Goal: Transaction & Acquisition: Purchase product/service

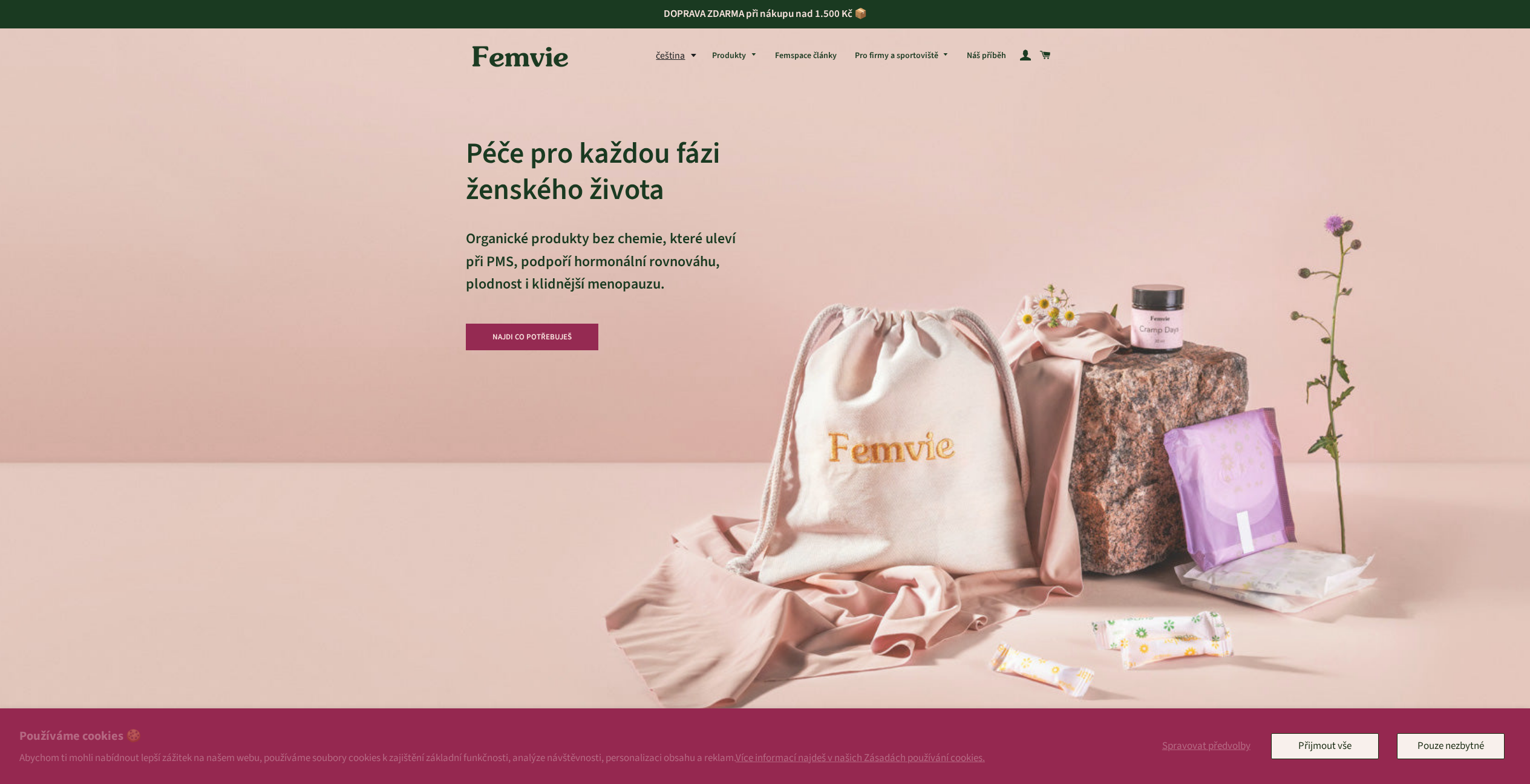
click at [547, 341] on link "NAJDI CO POTŘEBUJEŠ" at bounding box center [532, 337] width 133 height 27
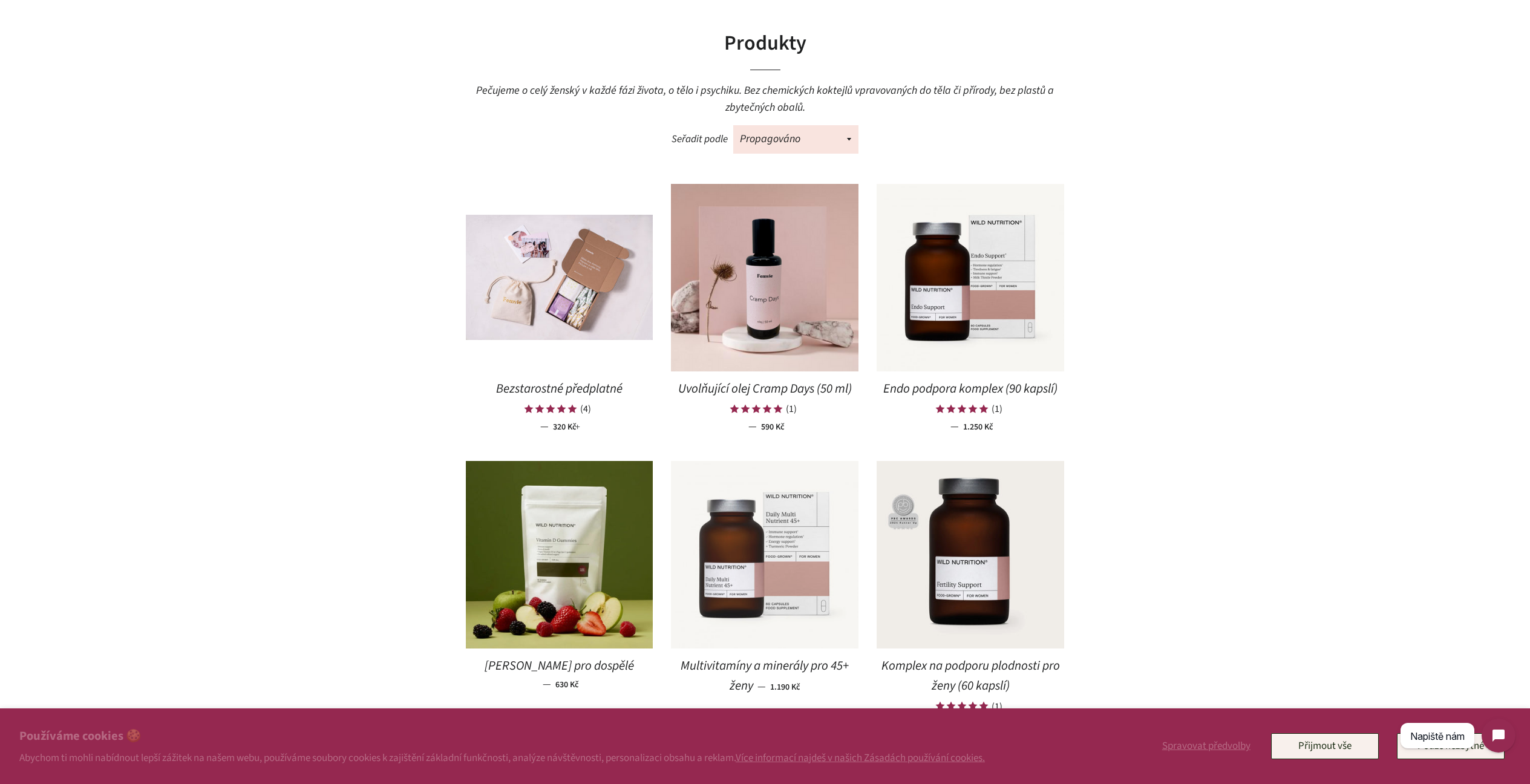
scroll to position [350, 0]
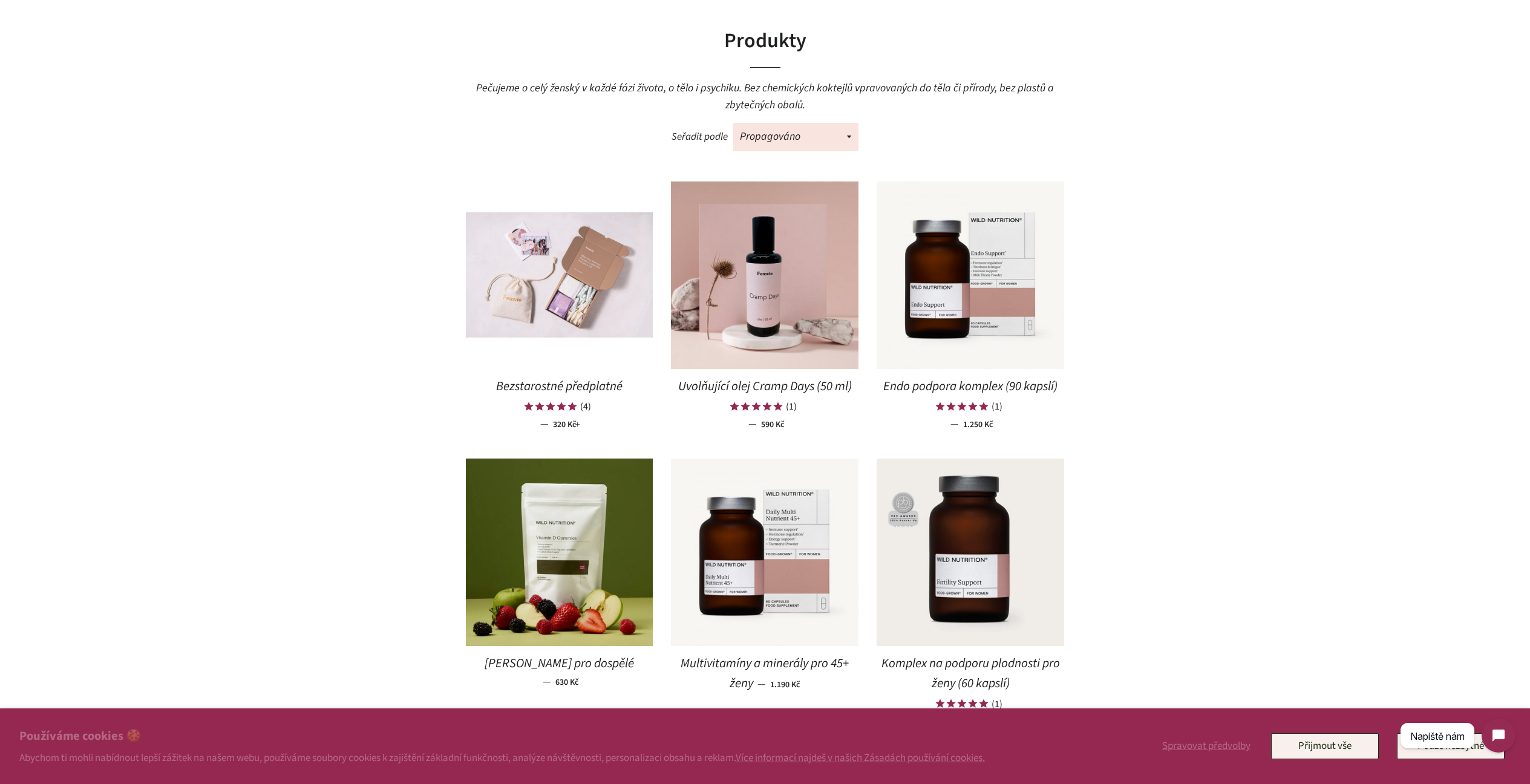
click at [569, 300] on img at bounding box center [560, 274] width 188 height 125
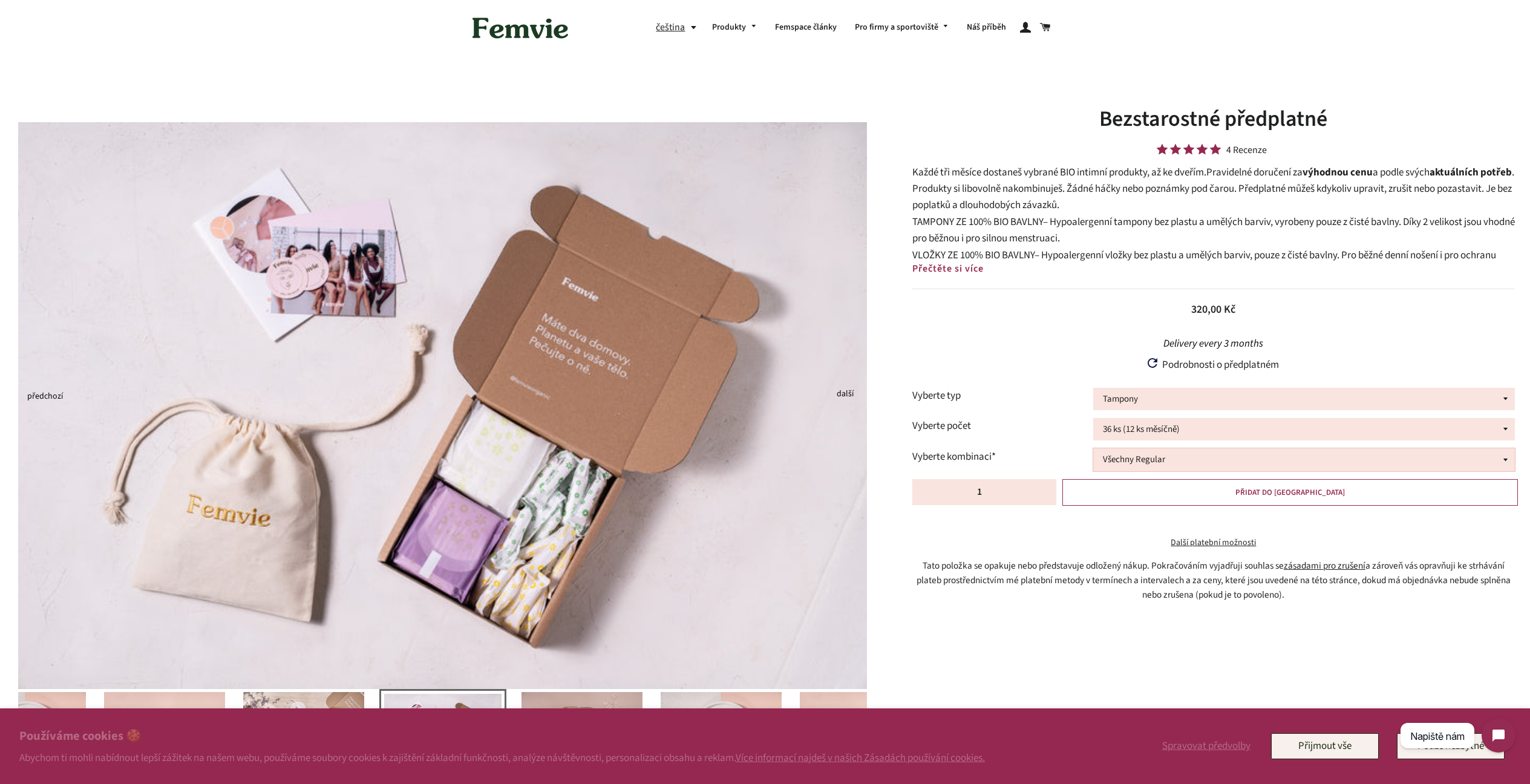
select select "Všechny Super"
select select "Mix tamponů a vložek"
select select "20ks TR, 8ks VD, 8ks VN"
select select "Vložky"
select select "Všechny Denní"
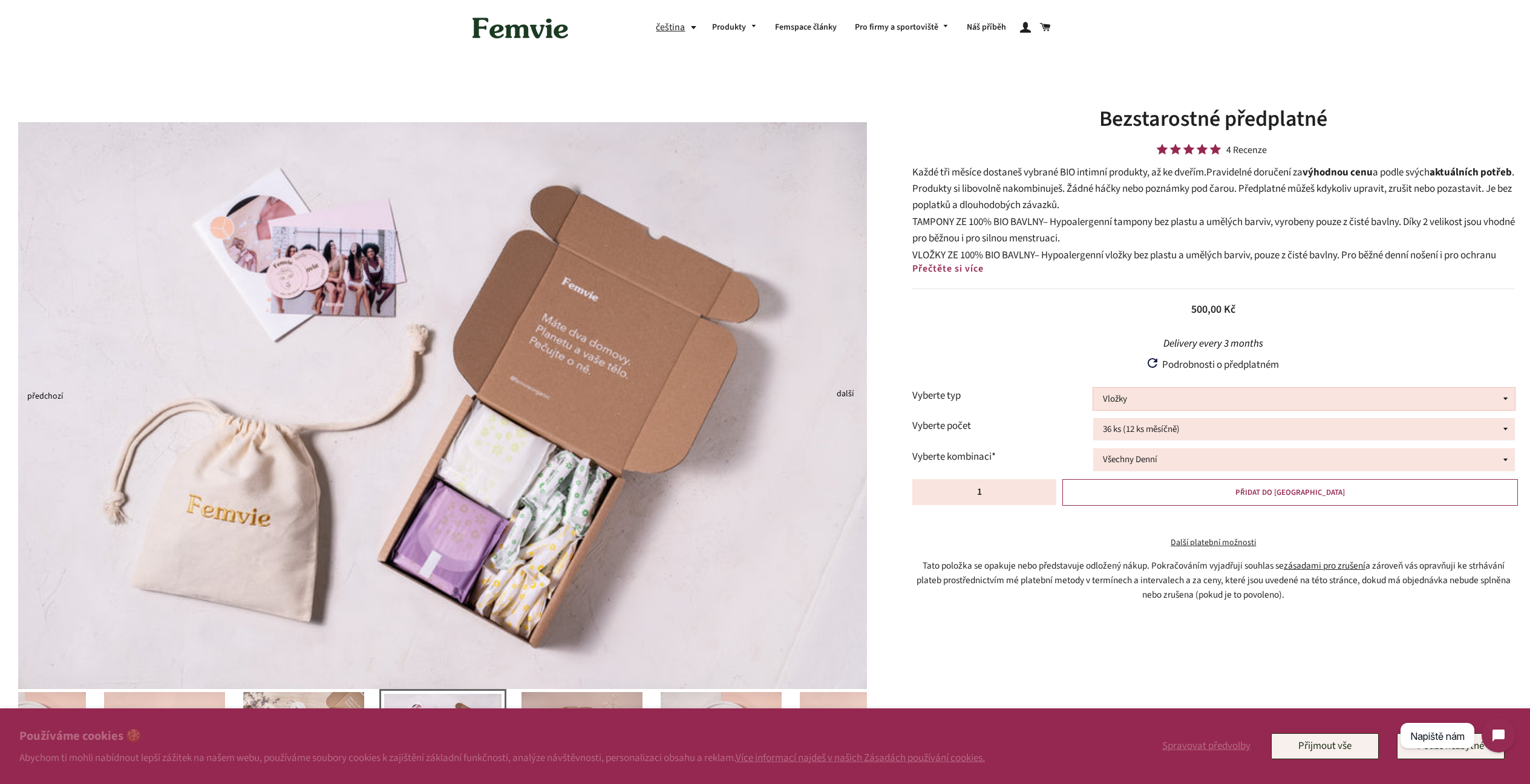
select select "Mix tamponů a vložek"
select select "20ks TR, 8ks VD, 8ks VN"
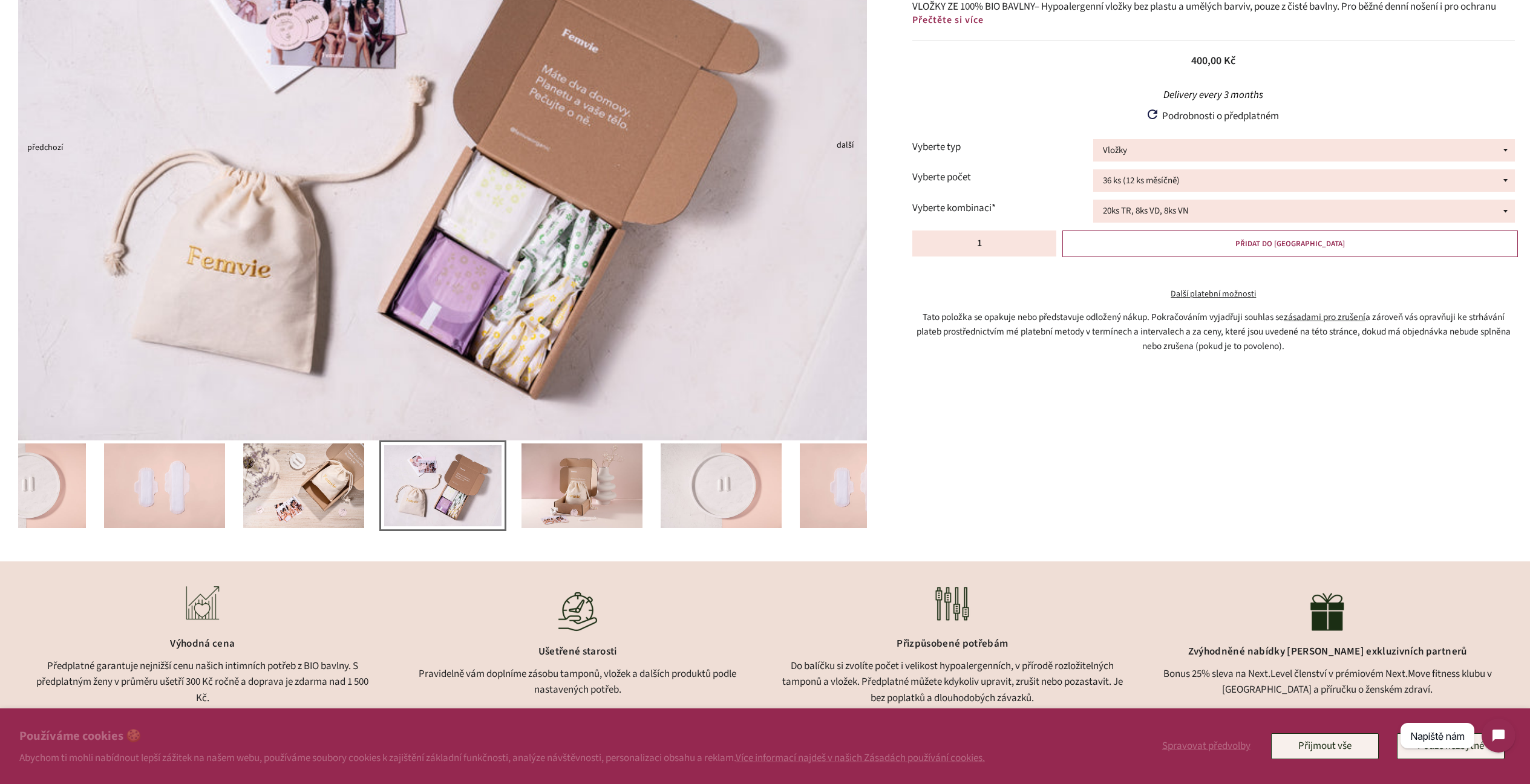
scroll to position [246, 0]
click at [151, 498] on img at bounding box center [164, 487] width 121 height 85
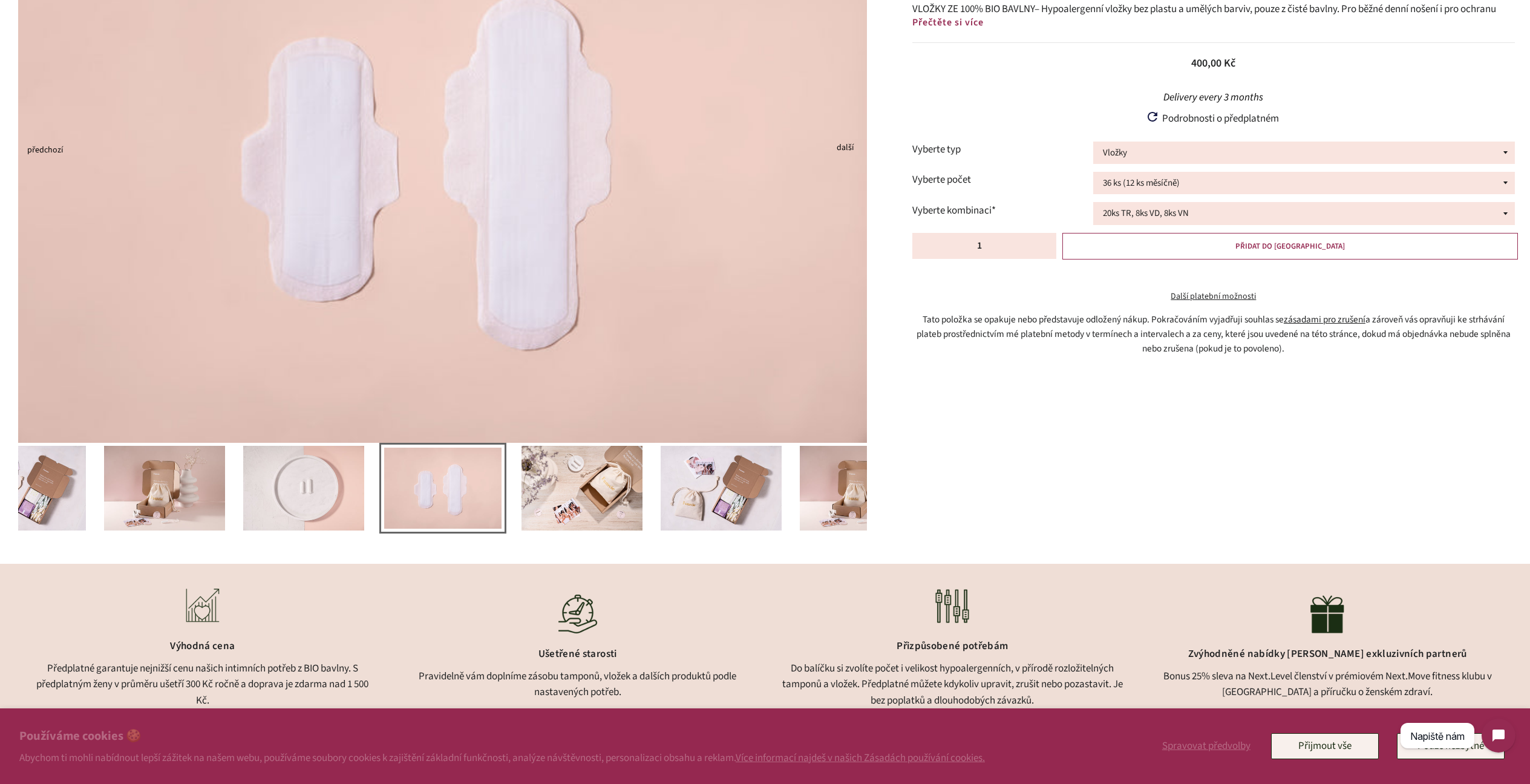
click at [295, 502] on img at bounding box center [303, 487] width 121 height 85
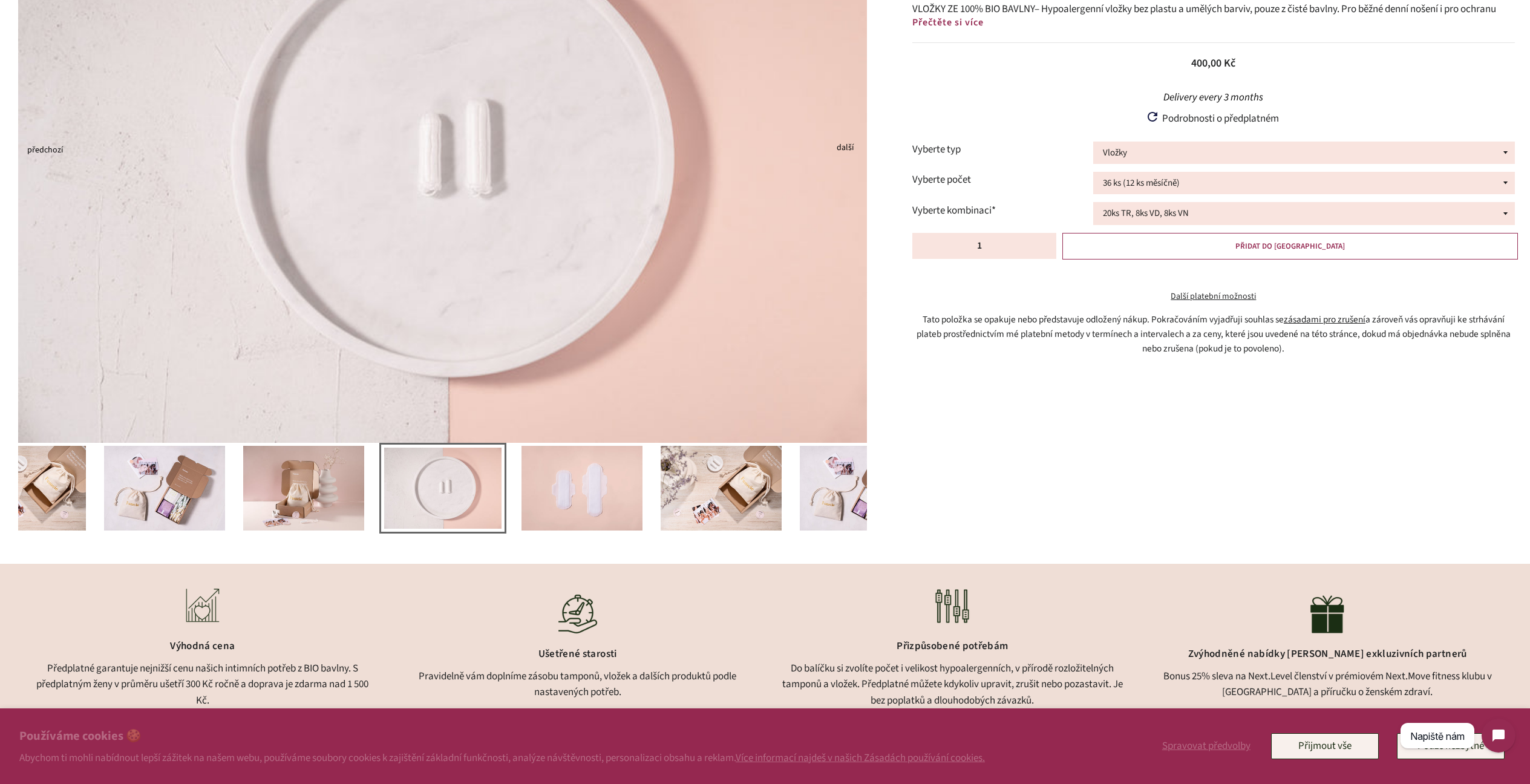
click at [282, 494] on img at bounding box center [303, 487] width 121 height 85
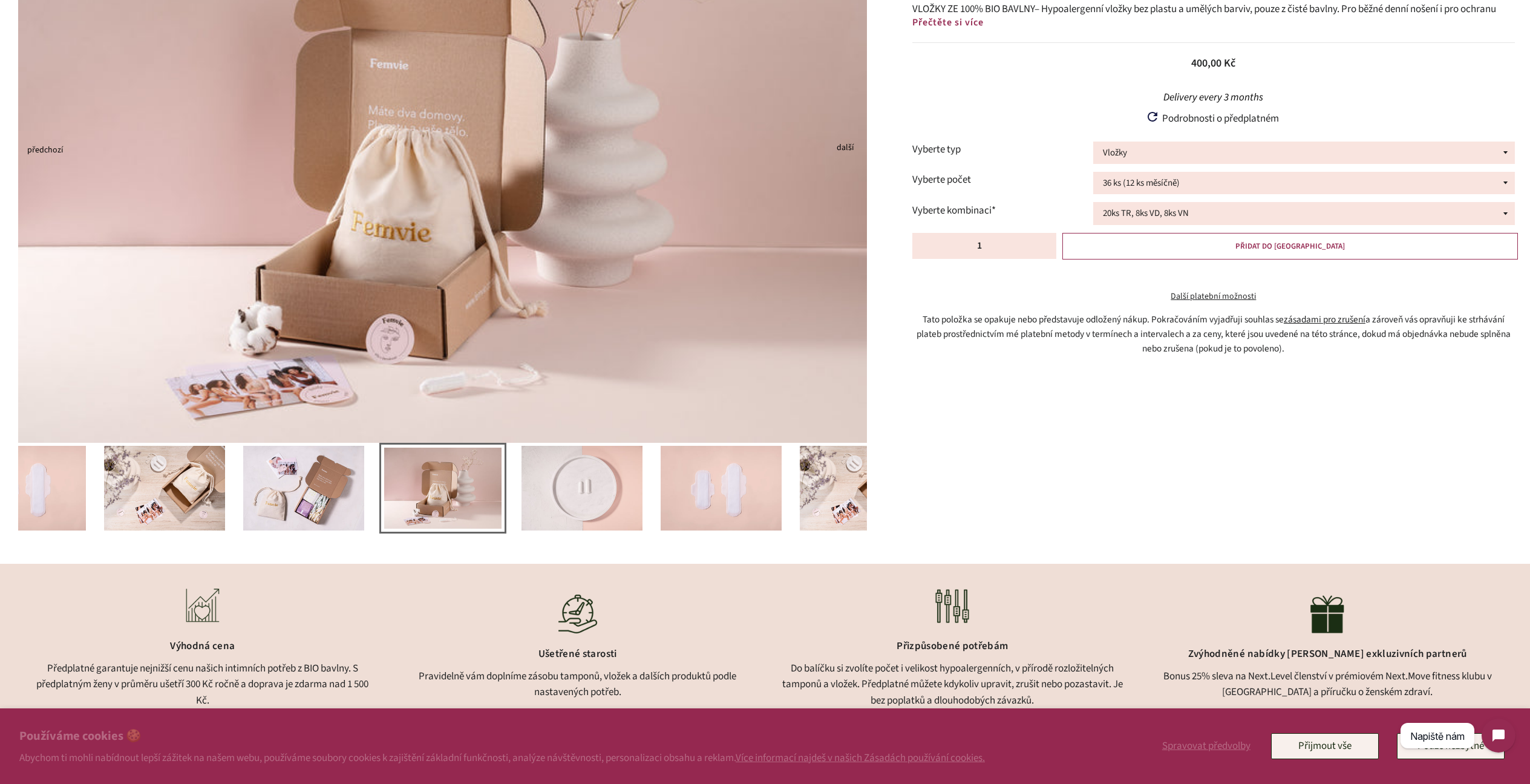
click at [283, 493] on img at bounding box center [303, 487] width 121 height 85
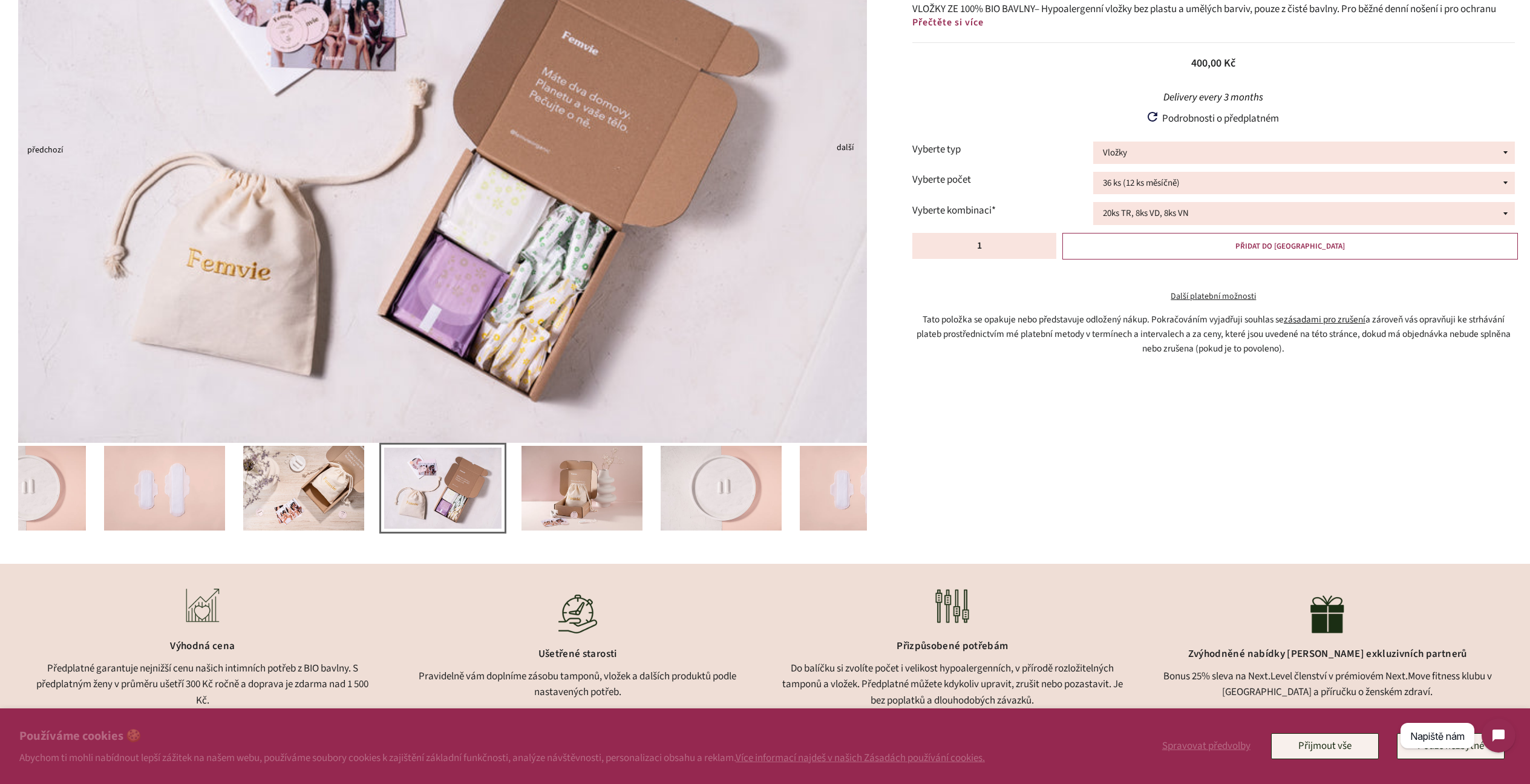
click at [256, 490] on img at bounding box center [303, 487] width 121 height 85
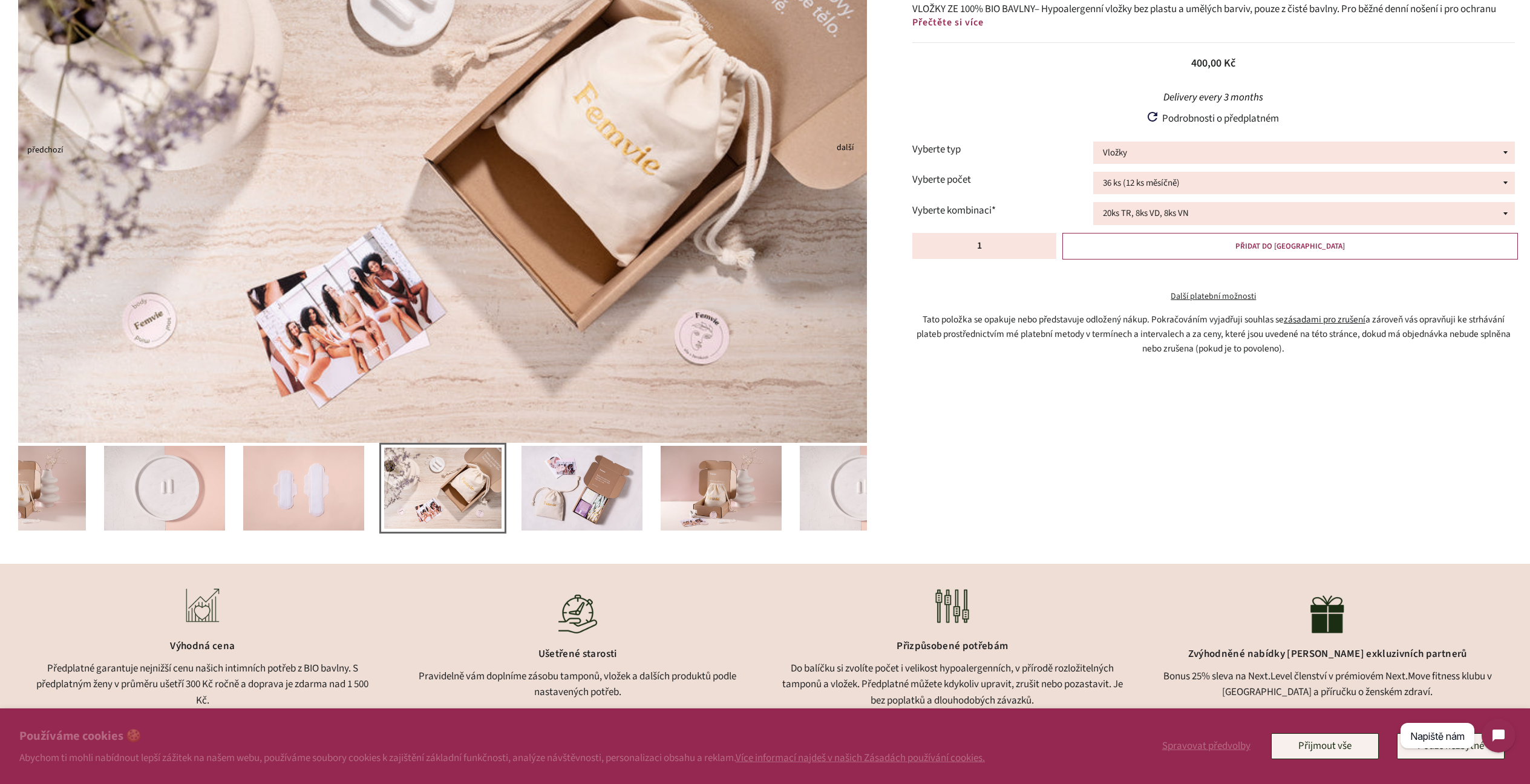
click at [258, 486] on img at bounding box center [303, 487] width 121 height 85
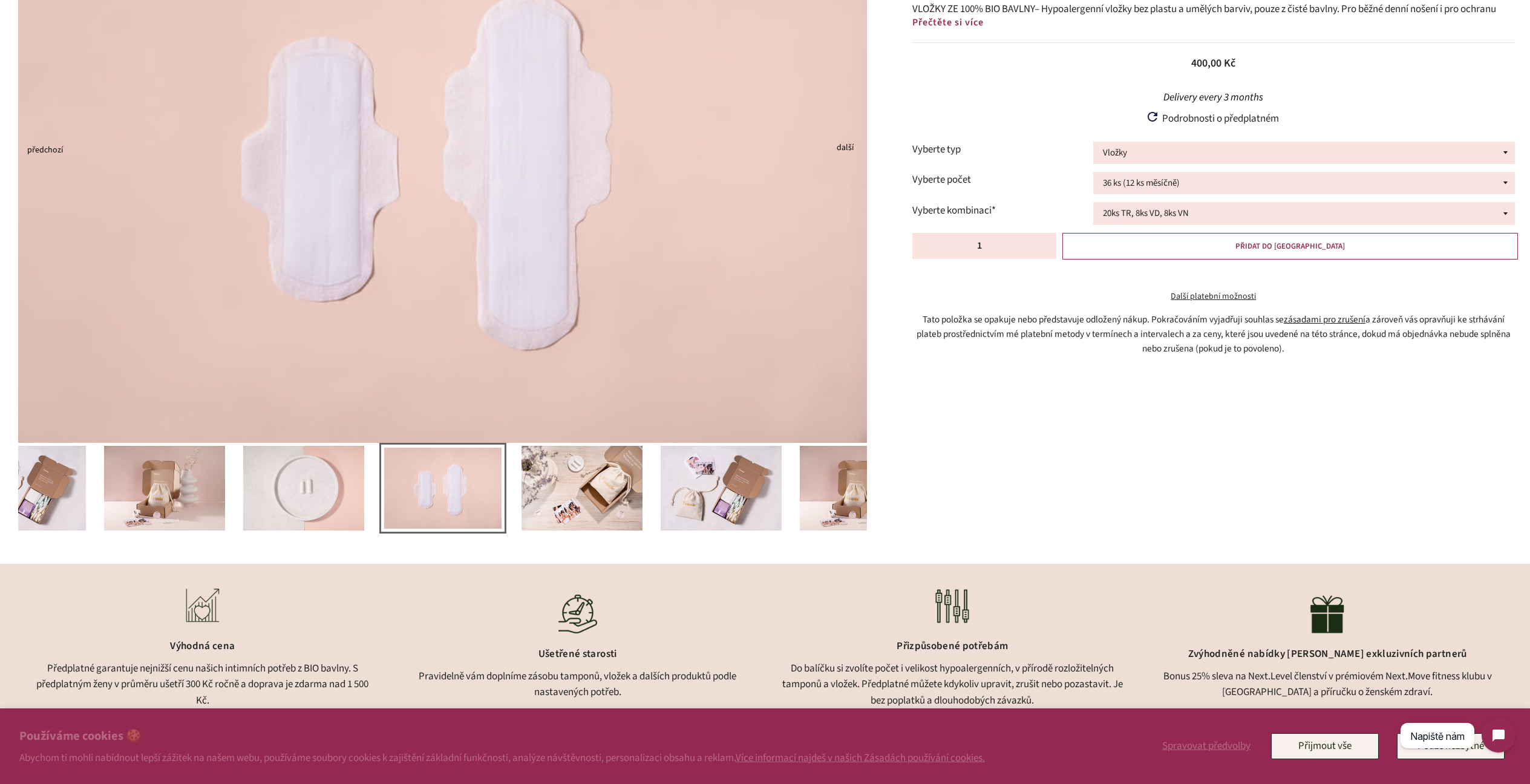
click at [223, 477] on img at bounding box center [164, 487] width 121 height 85
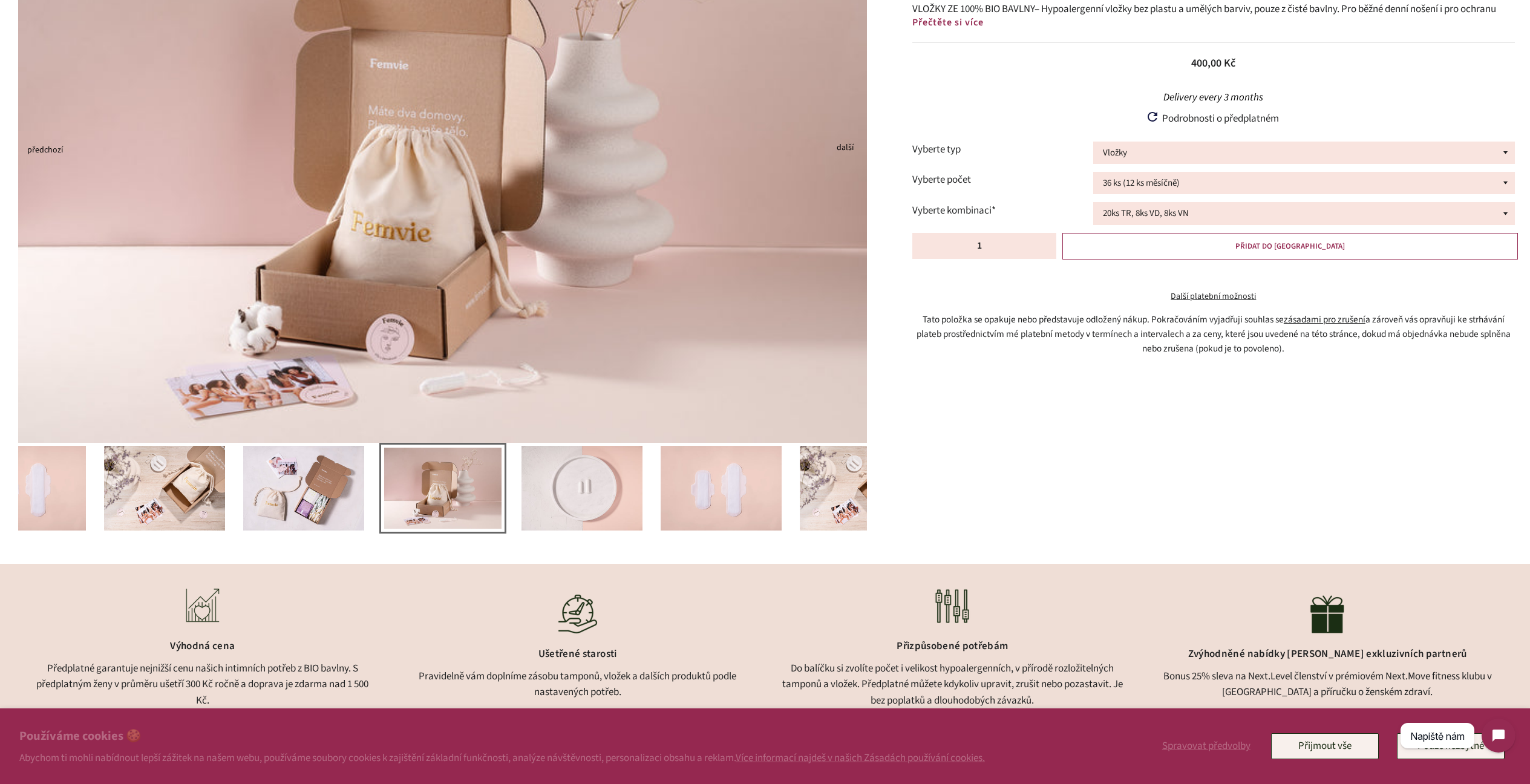
click at [219, 477] on img at bounding box center [164, 487] width 121 height 85
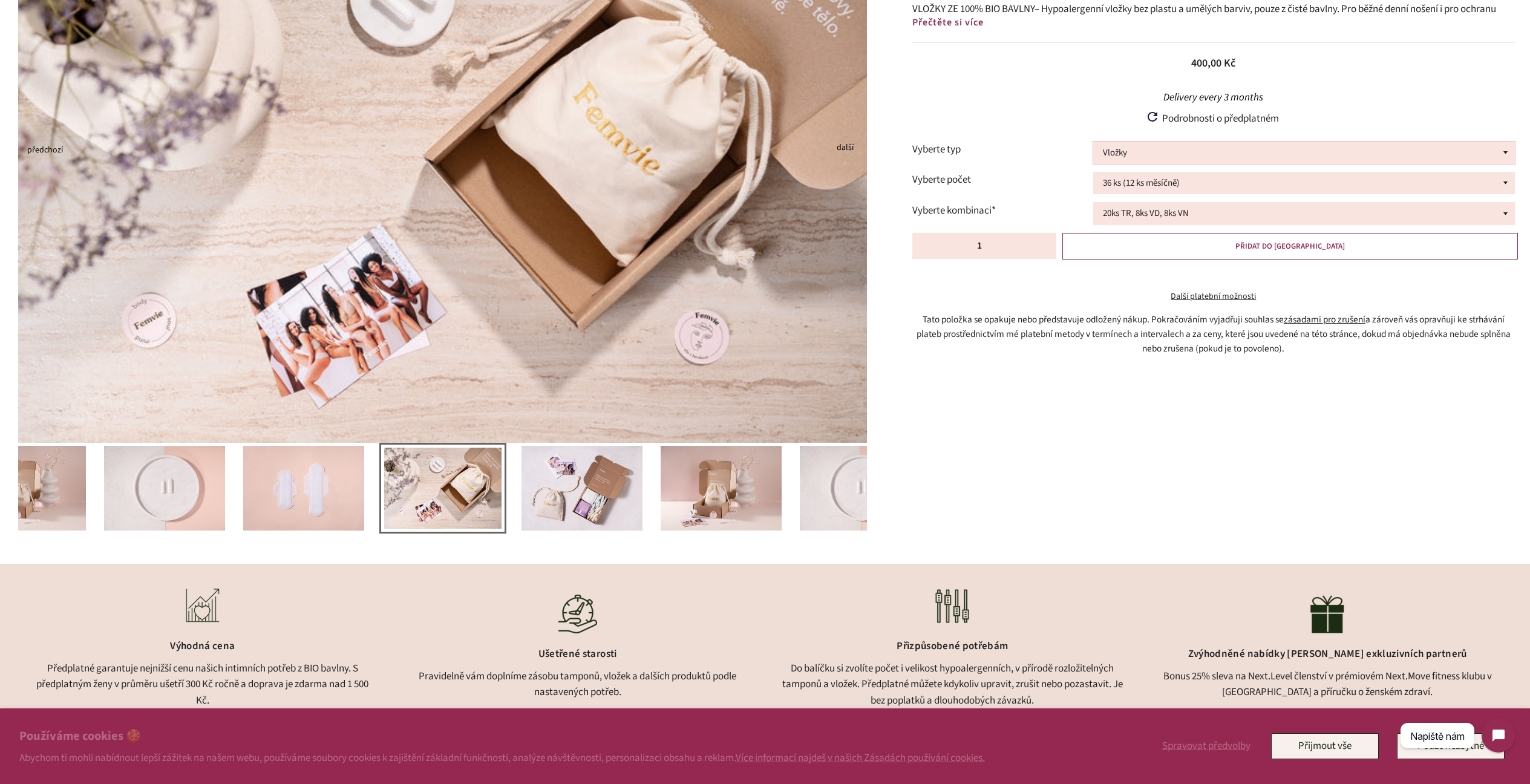
select select "Vložky"
select select "Všechny Denní"
select select "Tampony"
select select "Všechny Super"
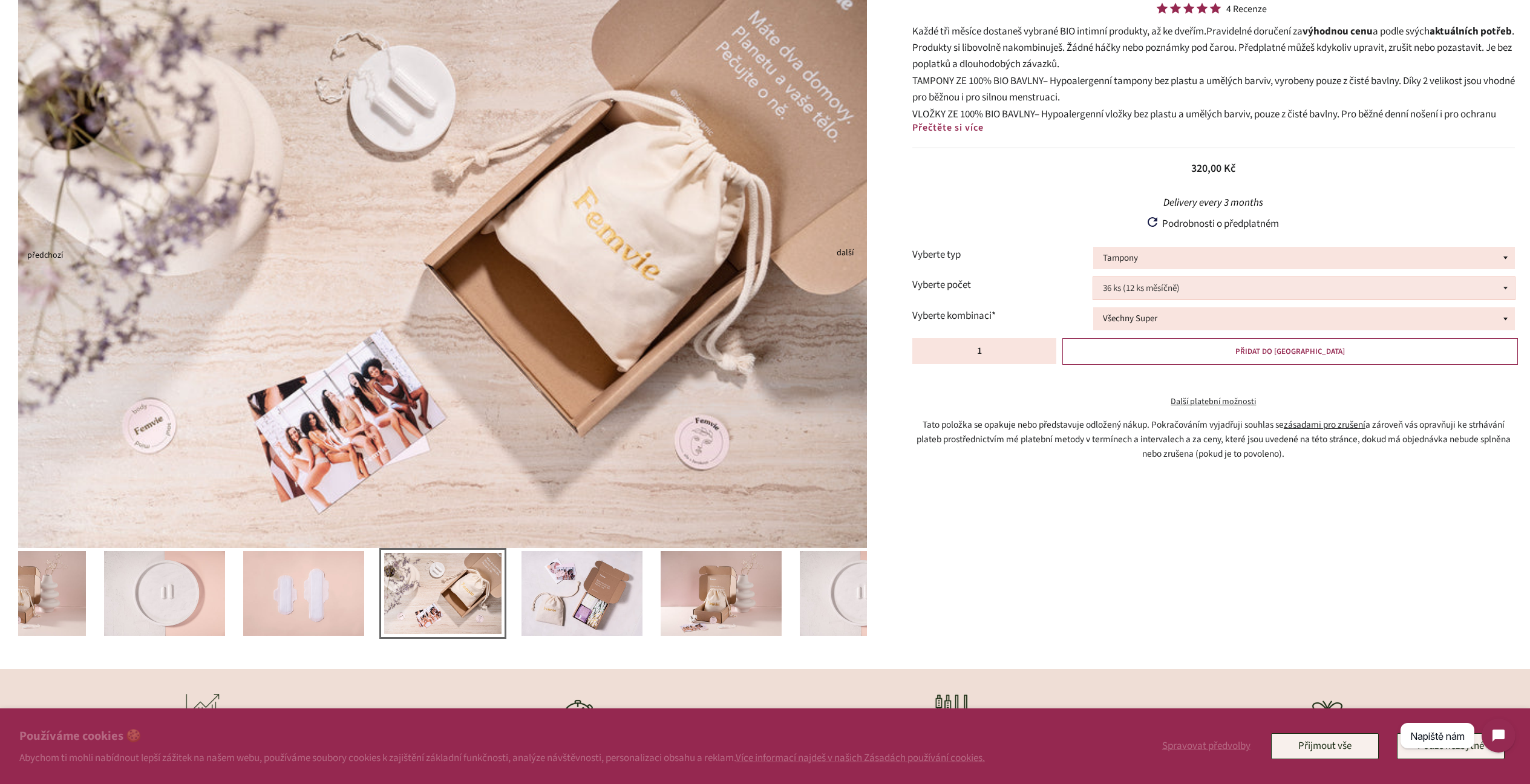
scroll to position [245, 0]
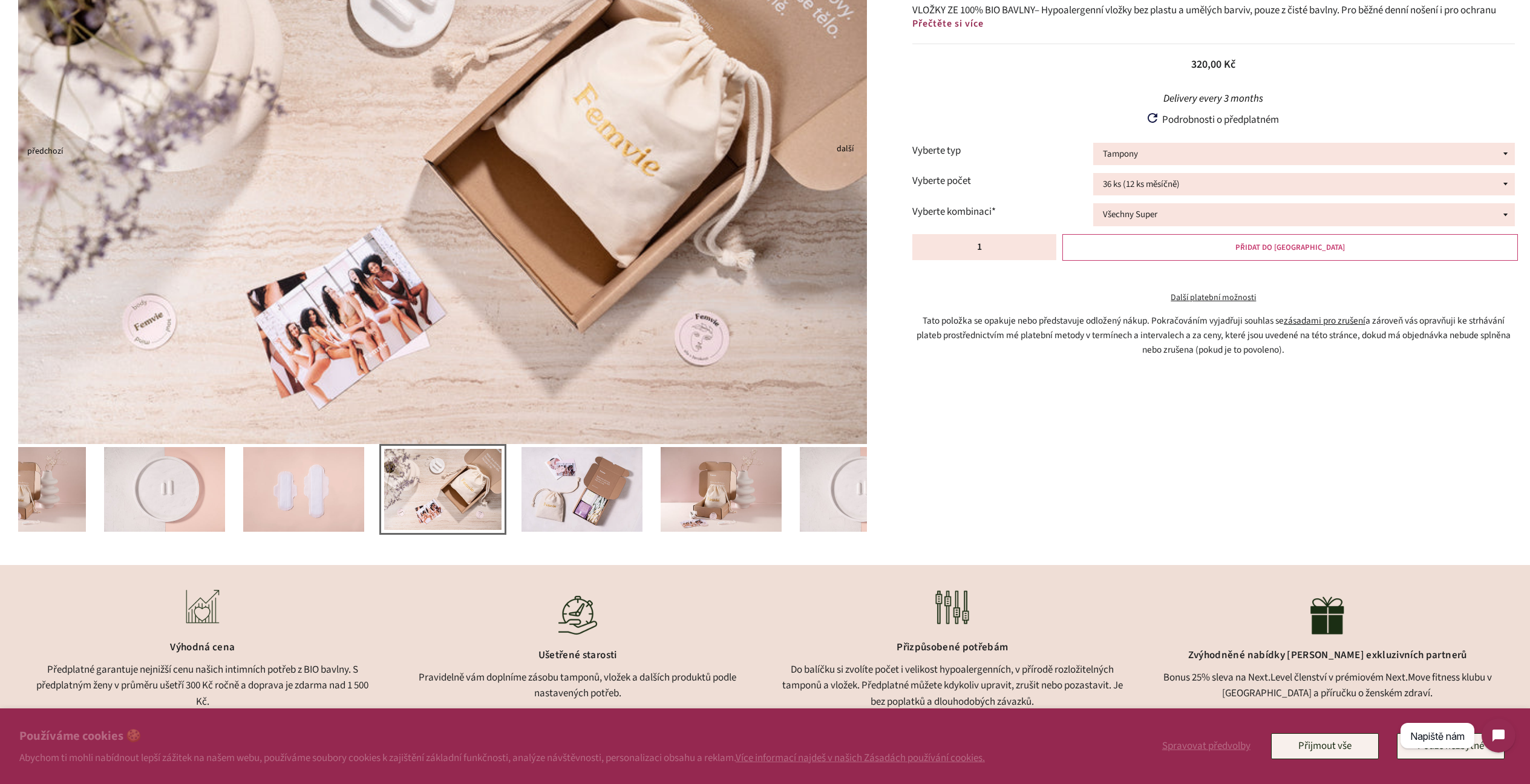
click at [1308, 245] on span "PŘIDAT DO [GEOGRAPHIC_DATA]" at bounding box center [1290, 247] width 110 height 11
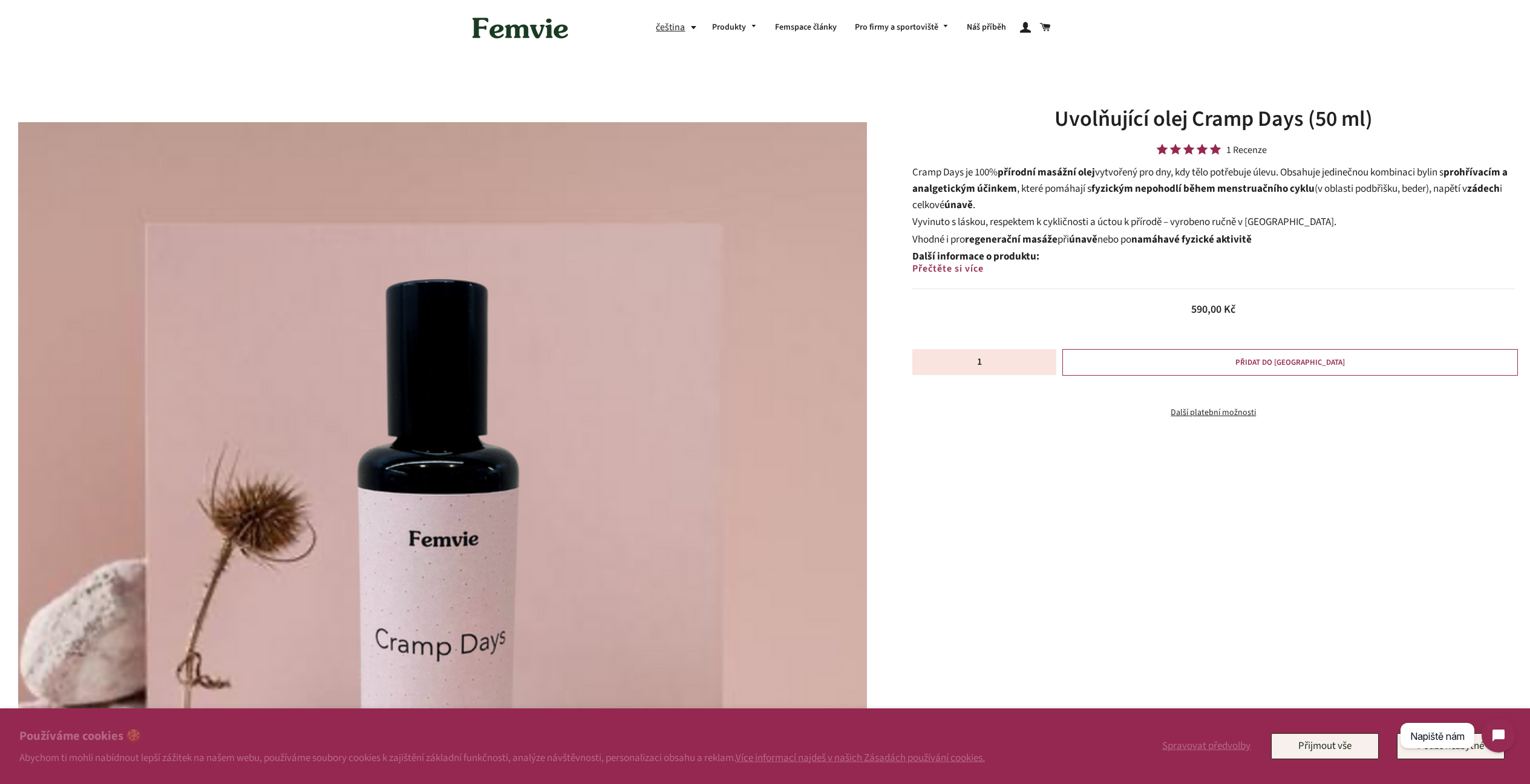
click at [925, 271] on span "Přečtěte si více" at bounding box center [948, 269] width 71 height 13
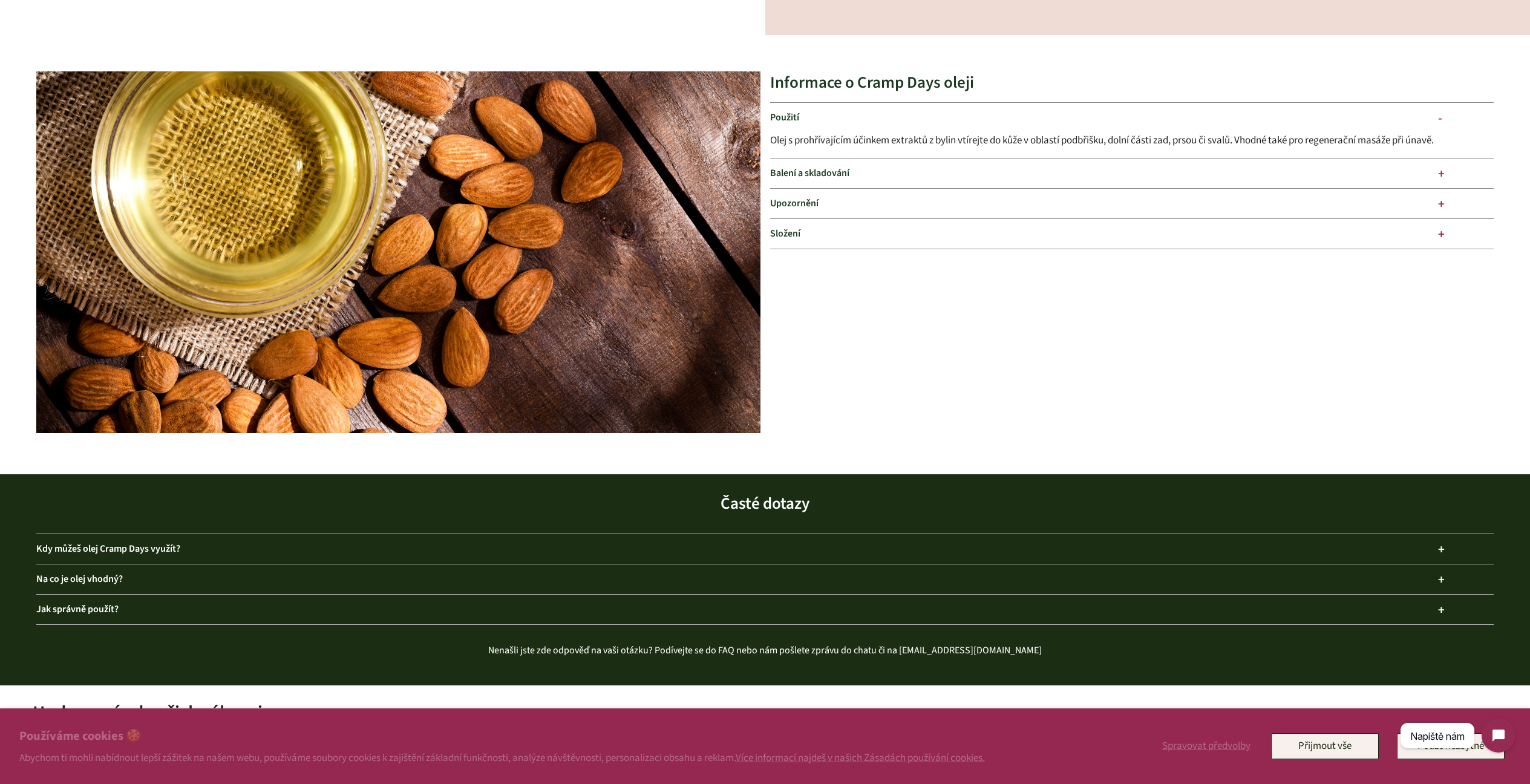
scroll to position [2581, 0]
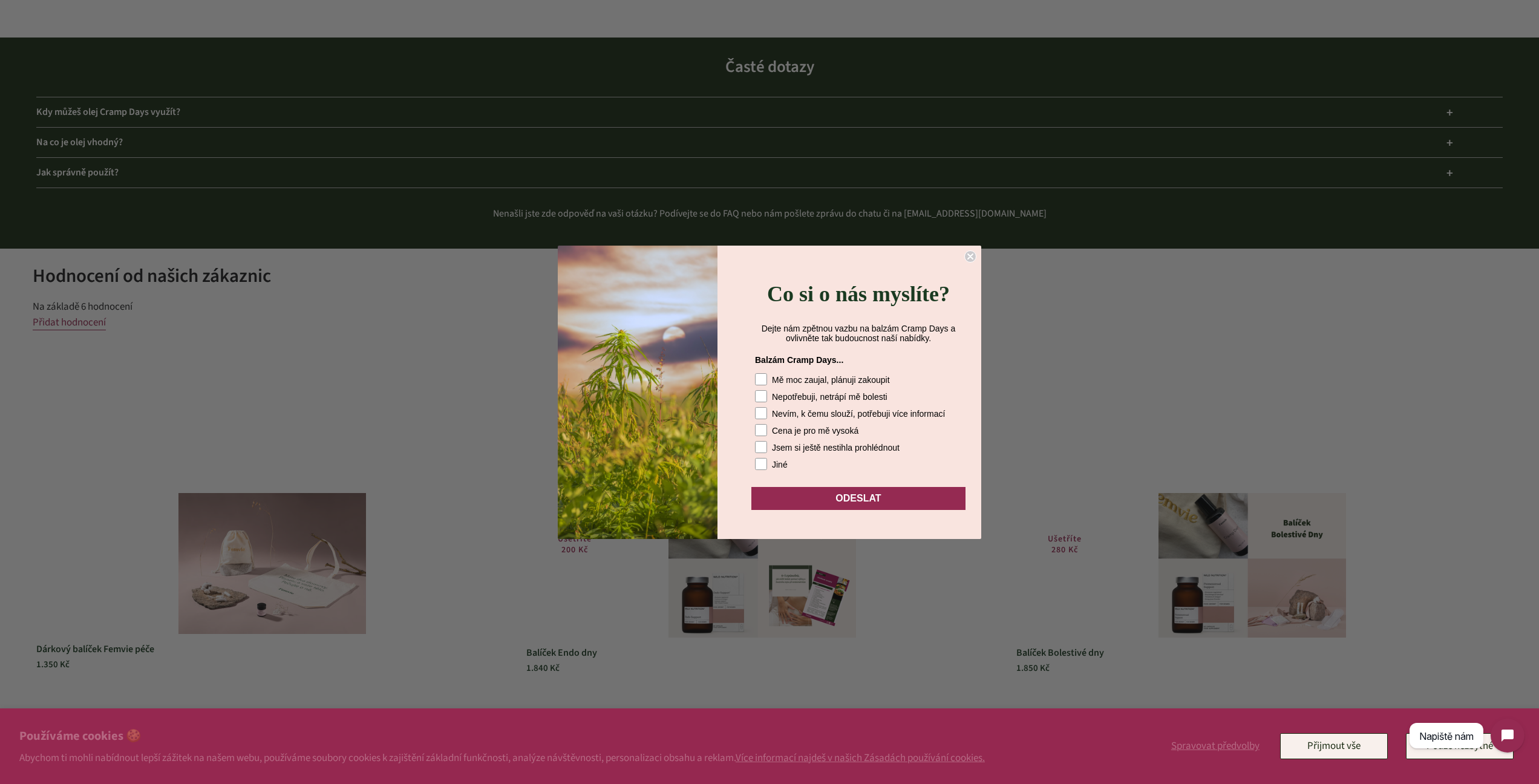
click at [972, 254] on icon "Close dialog" at bounding box center [970, 256] width 5 height 5
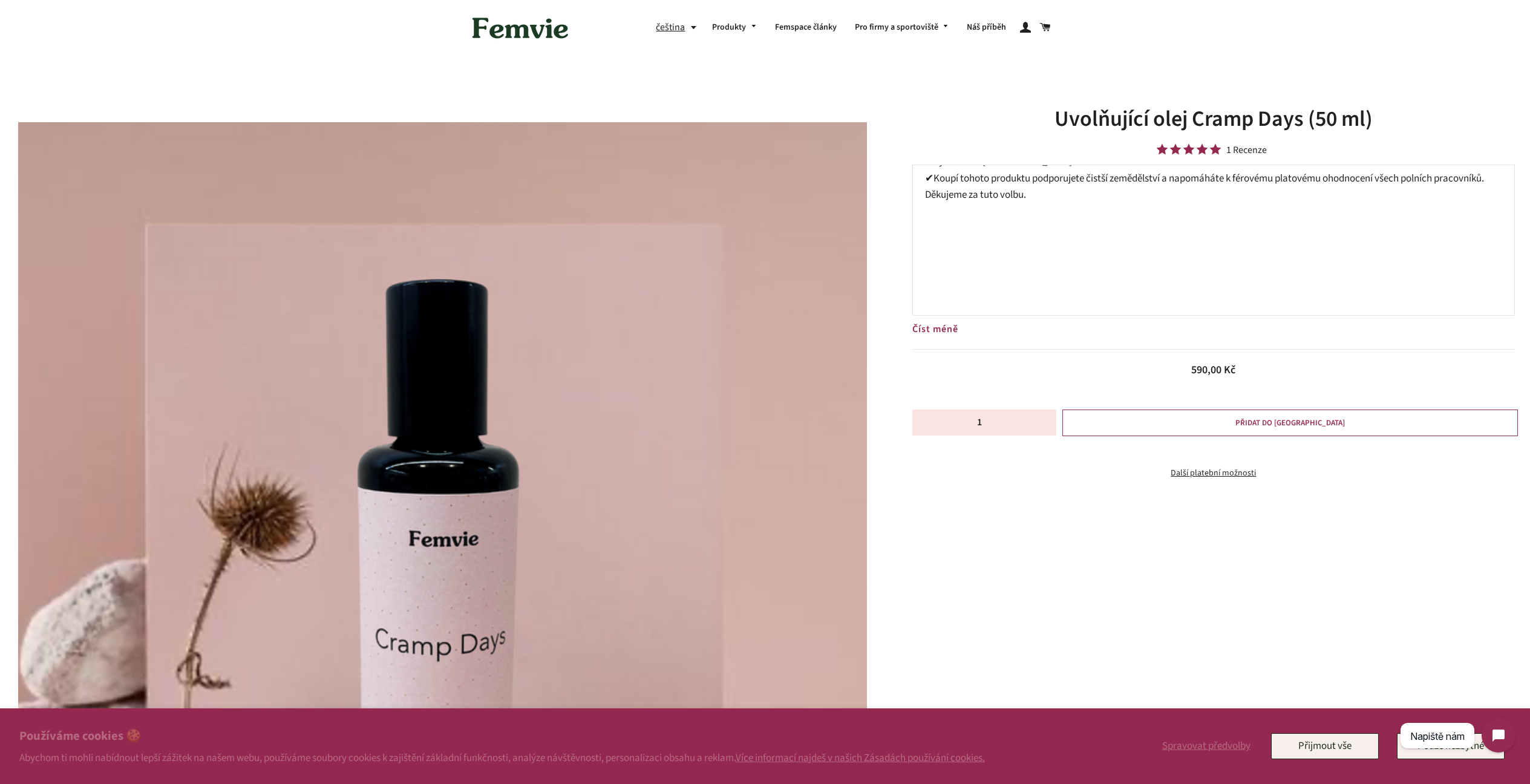
scroll to position [0, 0]
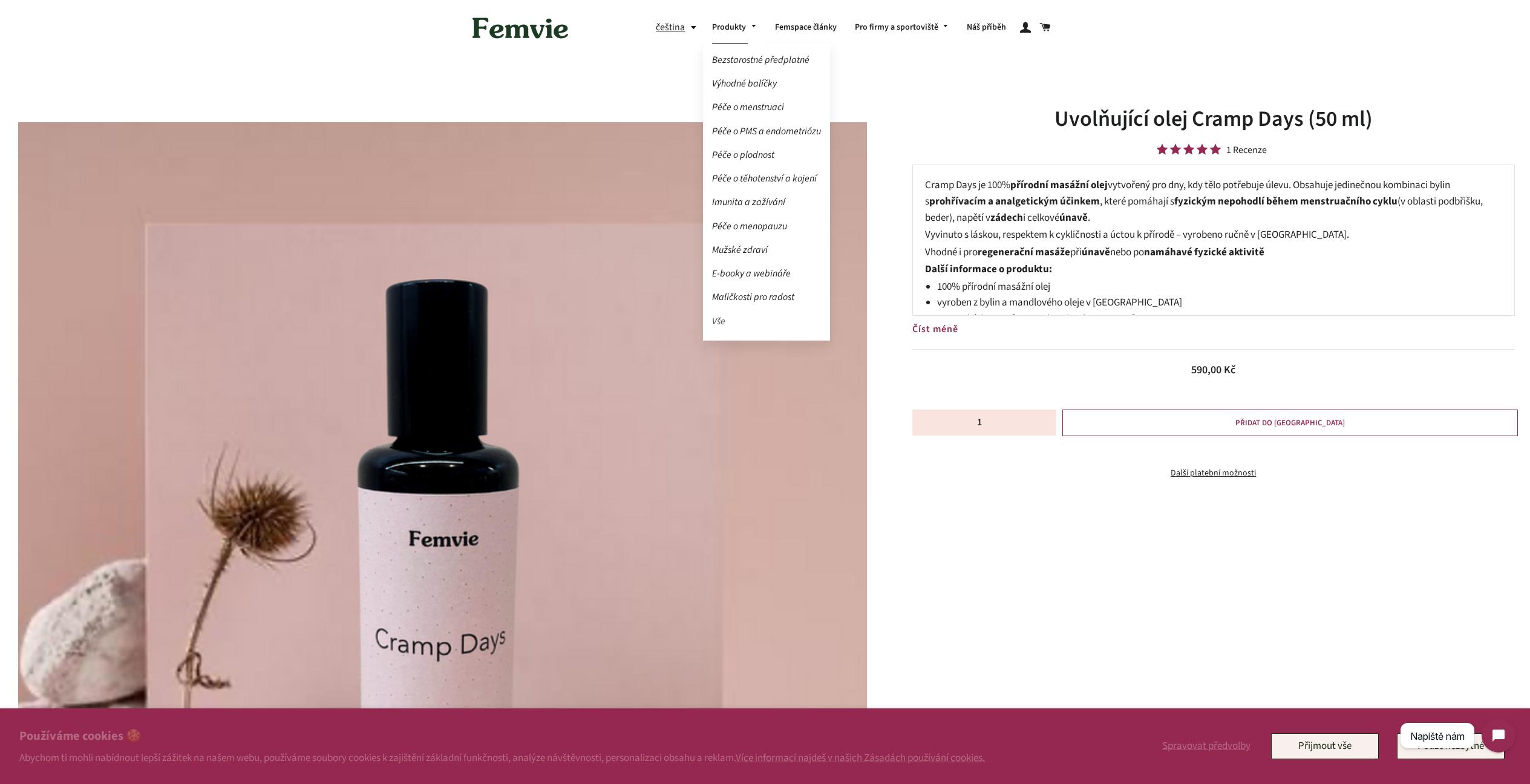
click at [717, 321] on link "Vše" at bounding box center [767, 321] width 127 height 21
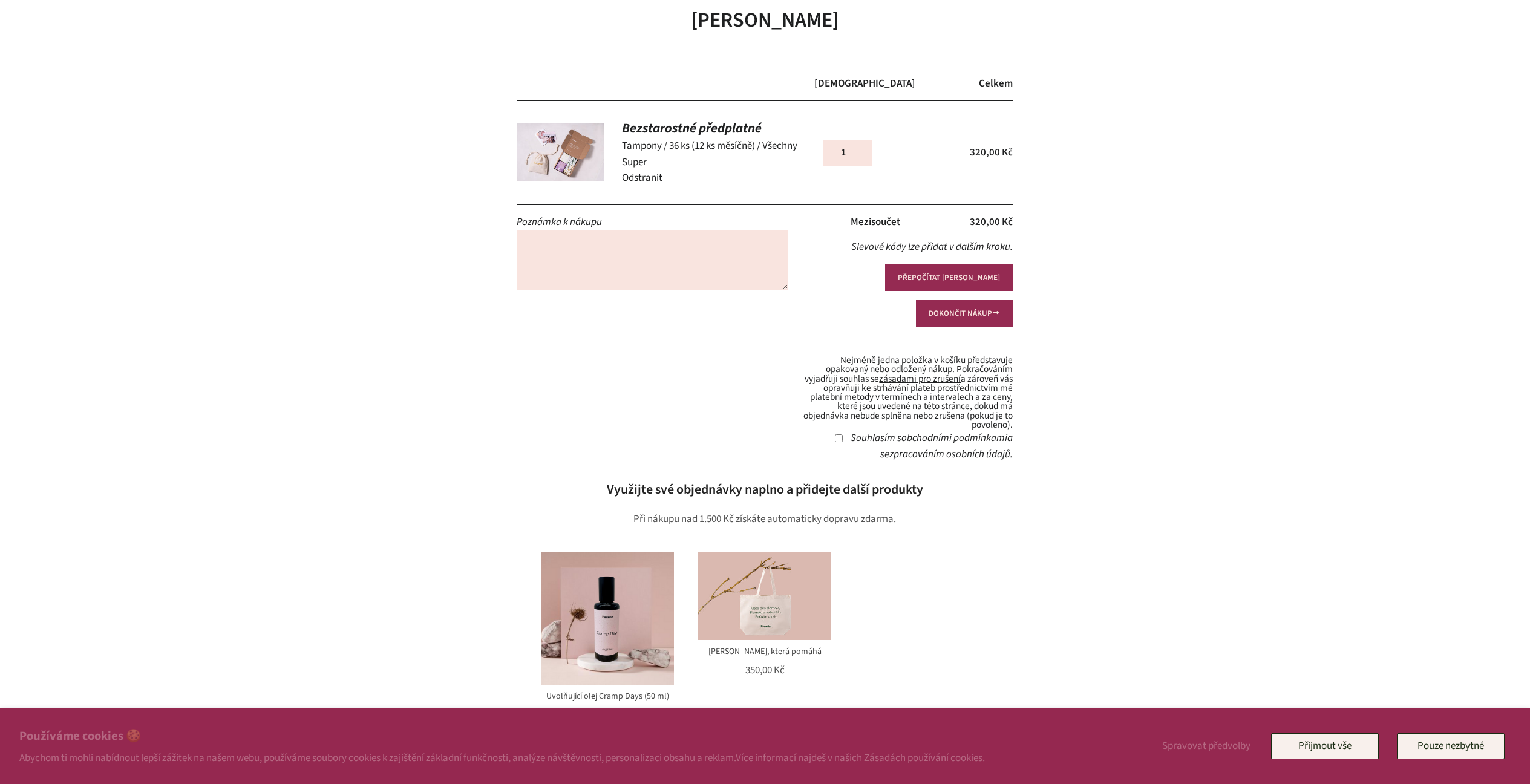
scroll to position [199, 0]
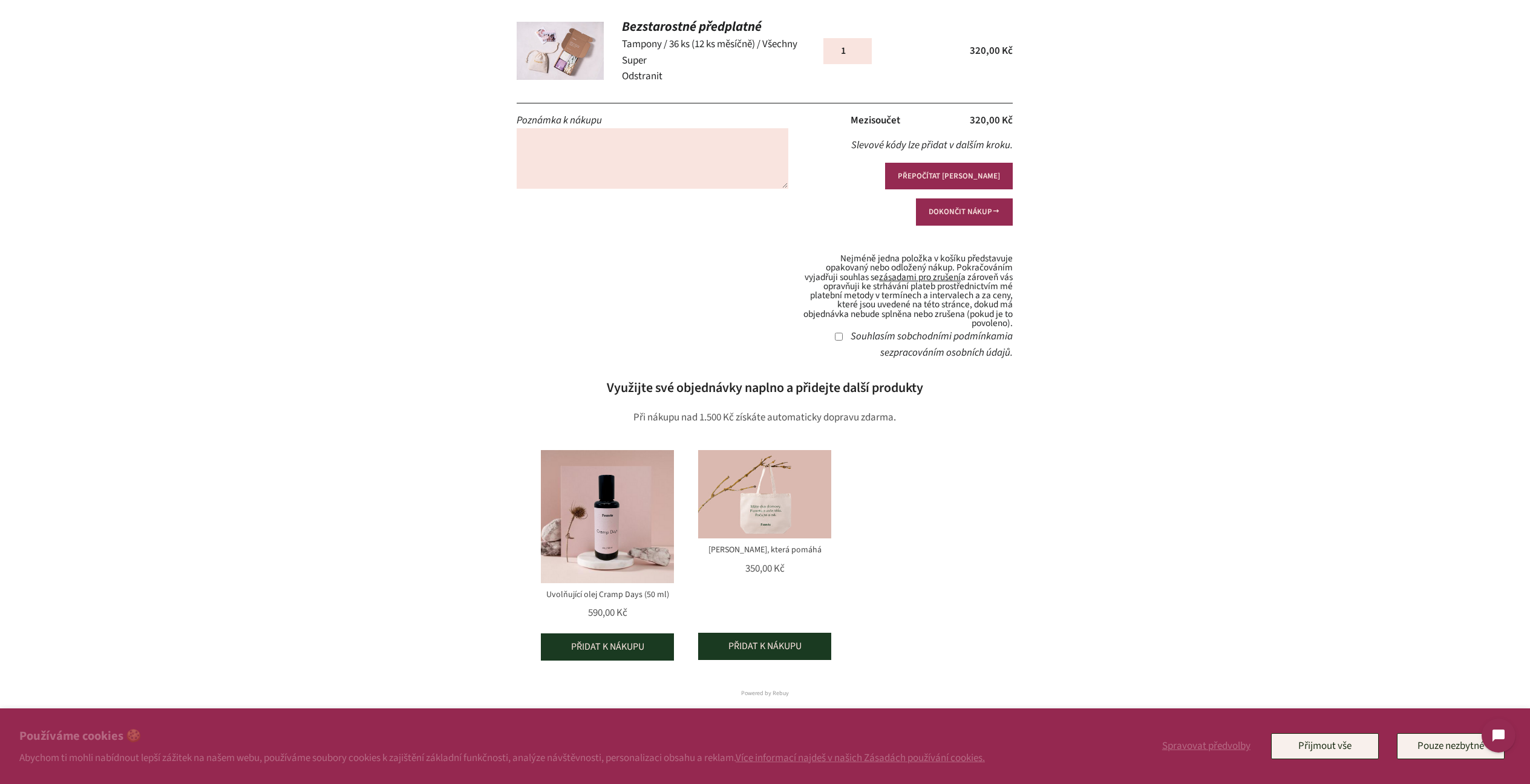
click at [763, 494] on img "product" at bounding box center [764, 494] width 133 height 89
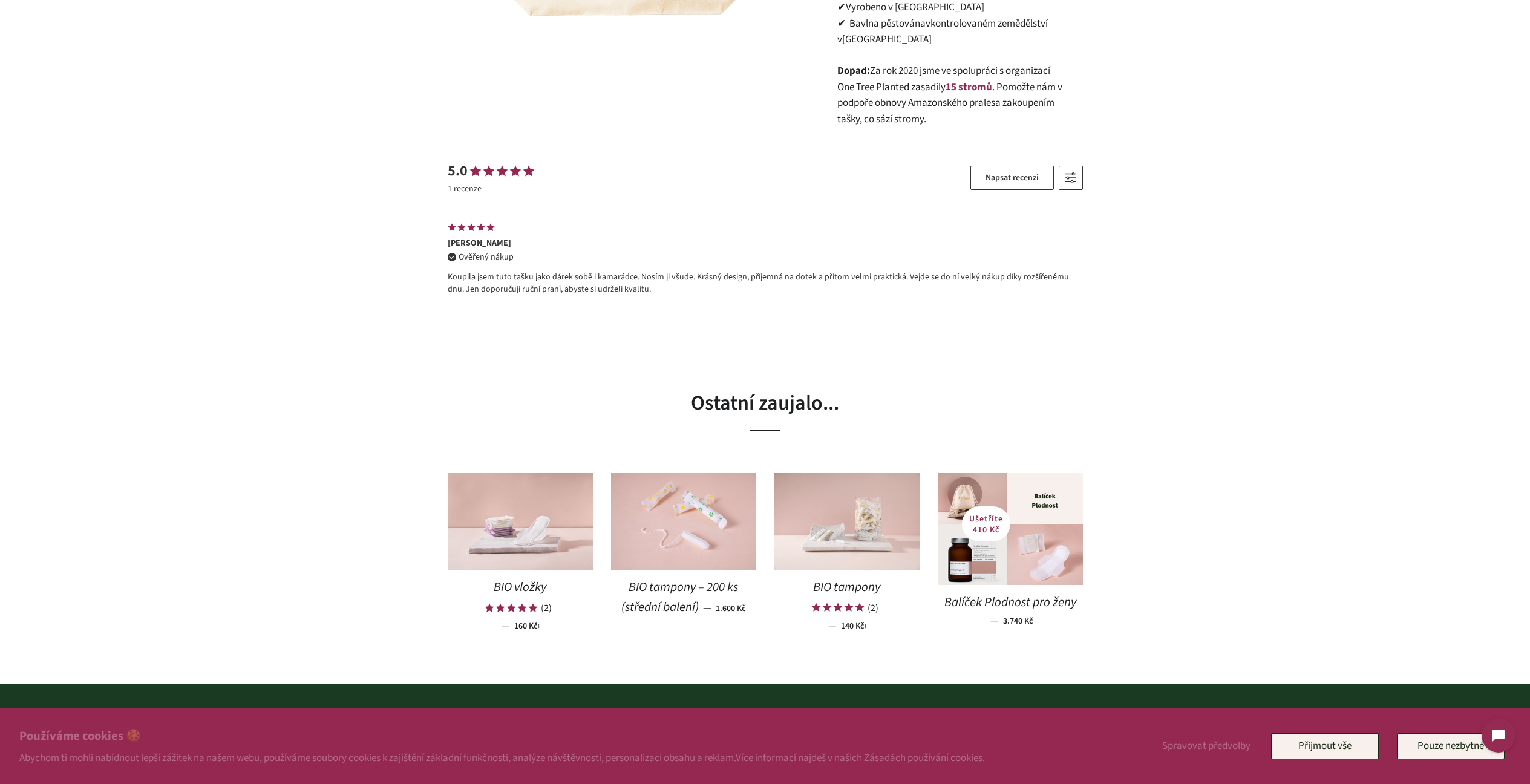
scroll to position [706, 0]
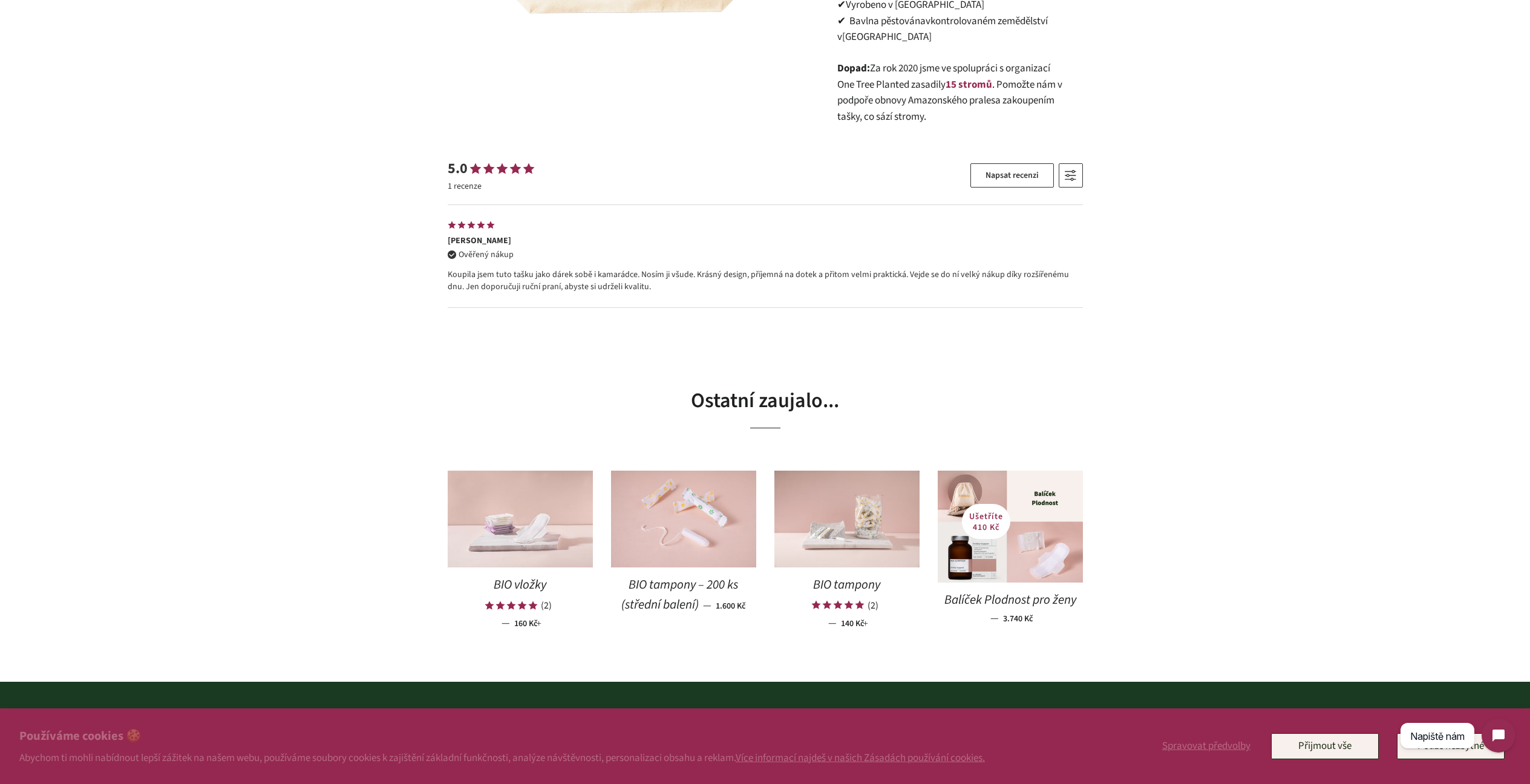
click at [519, 481] on img at bounding box center [519, 519] width 145 height 97
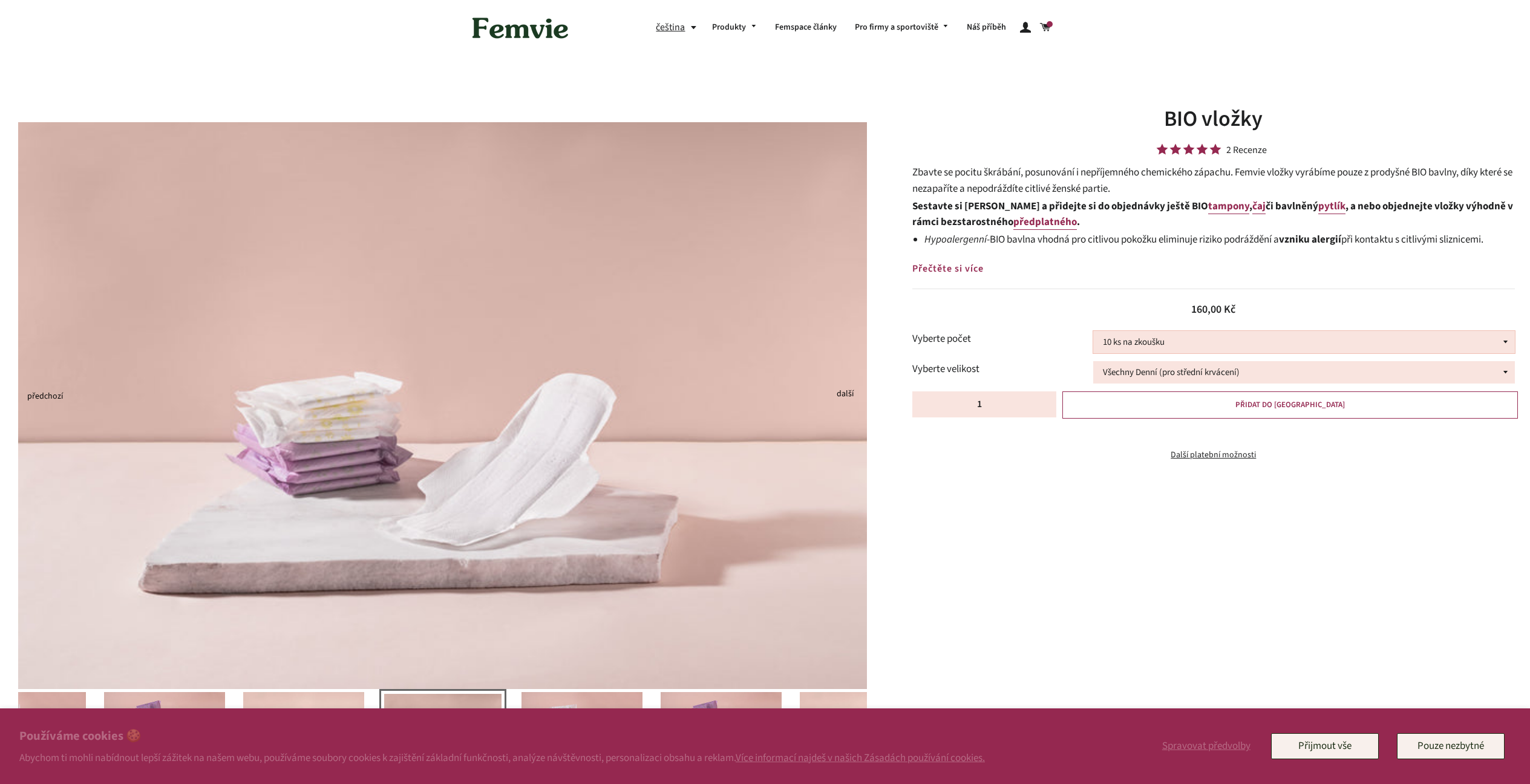
select select "30 ks"
select select "Půl na půl"
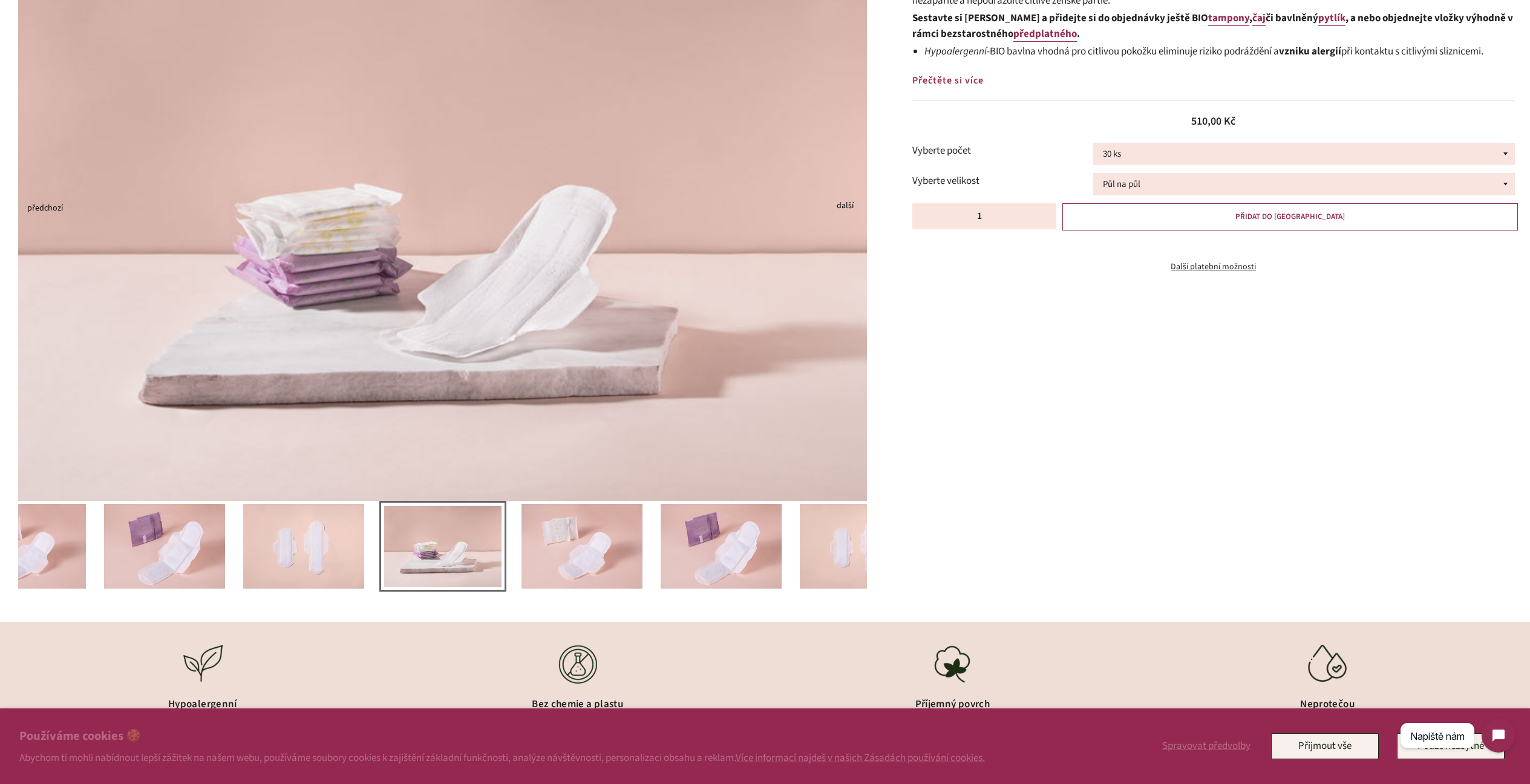
scroll to position [190, 0]
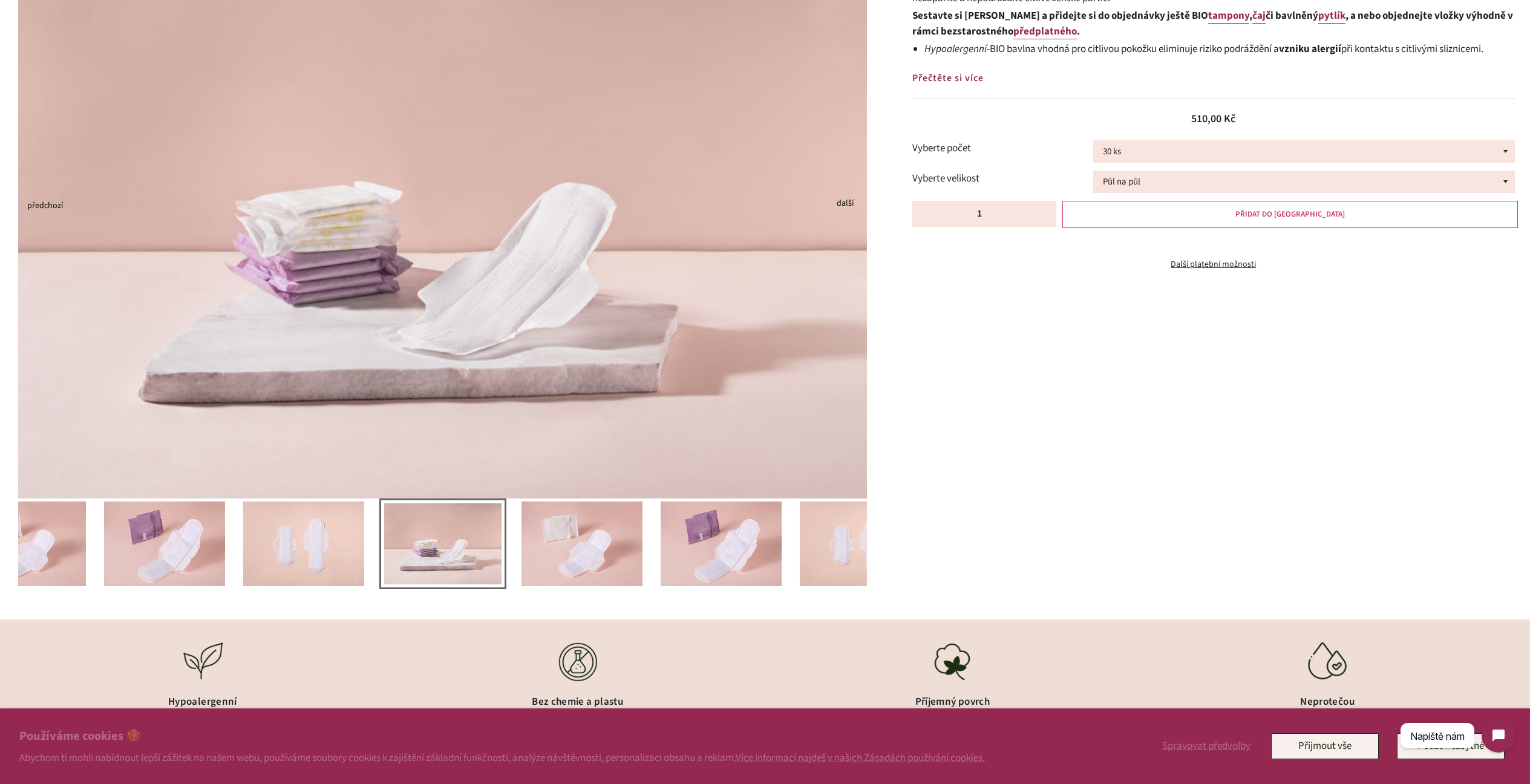
click at [1246, 214] on button "PŘIDAT DO [GEOGRAPHIC_DATA]" at bounding box center [1290, 214] width 456 height 27
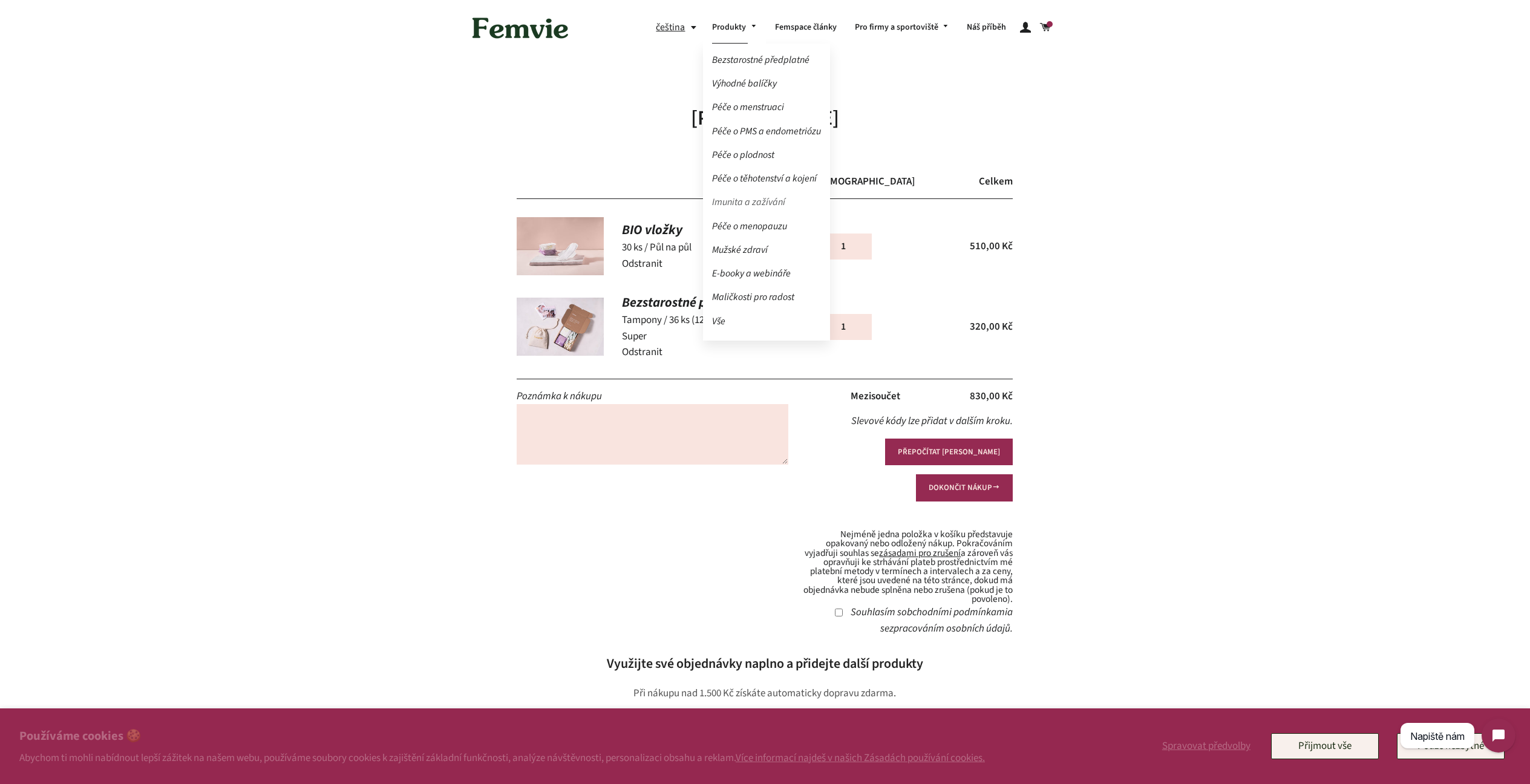
click at [744, 204] on link "Imunita a zažívání" at bounding box center [767, 202] width 127 height 21
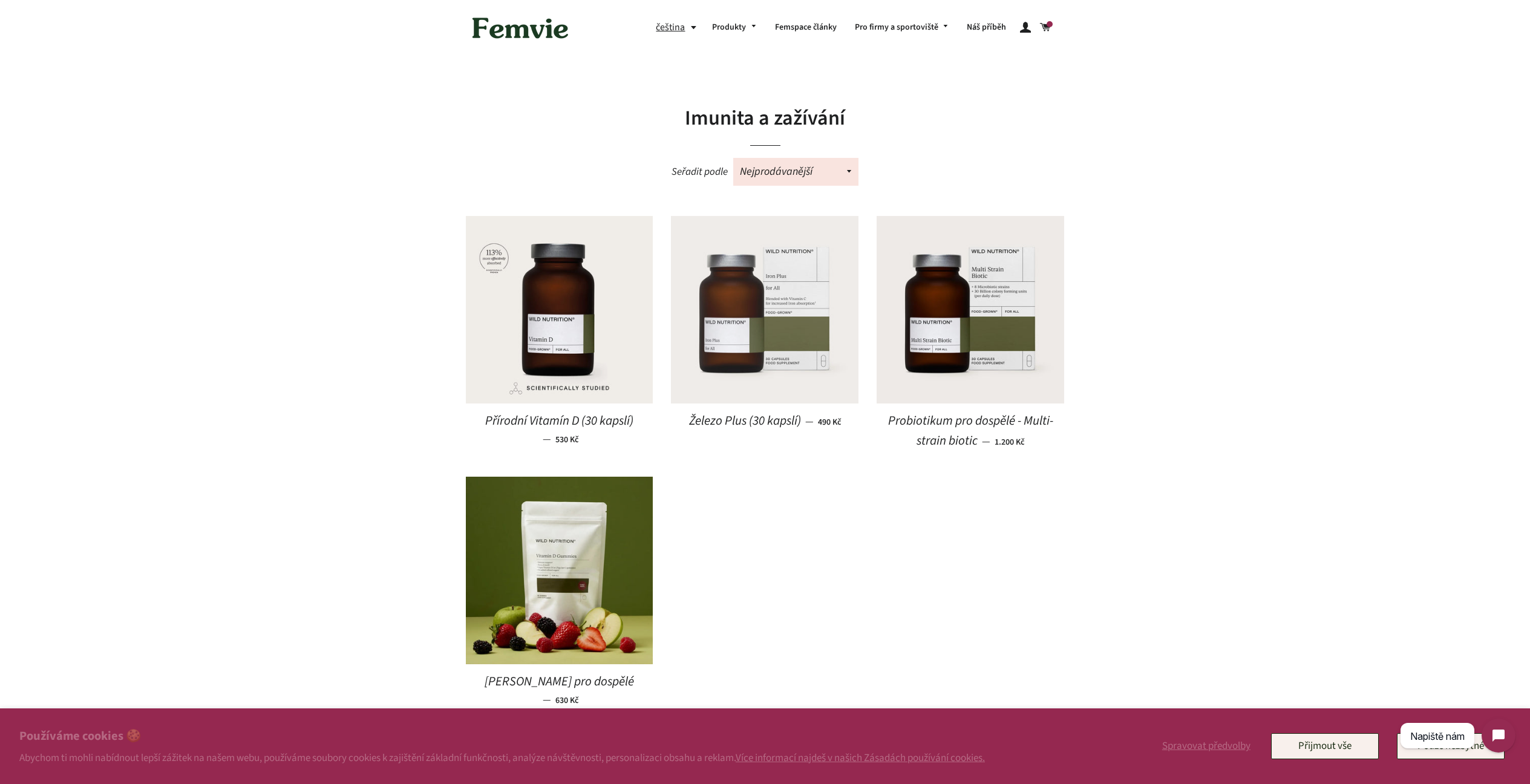
scroll to position [85, 0]
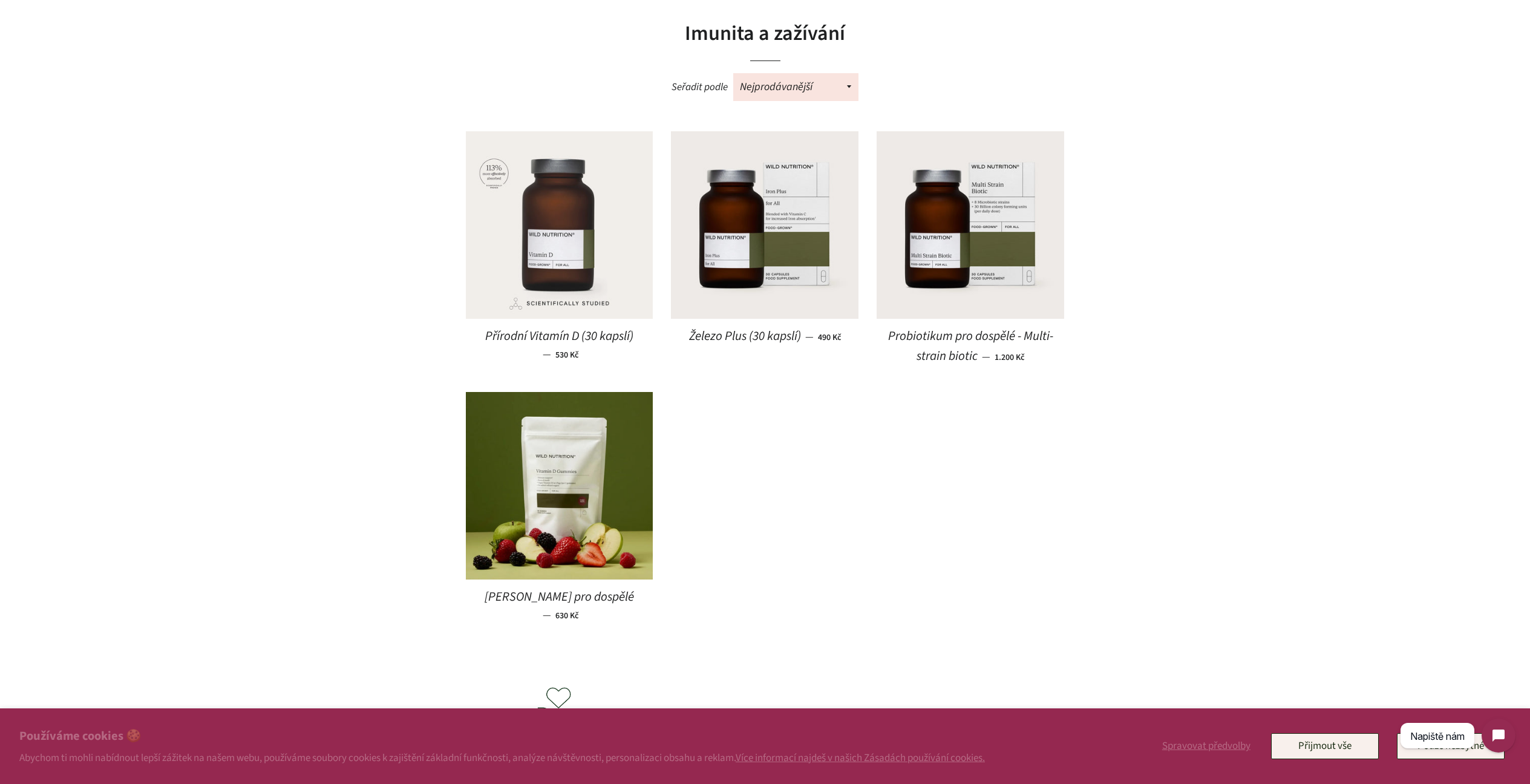
click at [583, 236] on img at bounding box center [560, 225] width 188 height 188
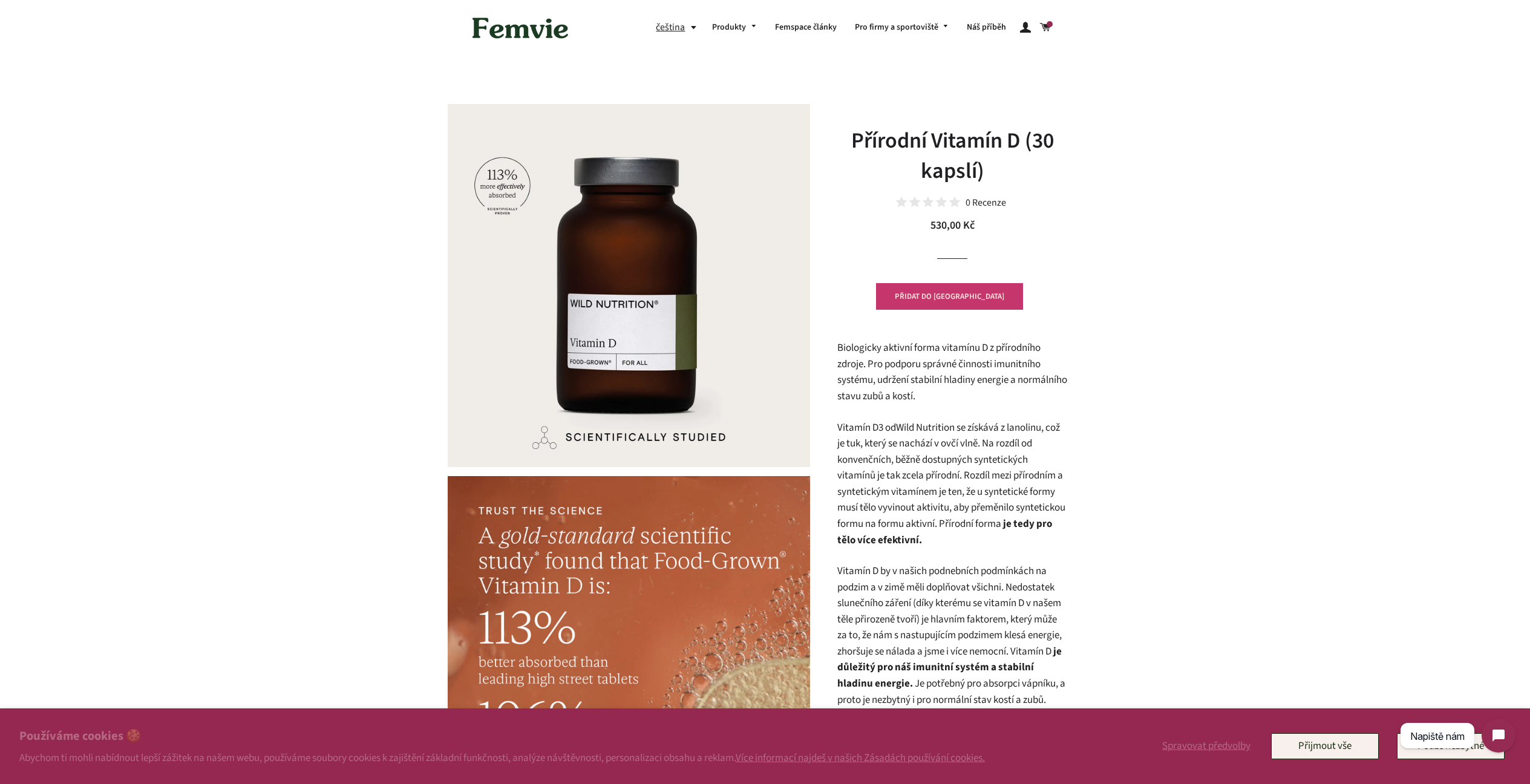
click at [933, 290] on button "PŘIDAT DO [GEOGRAPHIC_DATA]" at bounding box center [949, 297] width 147 height 27
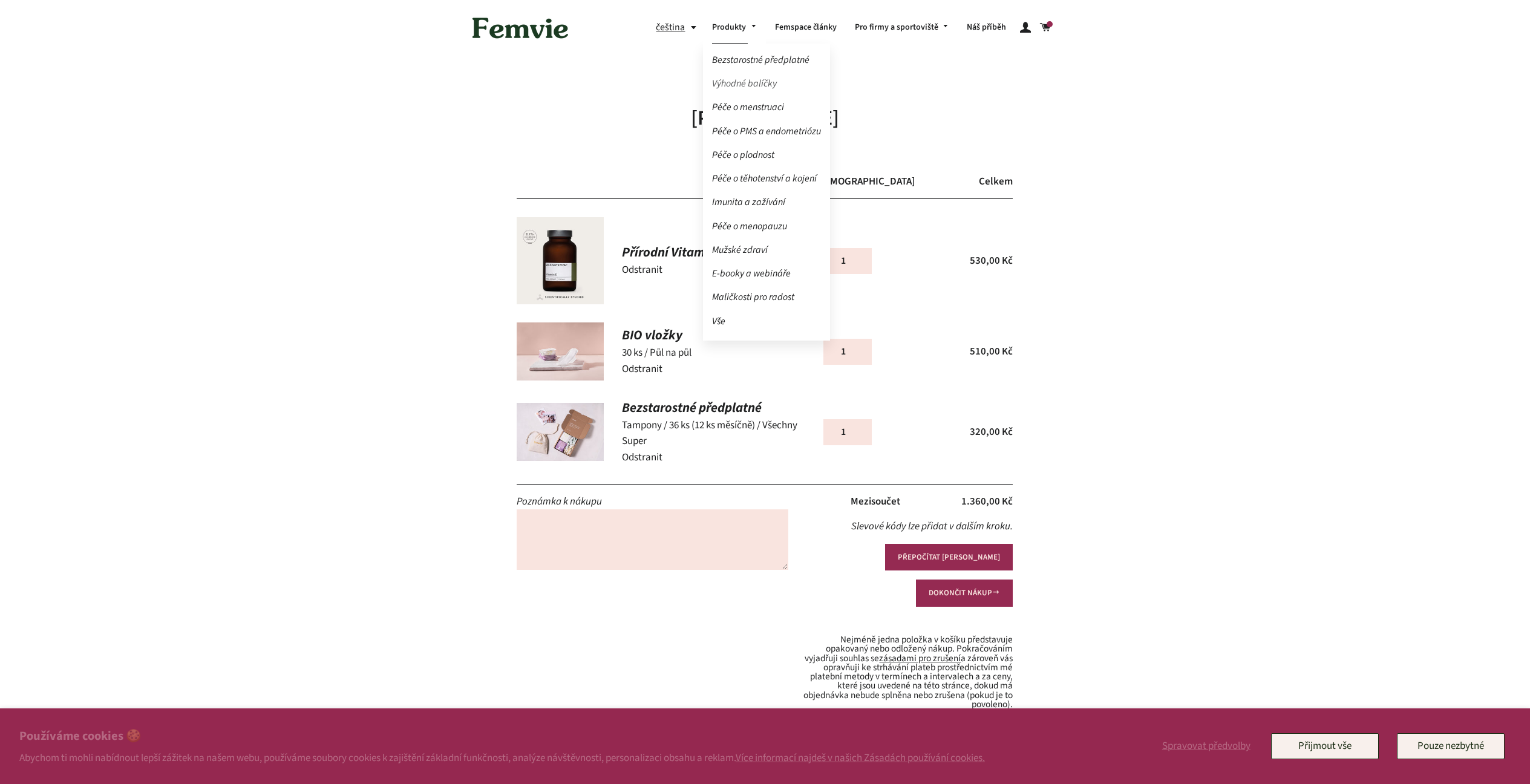
click at [748, 84] on link "Výhodné balíčky" at bounding box center [767, 83] width 127 height 21
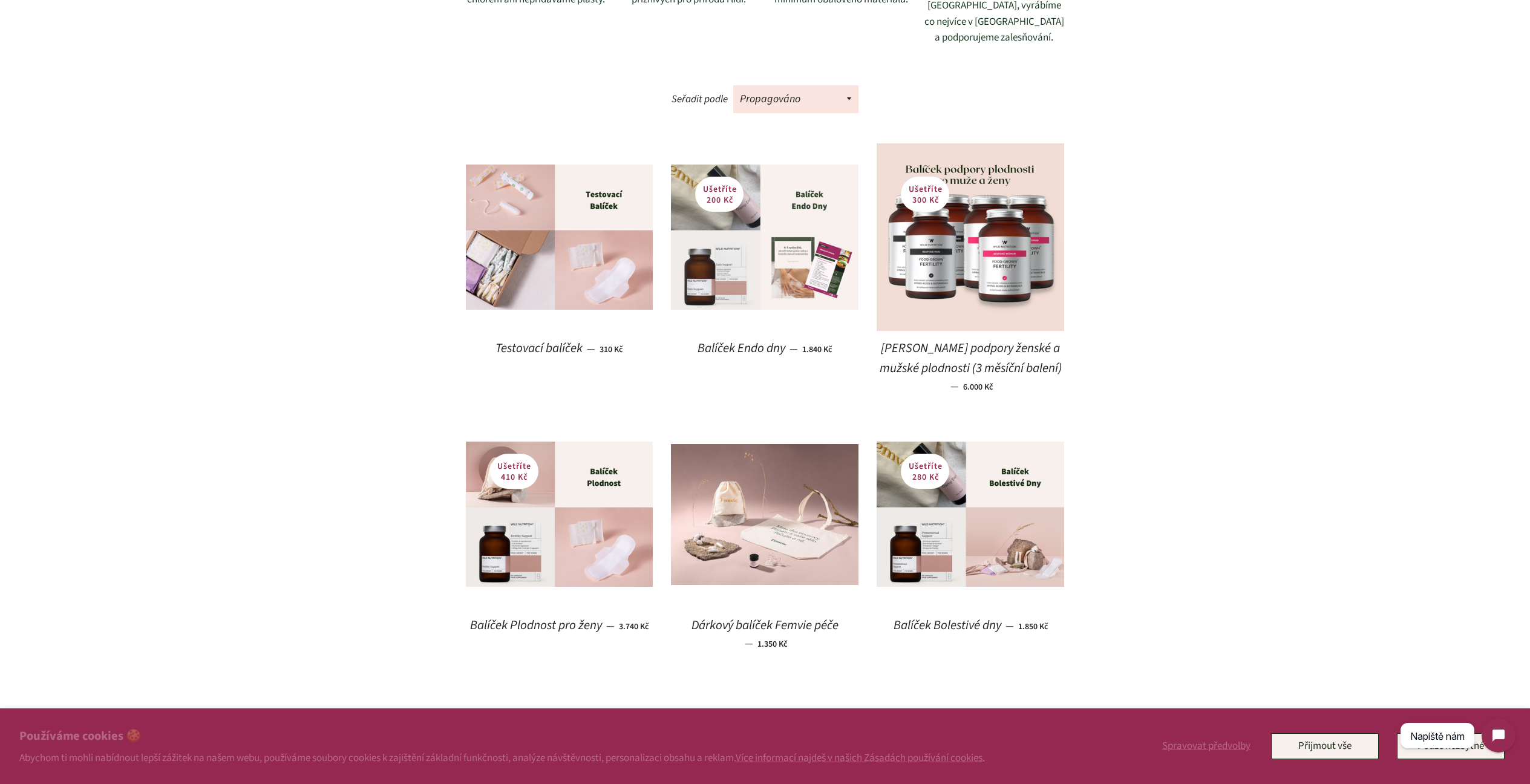
scroll to position [802, 0]
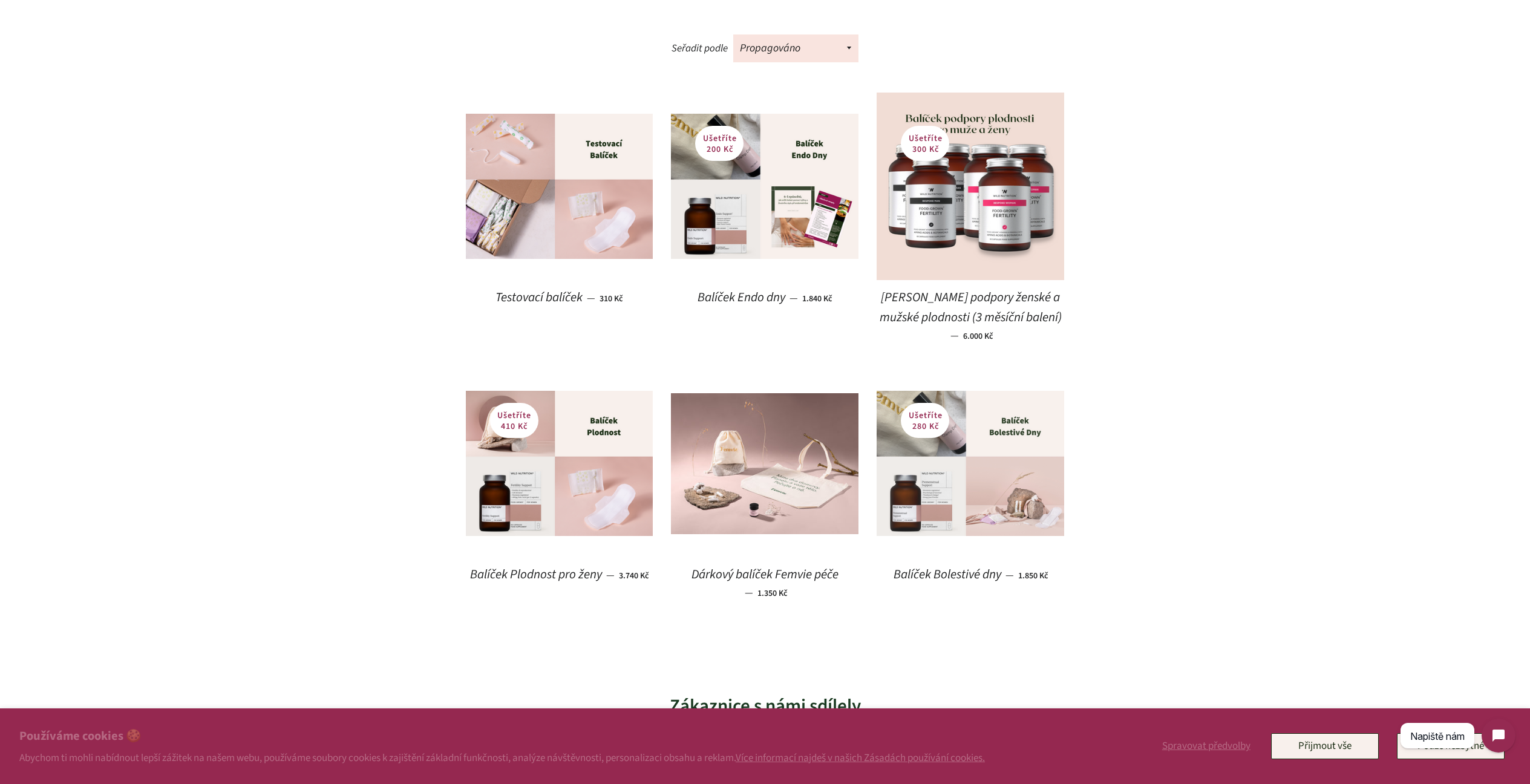
click at [1001, 392] on img at bounding box center [970, 462] width 188 height 145
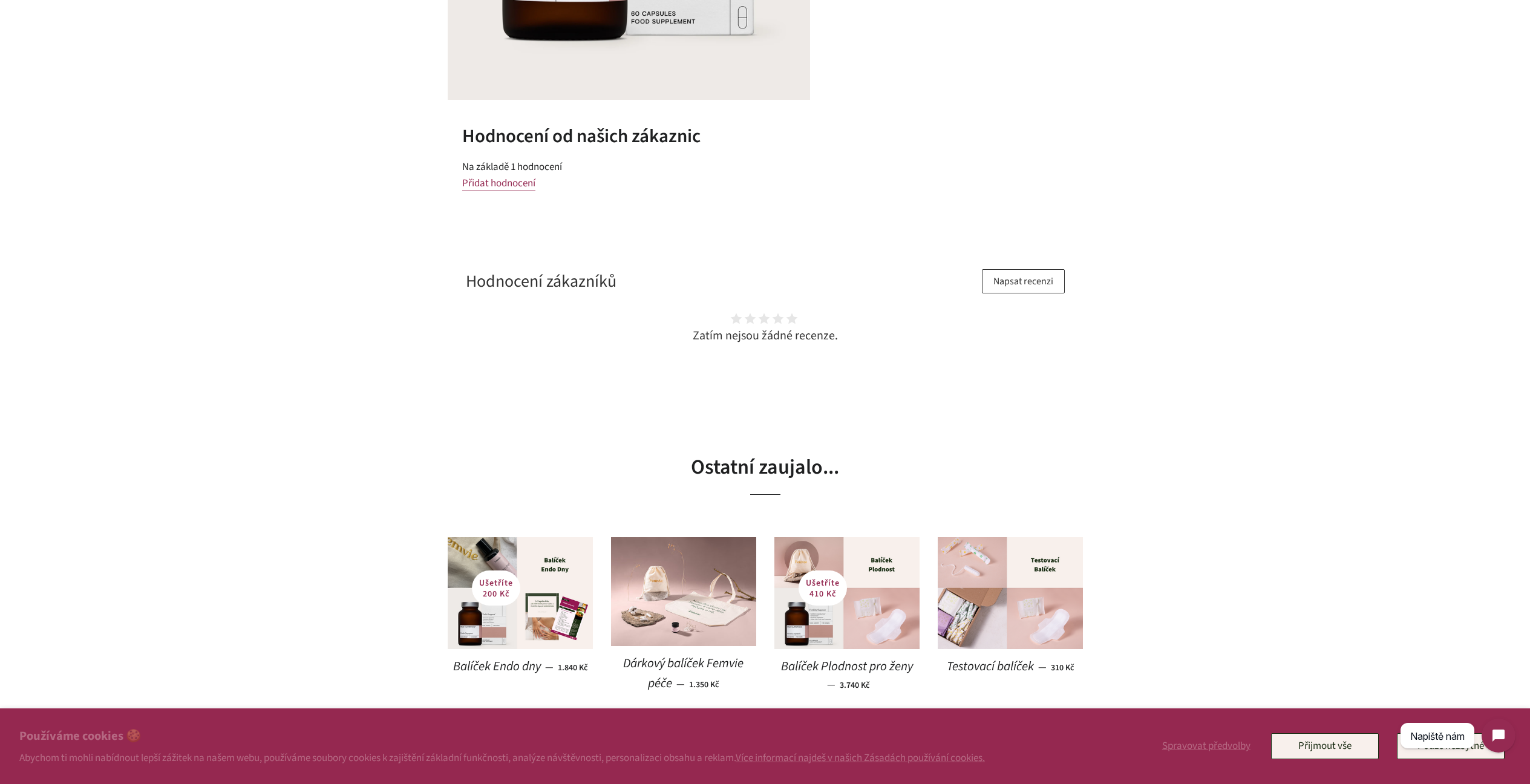
scroll to position [2162, 0]
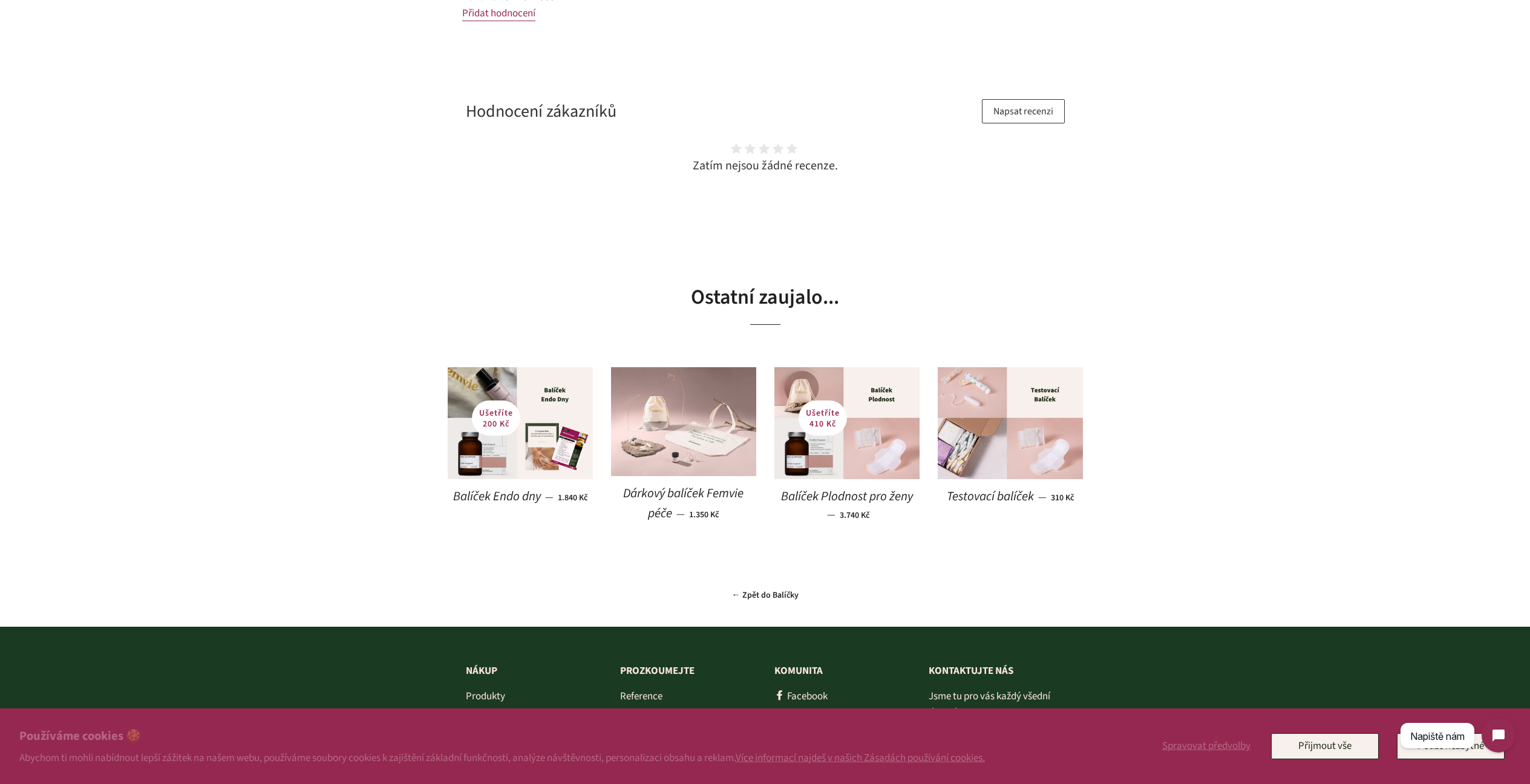
click at [660, 400] on img at bounding box center [683, 421] width 145 height 109
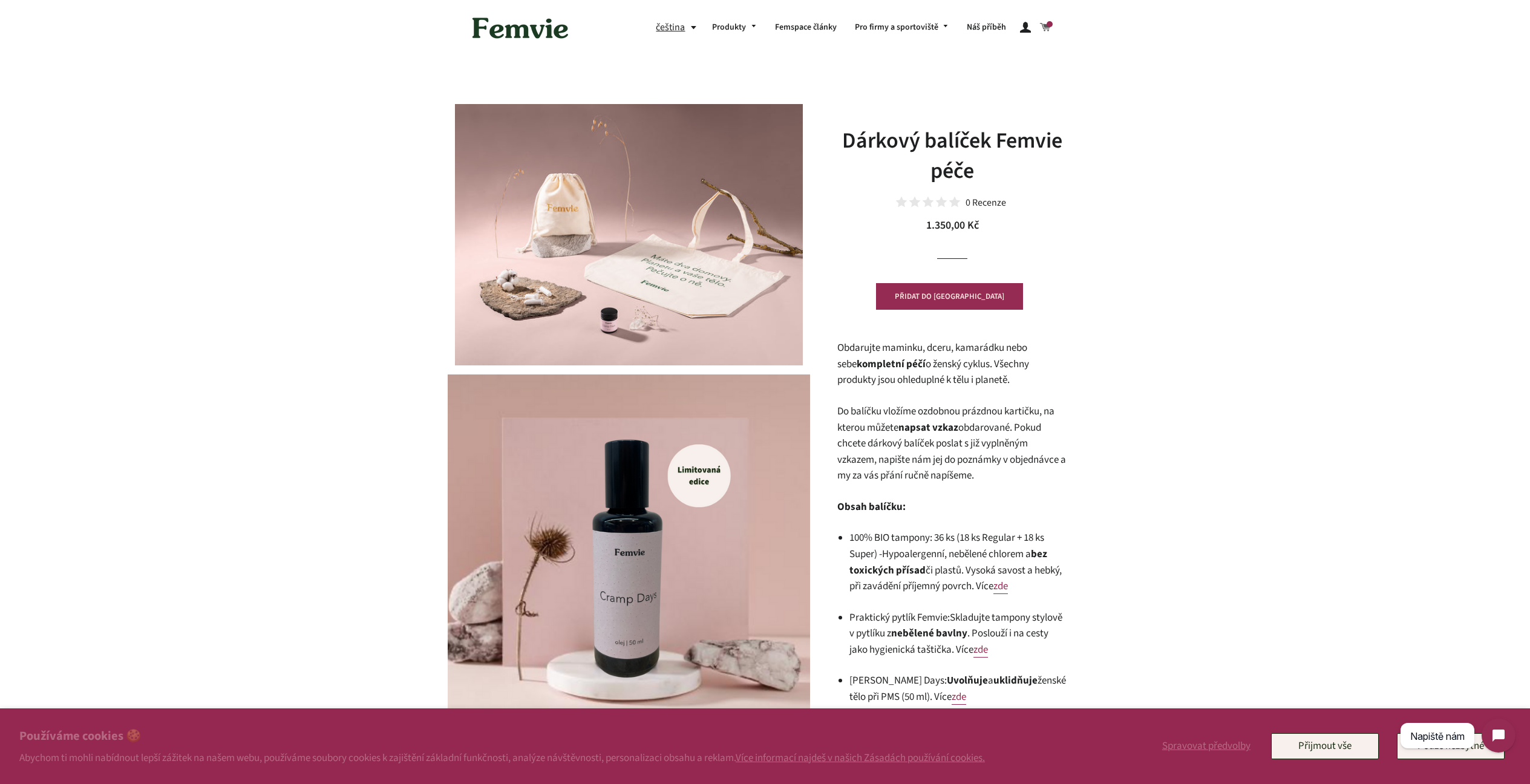
click at [1047, 25] on span at bounding box center [1045, 28] width 11 height 17
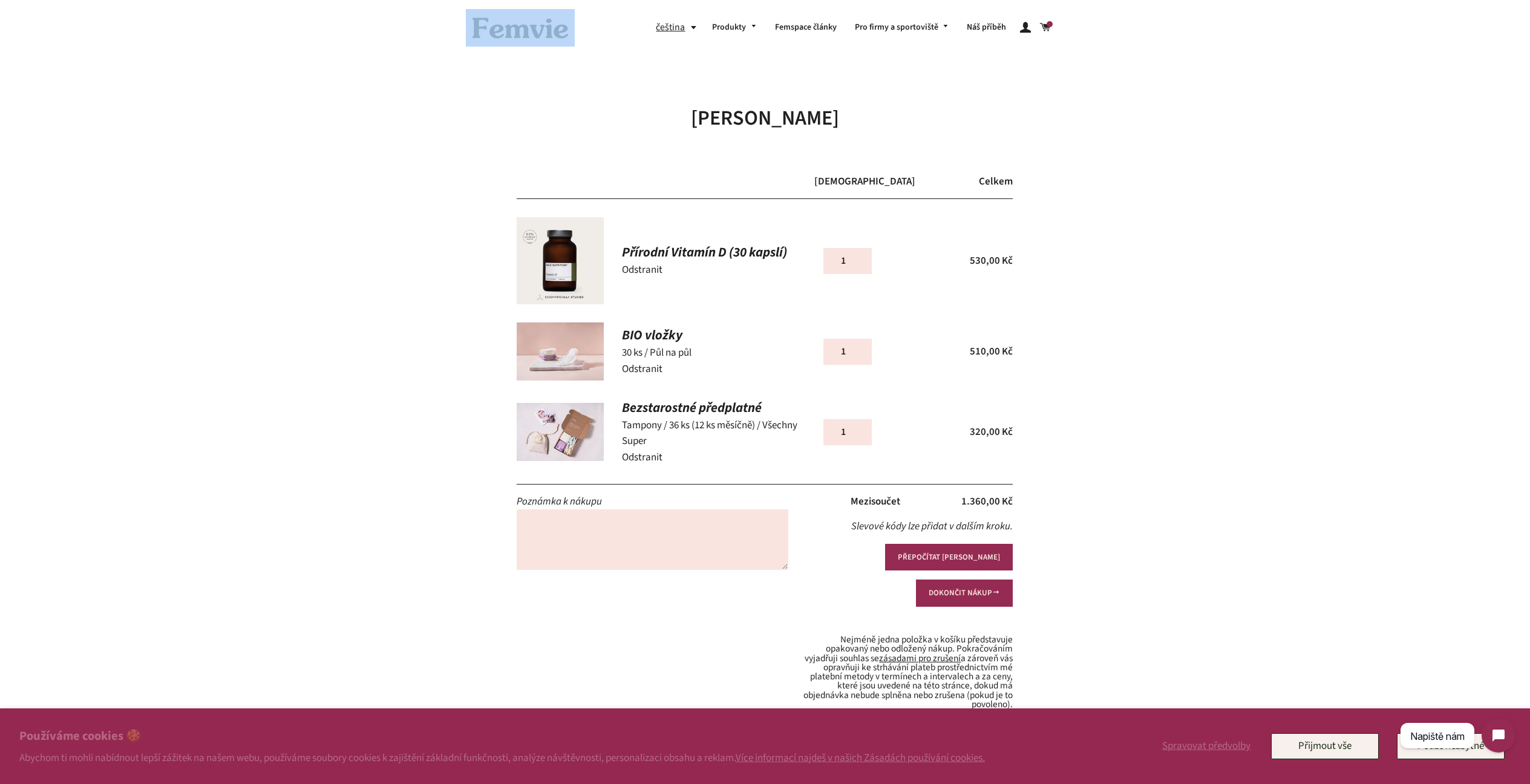
drag, startPoint x: 619, startPoint y: 29, endPoint x: 565, endPoint y: 36, distance: 54.5
click at [565, 36] on div at bounding box center [566, 28] width 199 height 38
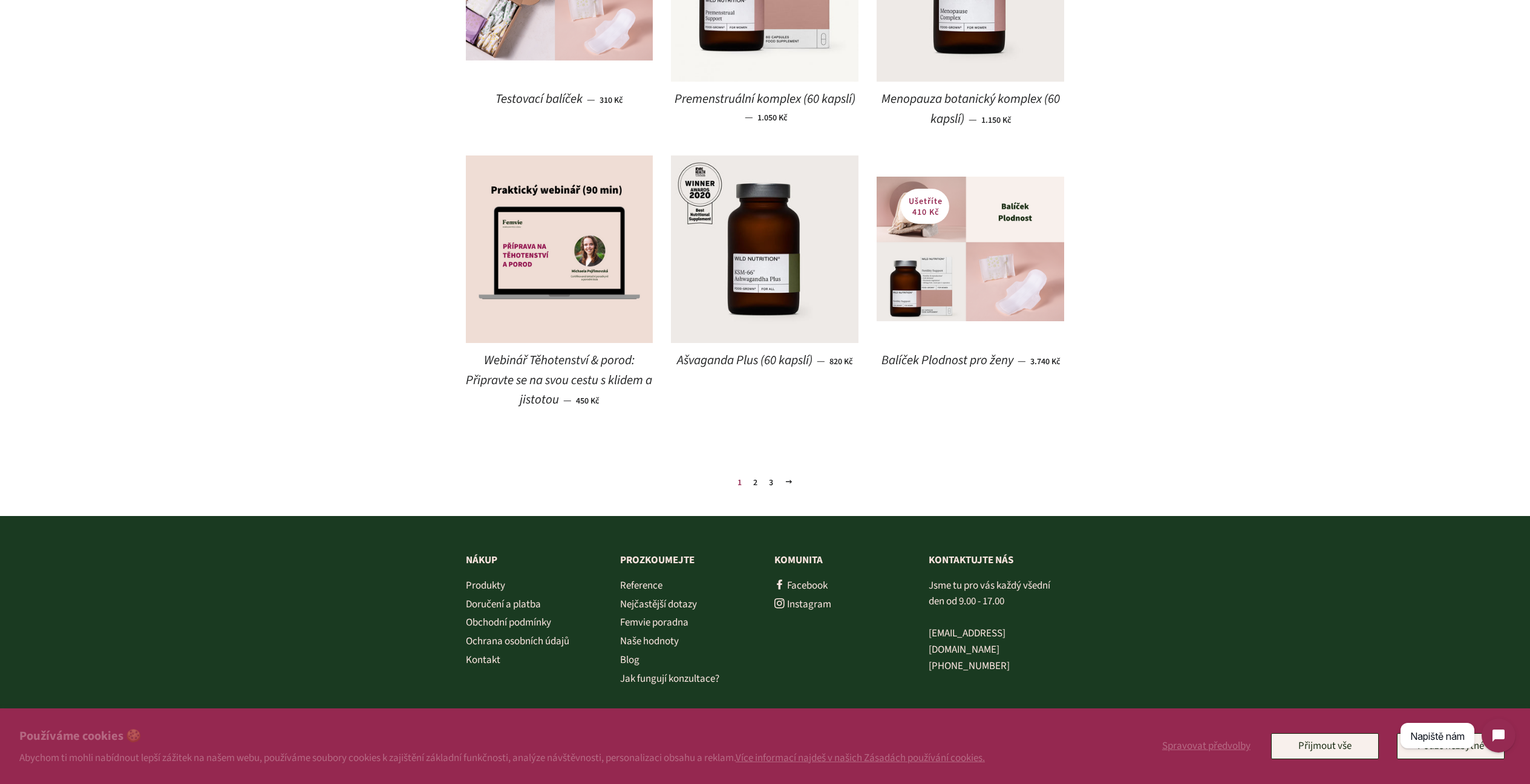
scroll to position [1210, 0]
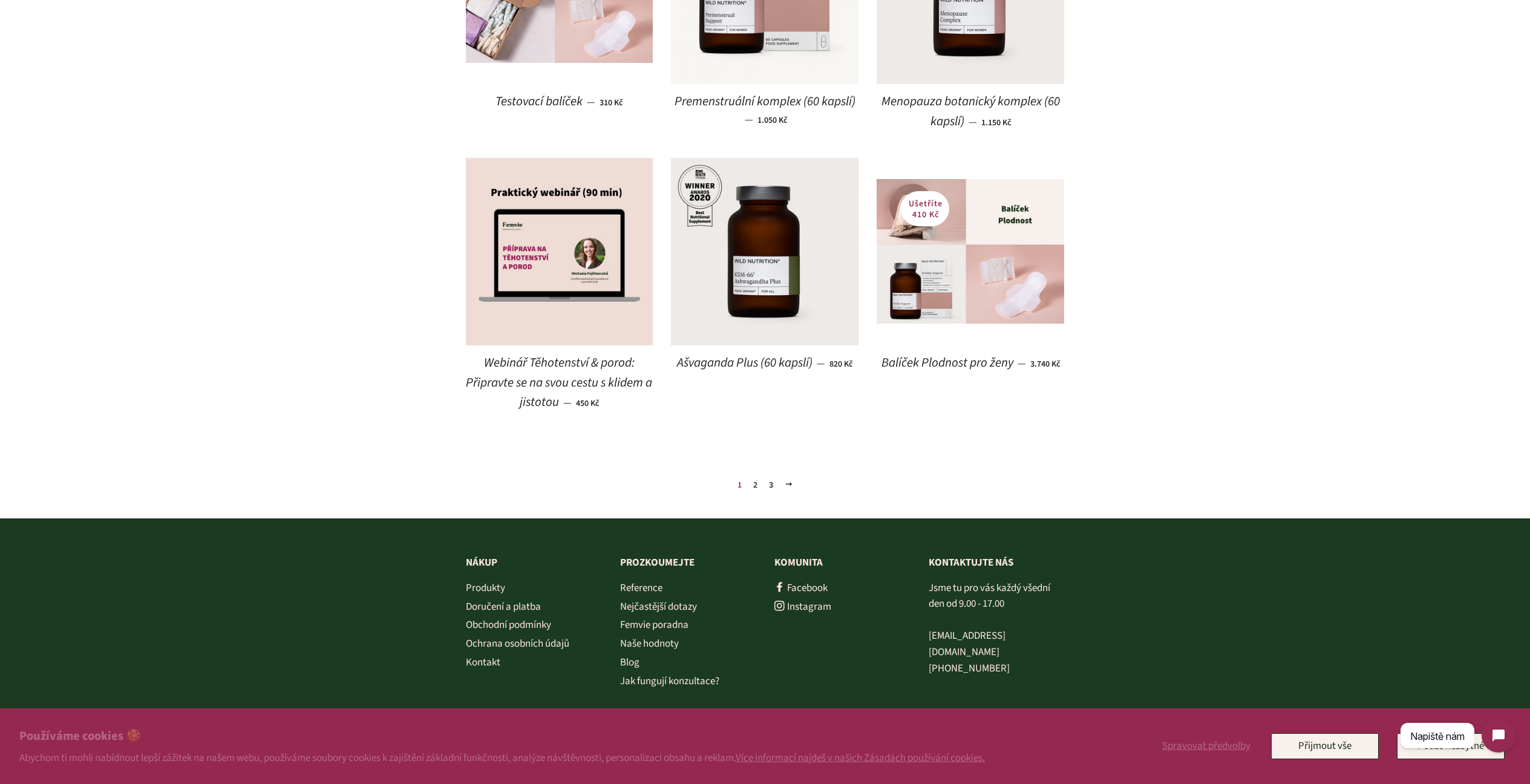
click at [755, 479] on link "2" at bounding box center [755, 485] width 14 height 18
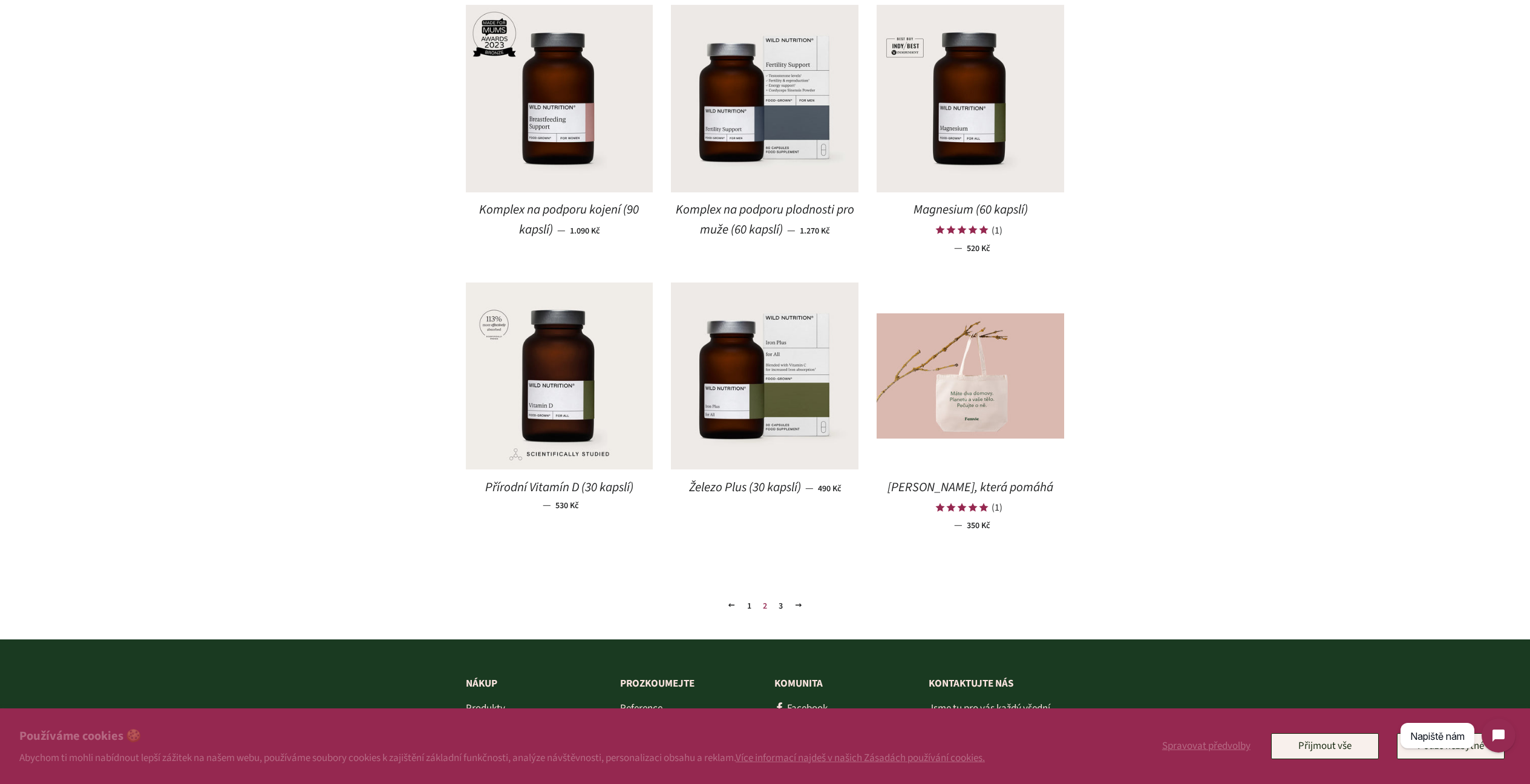
scroll to position [1225, 0]
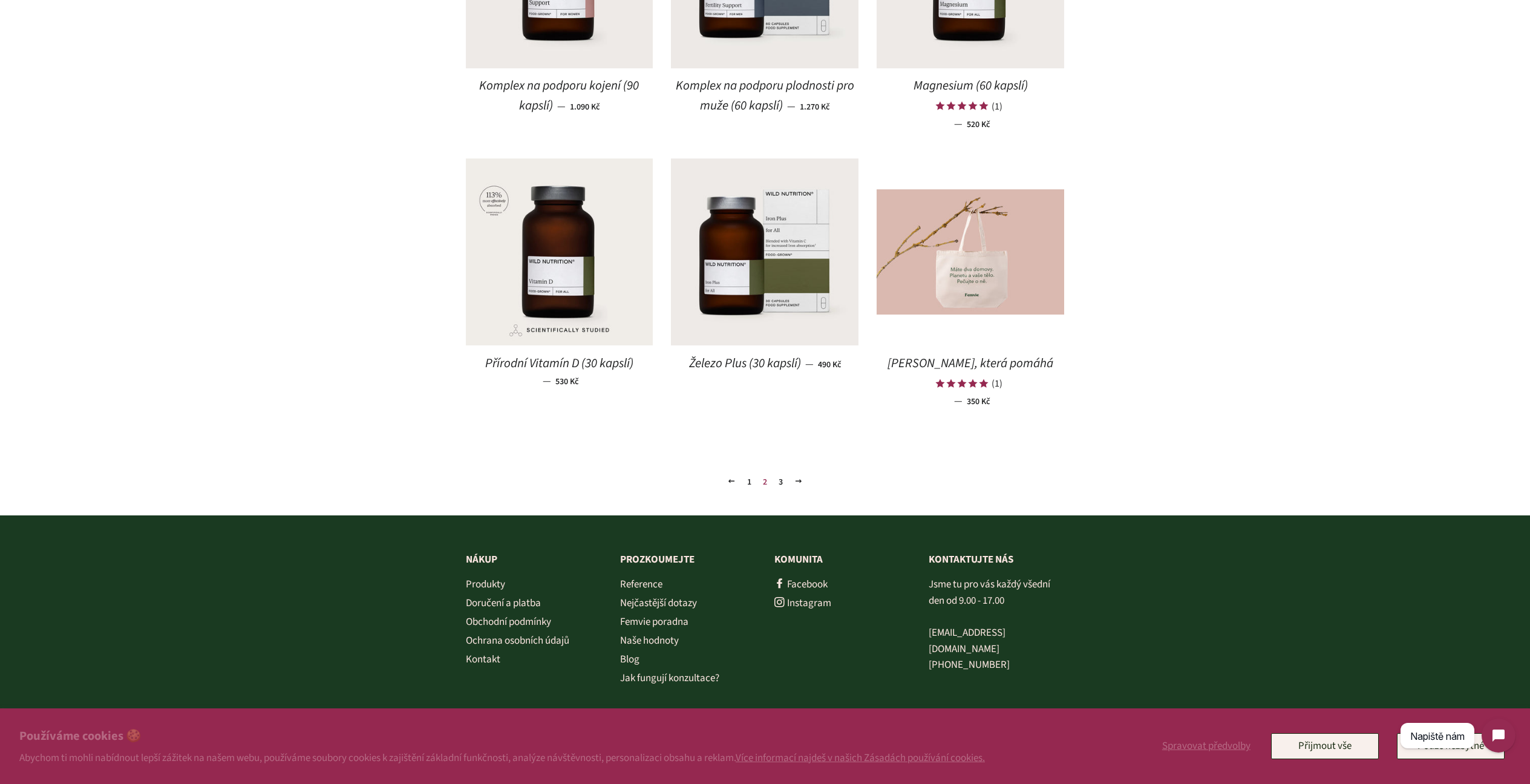
click at [750, 476] on link "1" at bounding box center [749, 482] width 14 height 18
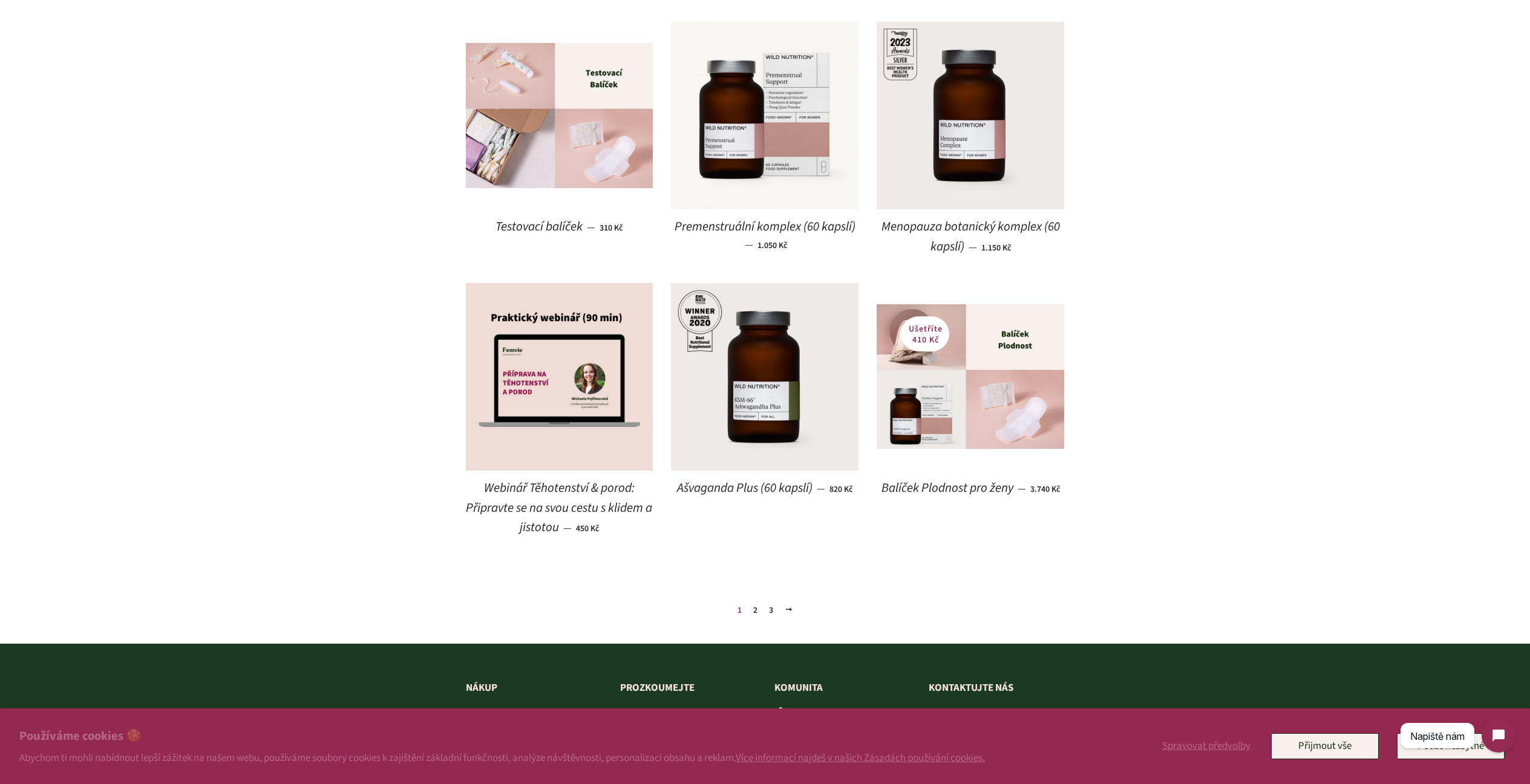
scroll to position [1068, 0]
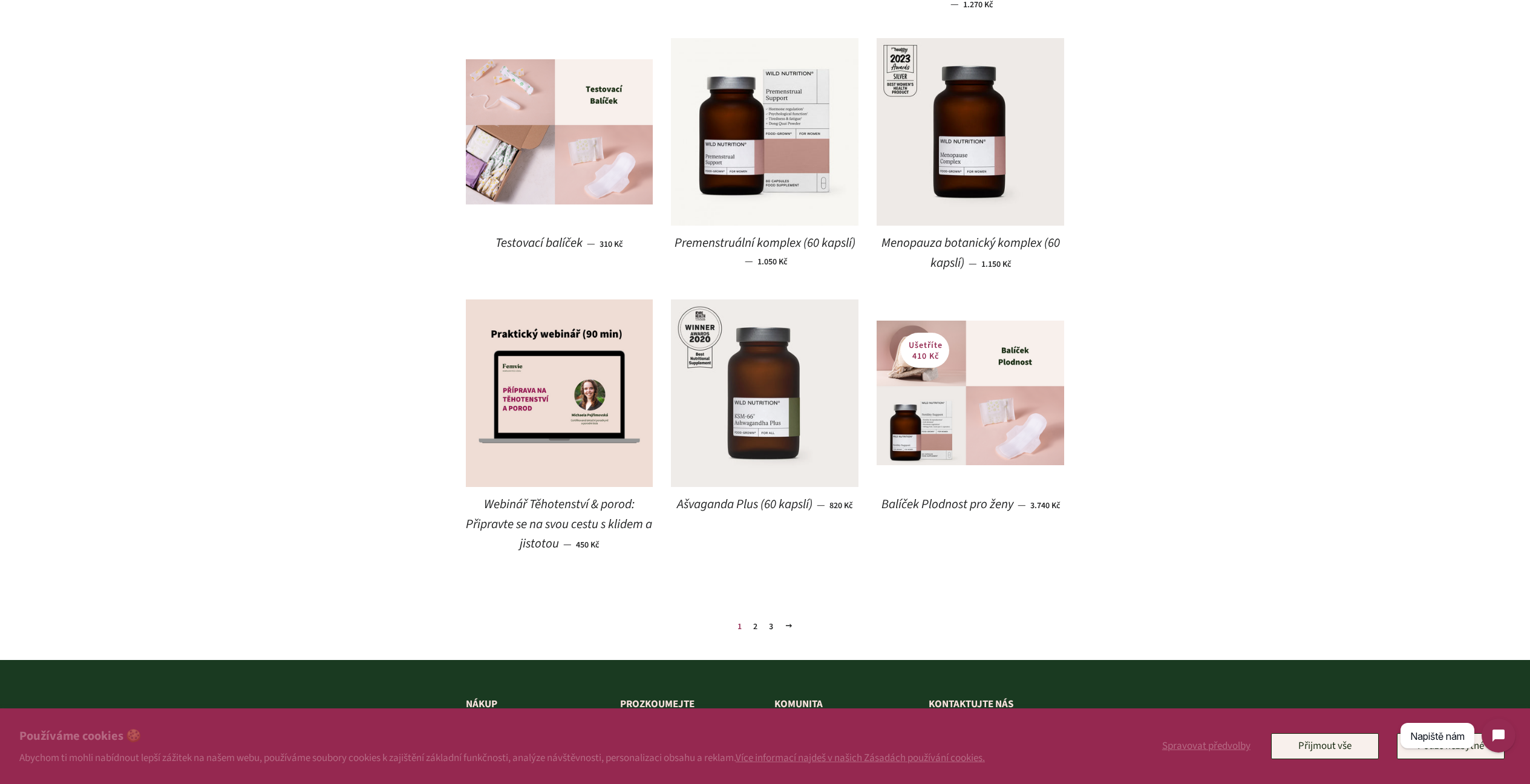
click at [757, 418] on img at bounding box center [765, 393] width 188 height 188
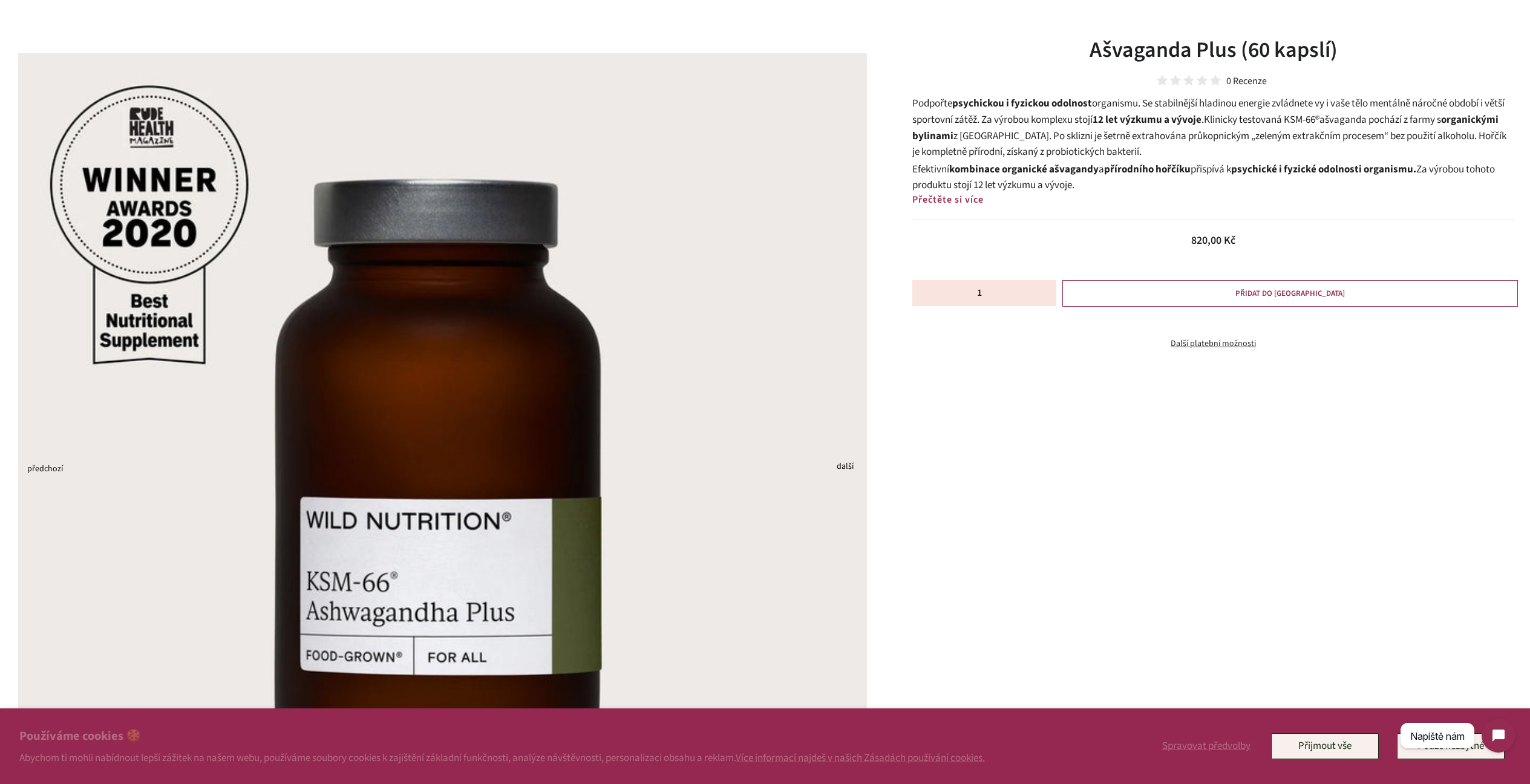
scroll to position [71, 0]
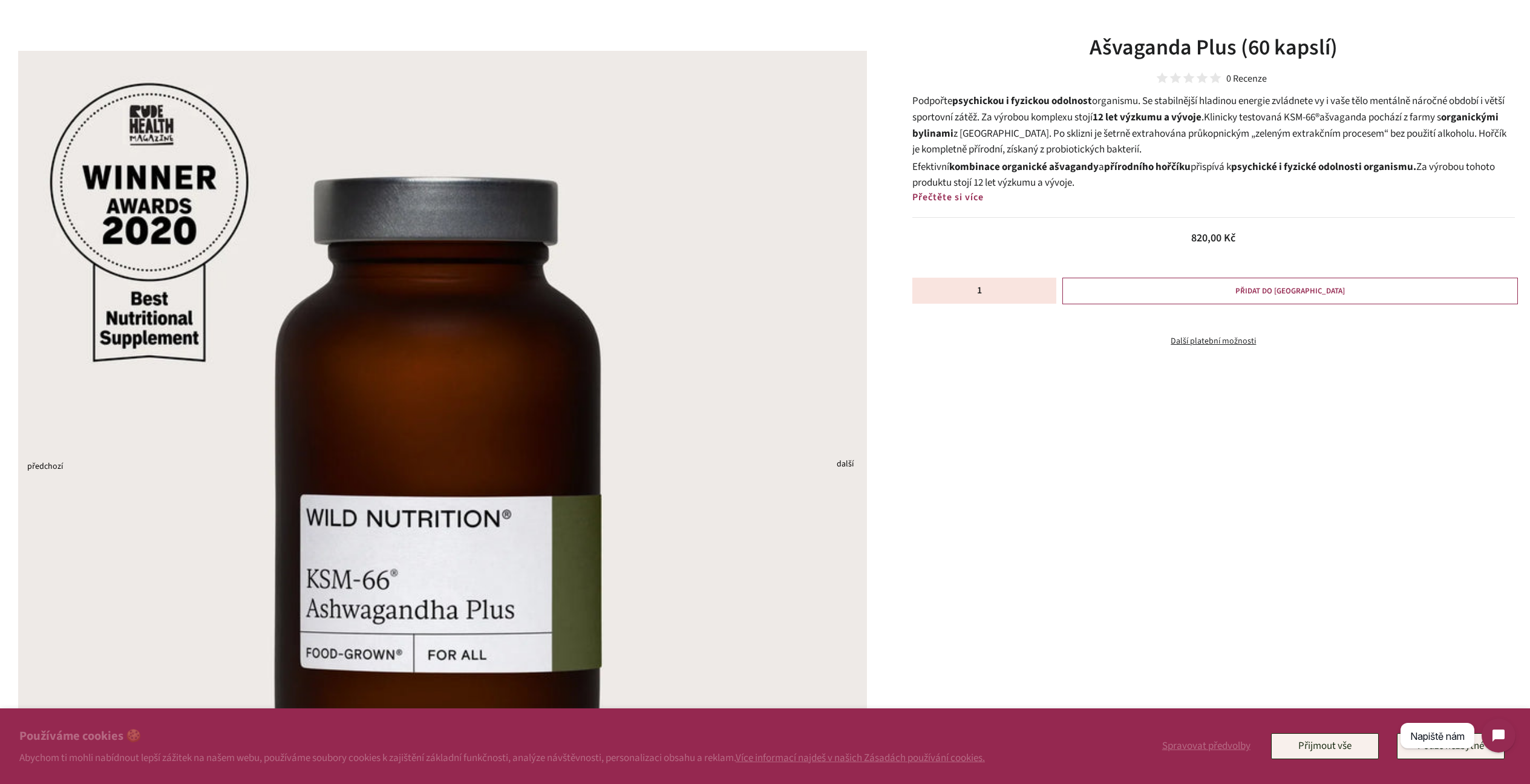
click at [957, 196] on span "Přečtěte si více" at bounding box center [948, 197] width 71 height 13
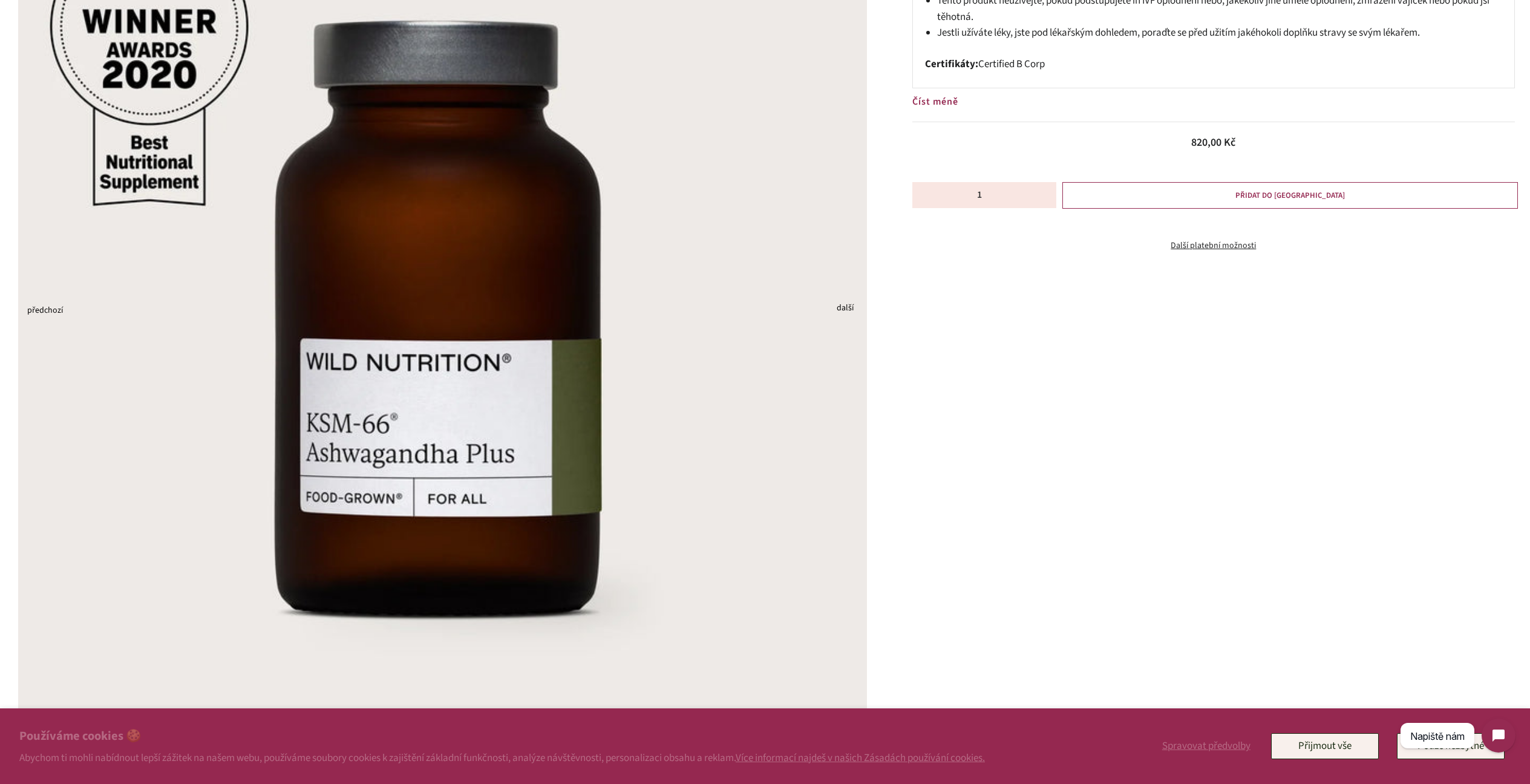
scroll to position [230, 0]
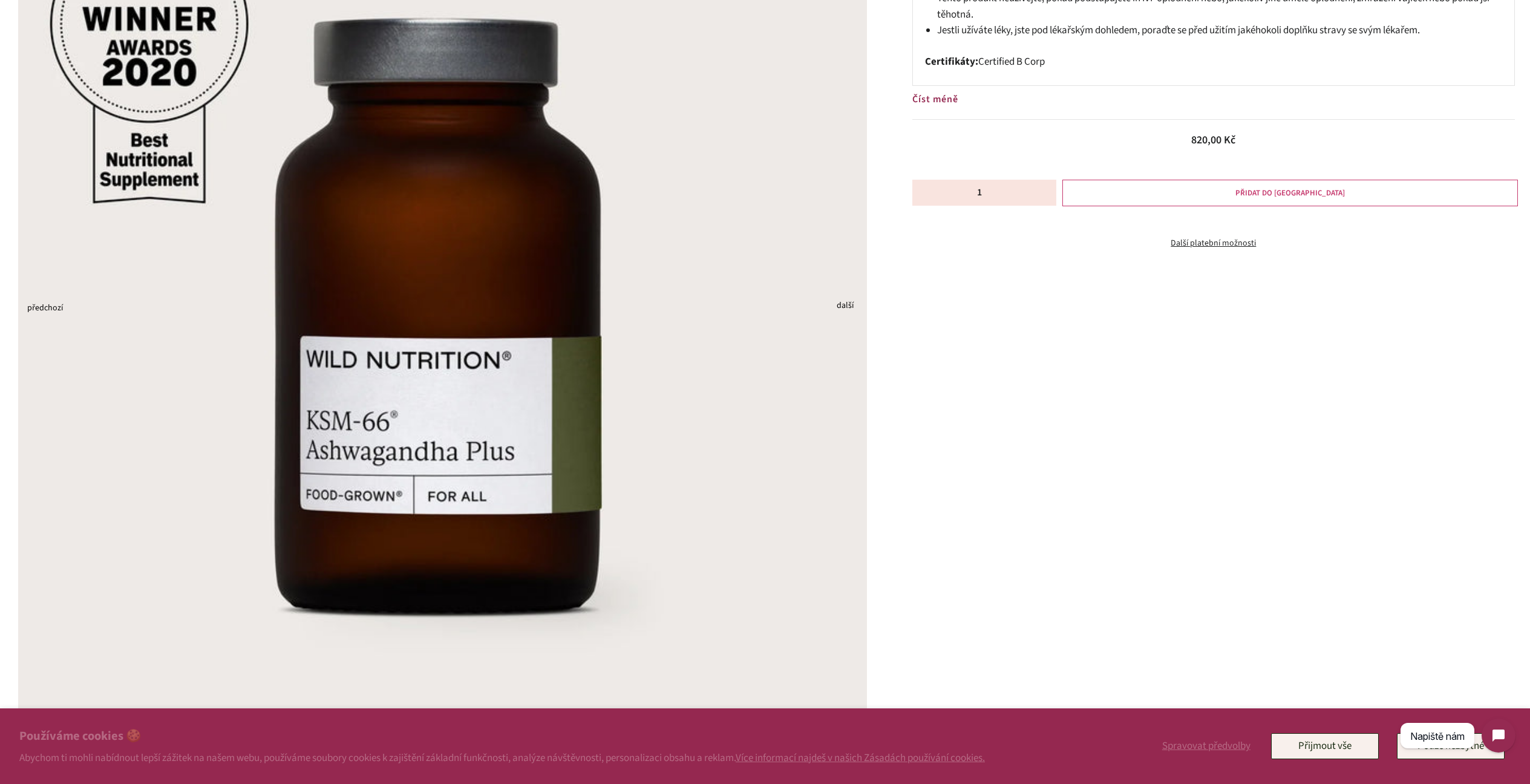
click at [1212, 194] on button "PŘIDAT DO KOŠÍKU" at bounding box center [1290, 193] width 456 height 27
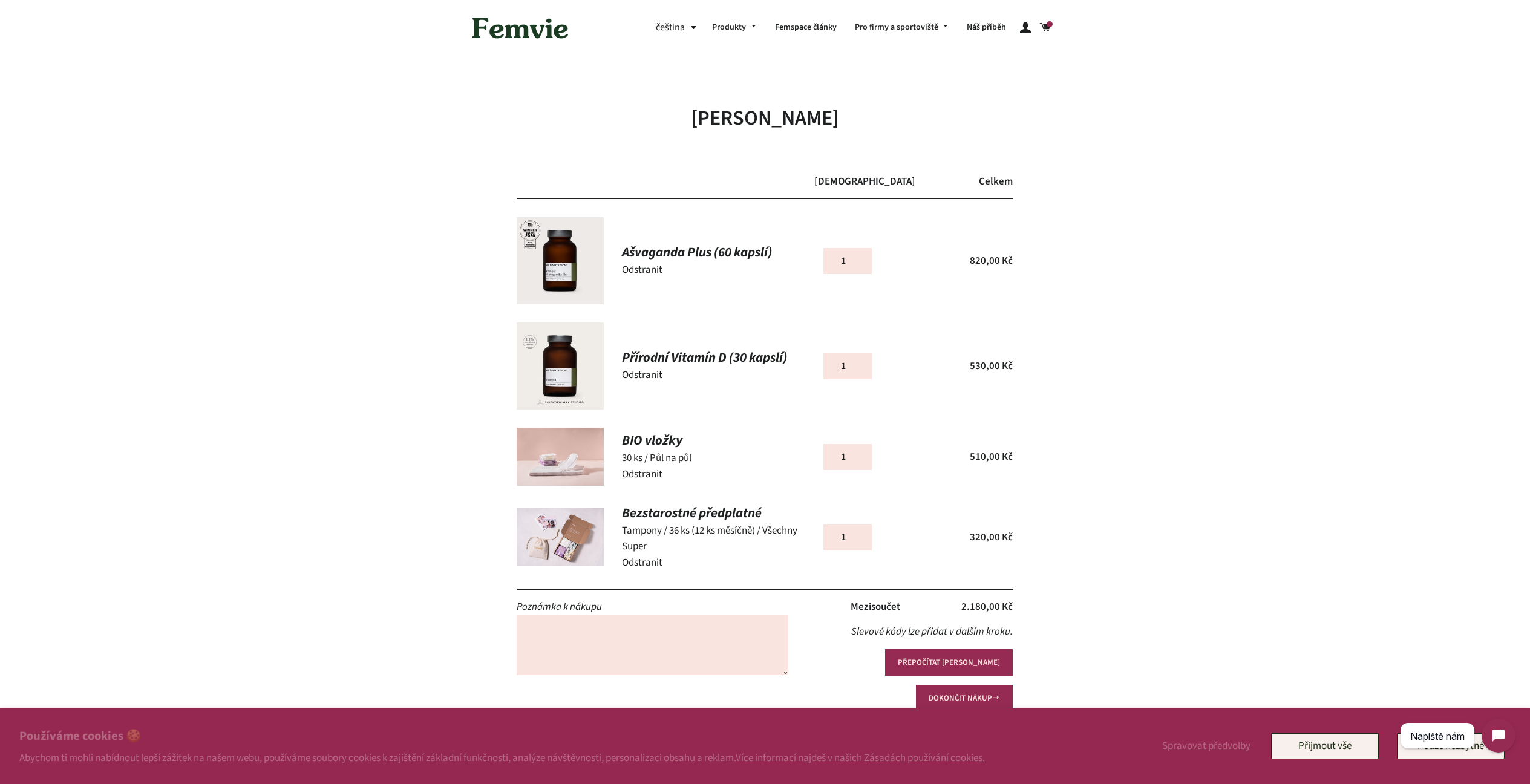
click at [665, 252] on link "Ašvaganda Plus (60 kapslí)" at bounding box center [708, 252] width 173 height 18
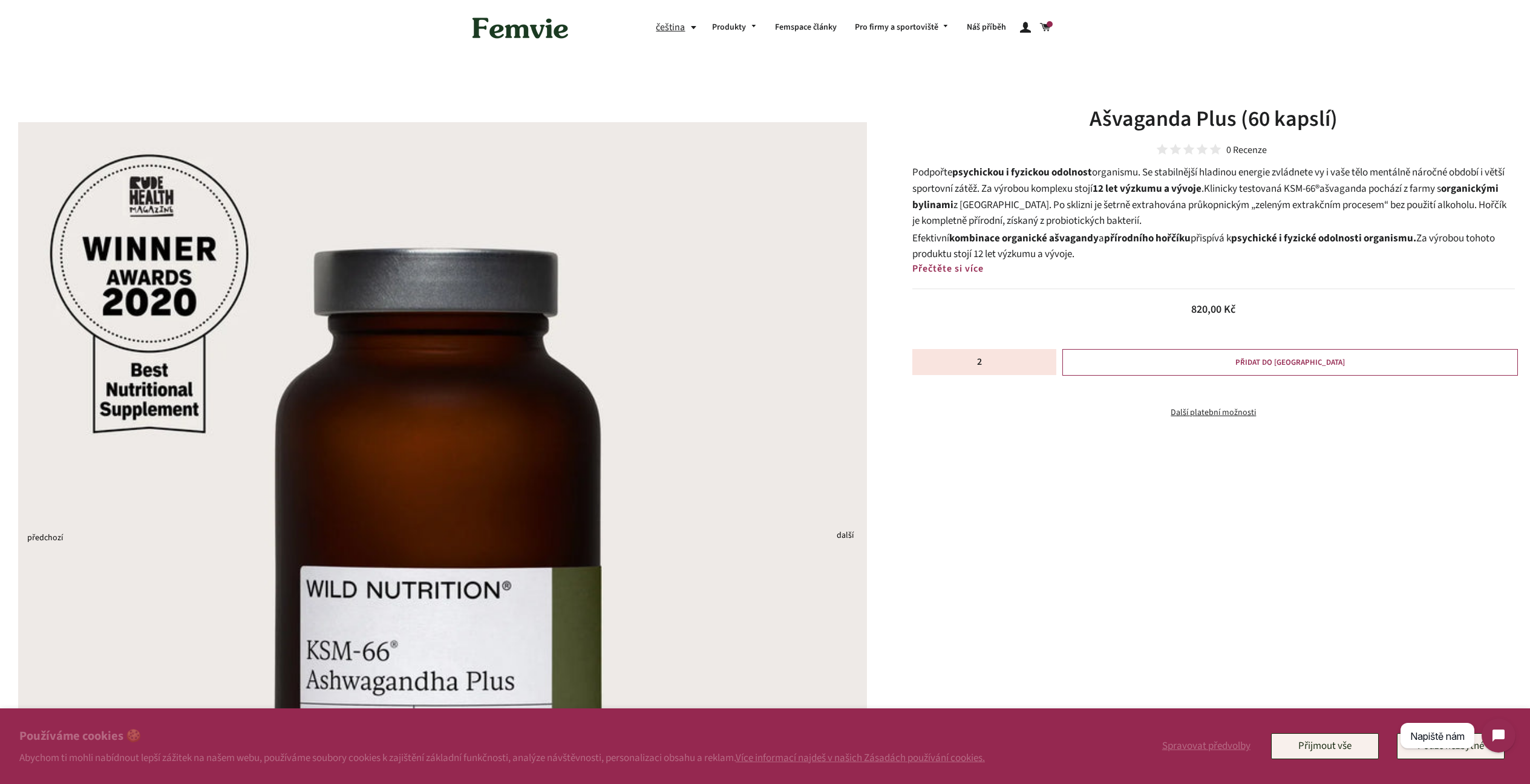
click at [1048, 360] on input "2" at bounding box center [985, 362] width 144 height 26
type input "1"
click at [1046, 364] on input "1" at bounding box center [985, 362] width 144 height 26
click at [1231, 365] on button "PŘIDAT DO KOŠÍKU" at bounding box center [1290, 363] width 456 height 27
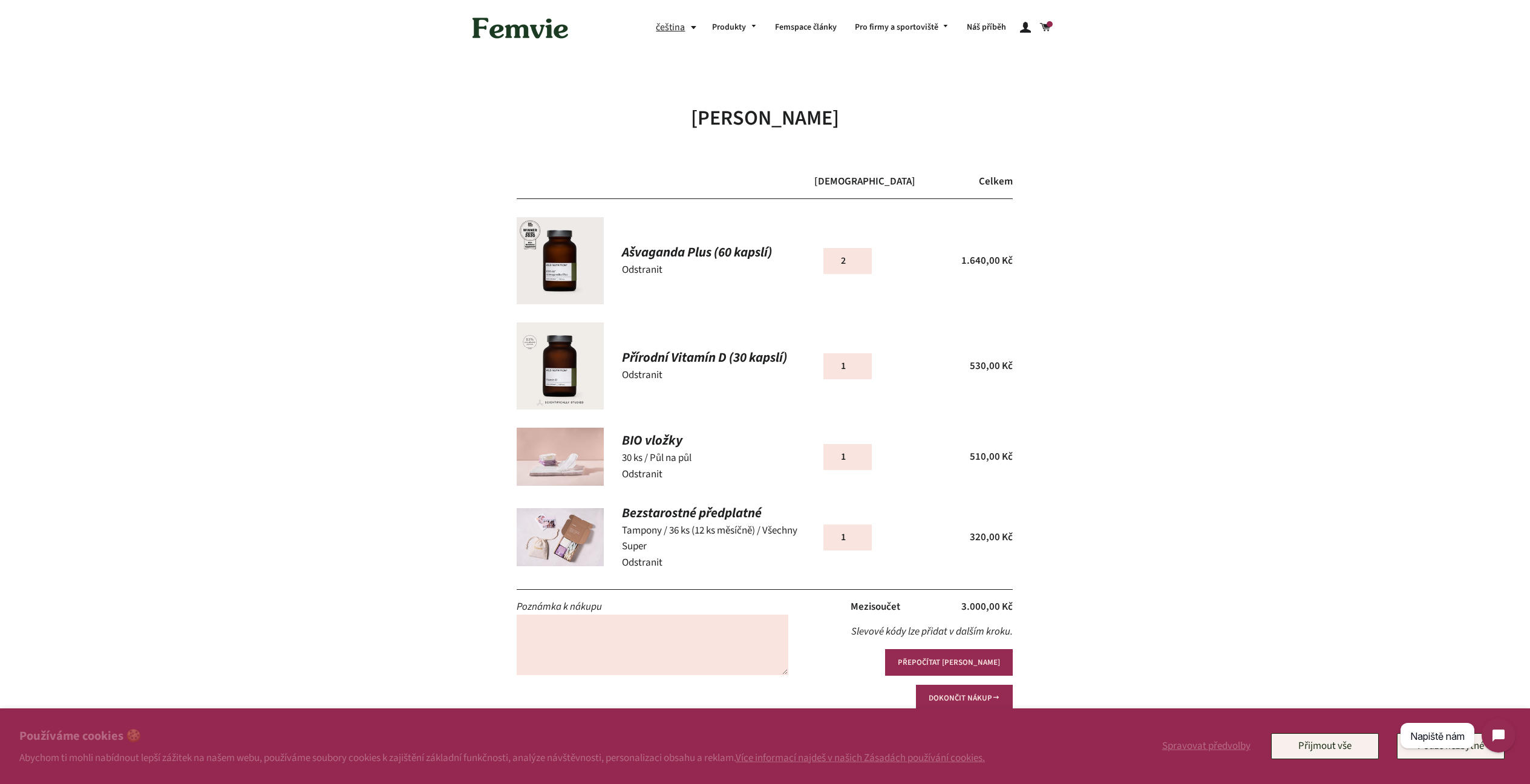
scroll to position [3, 0]
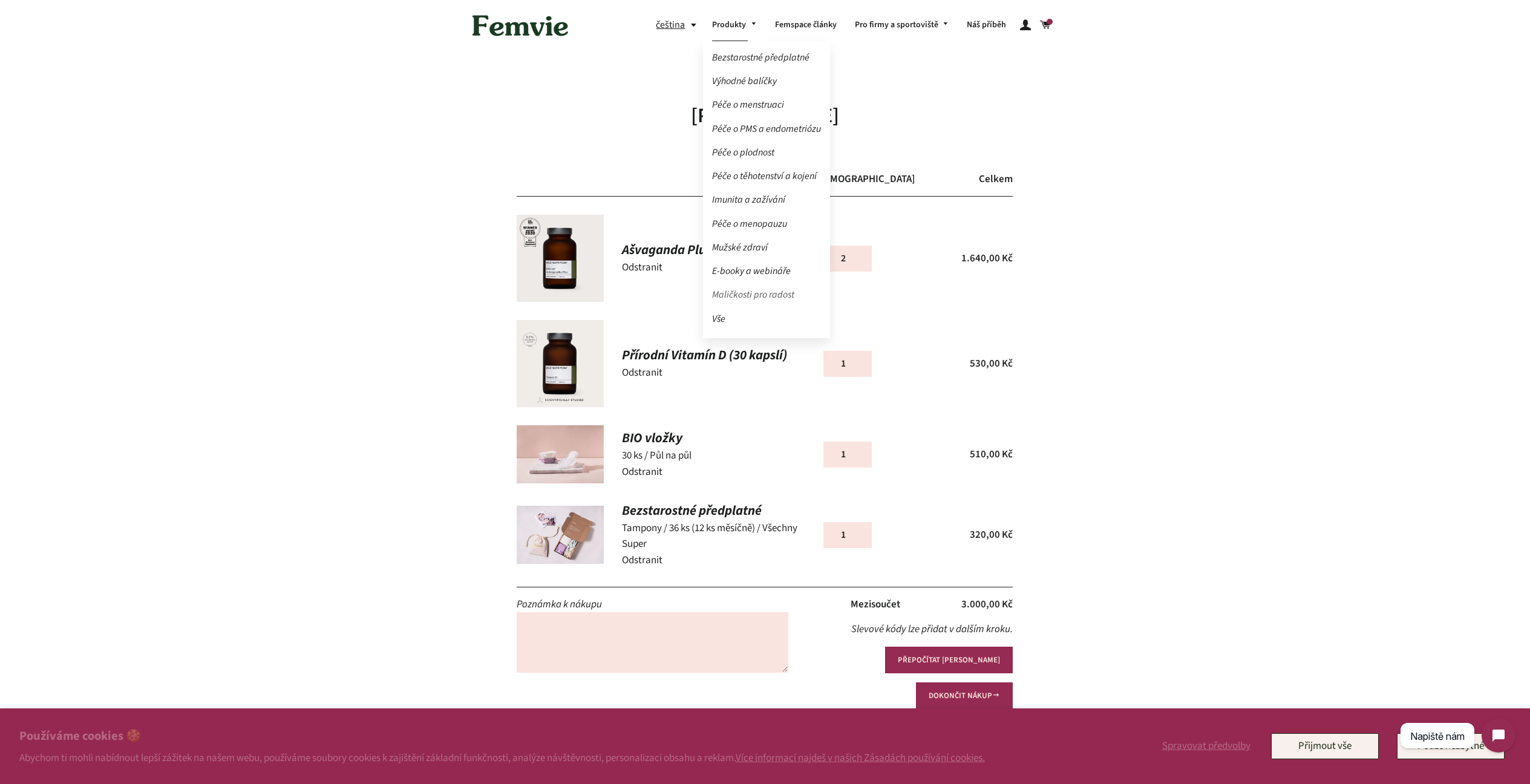
click at [731, 298] on link "Maličkosti pro radost" at bounding box center [767, 294] width 127 height 21
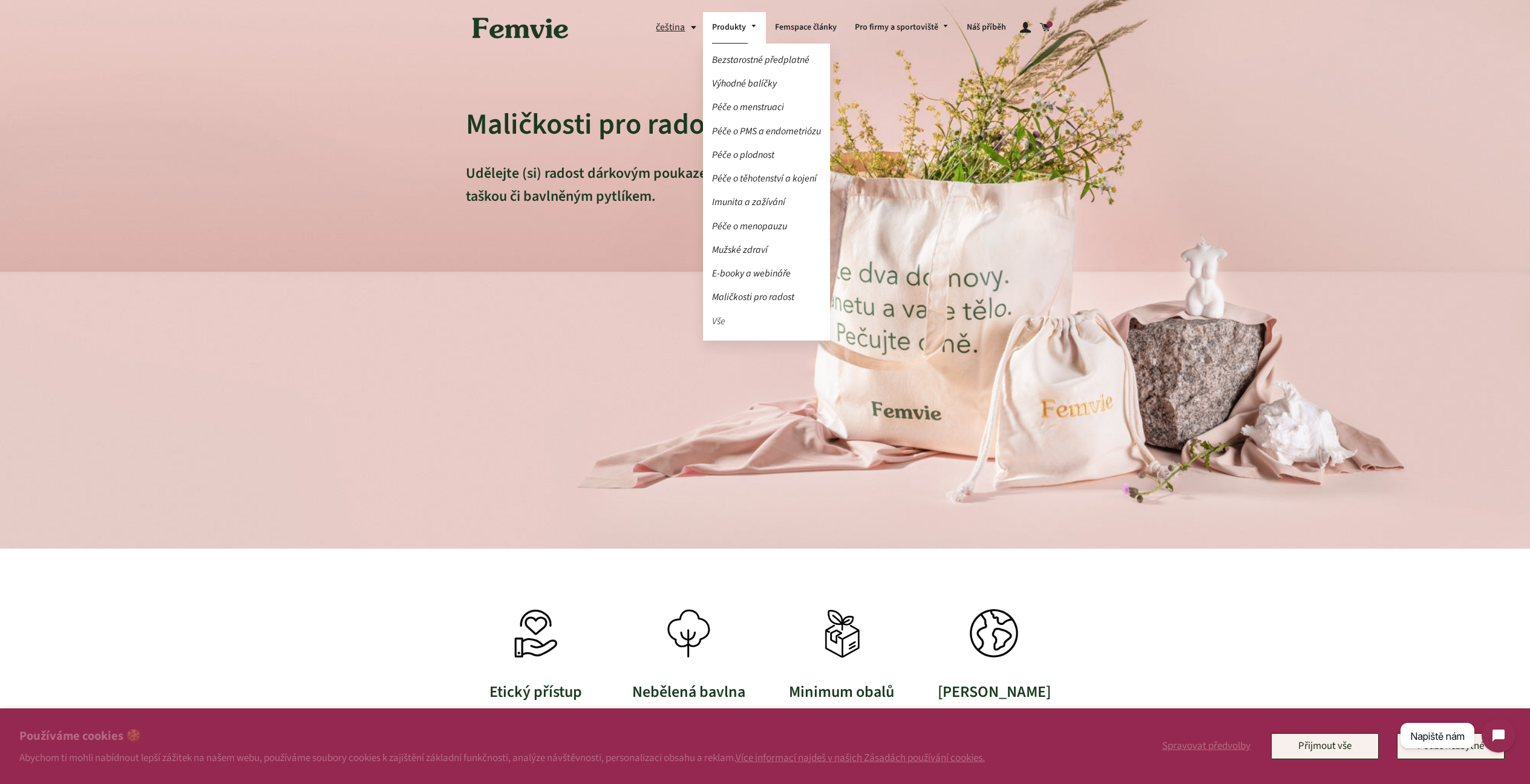
click at [718, 319] on link "Vše" at bounding box center [767, 321] width 127 height 21
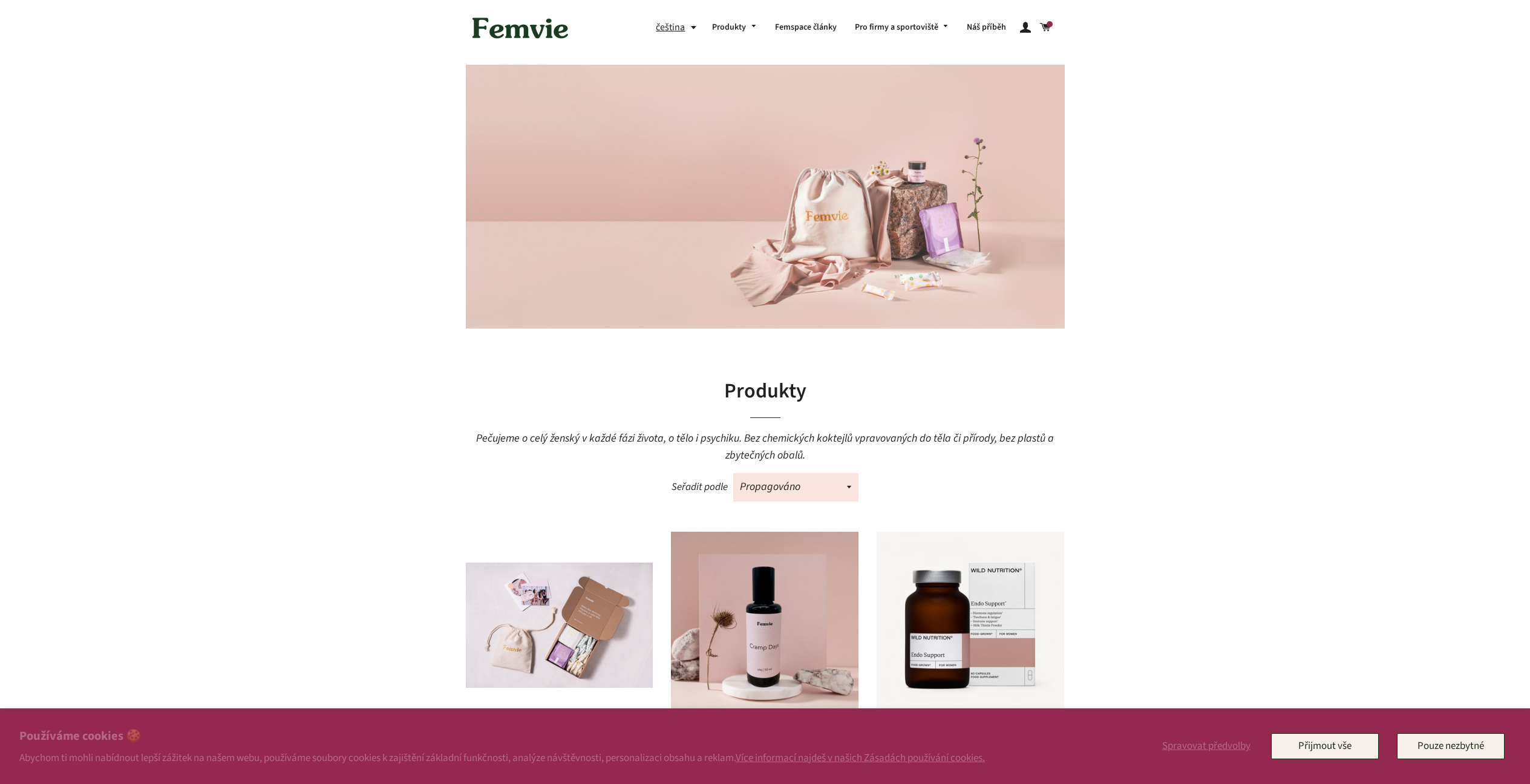
scroll to position [1211, 0]
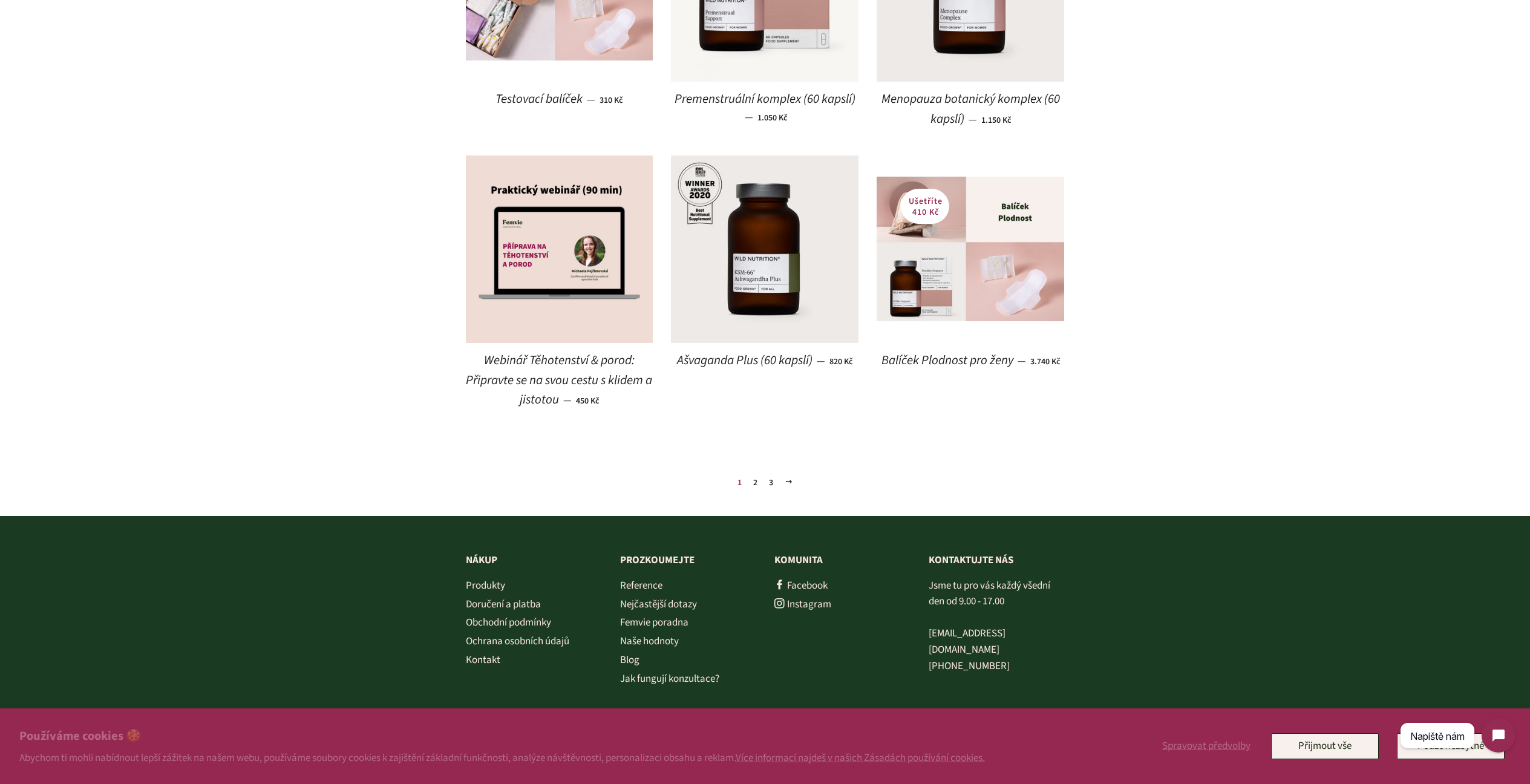
click at [770, 477] on link "3" at bounding box center [771, 482] width 14 height 18
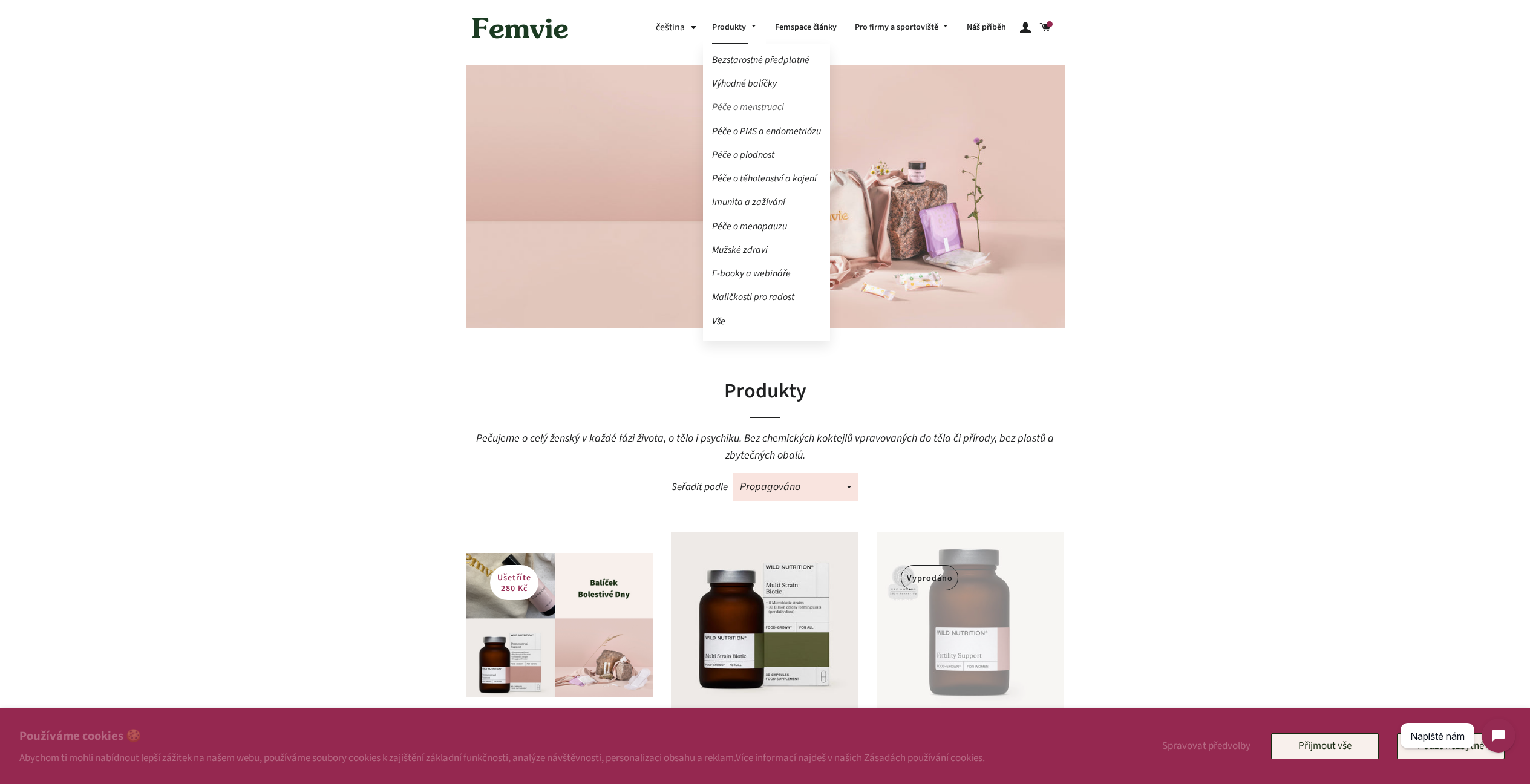
click at [746, 106] on link "Péče o menstruaci" at bounding box center [767, 107] width 127 height 21
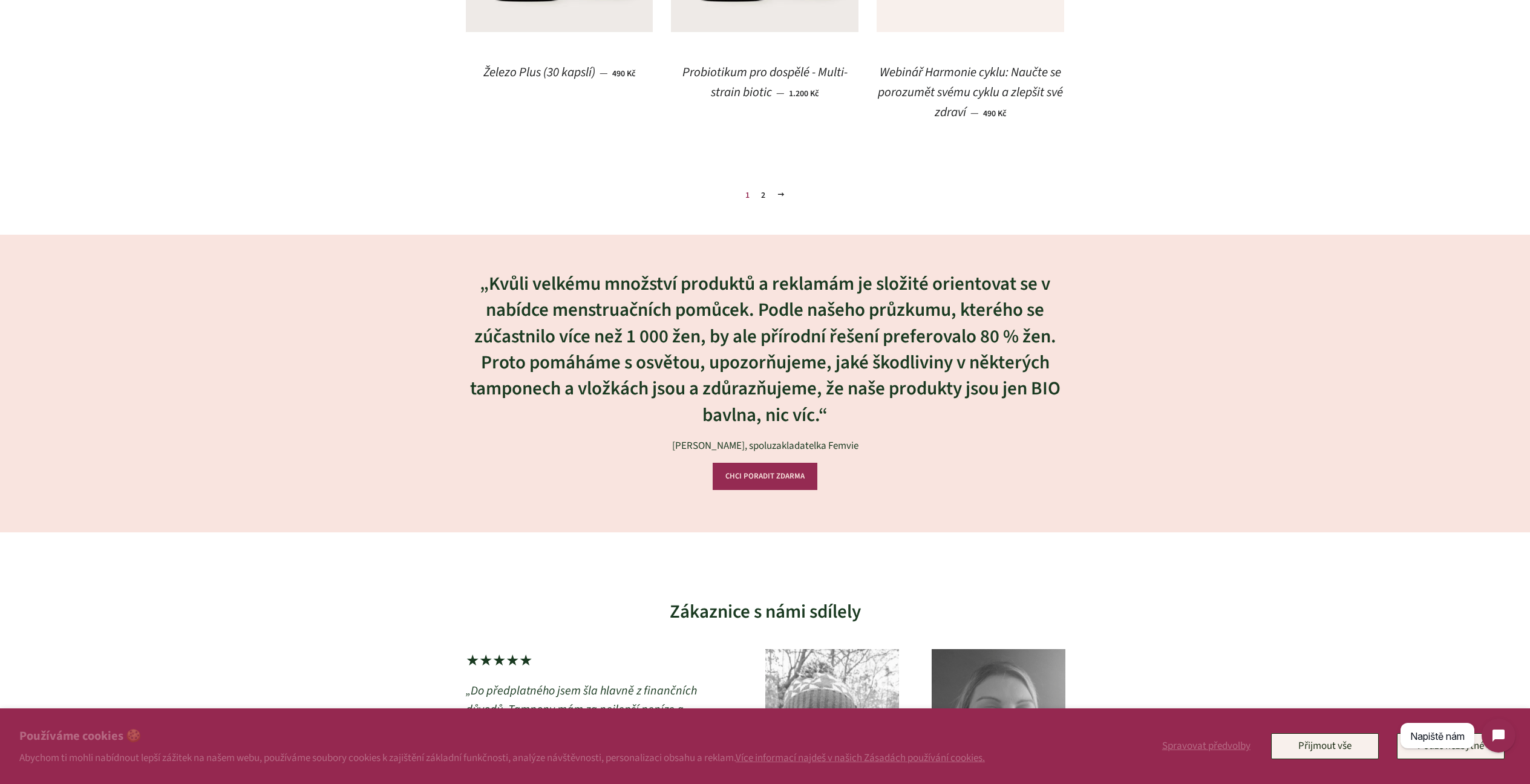
scroll to position [2031, 0]
click at [765, 188] on link "2" at bounding box center [763, 193] width 14 height 18
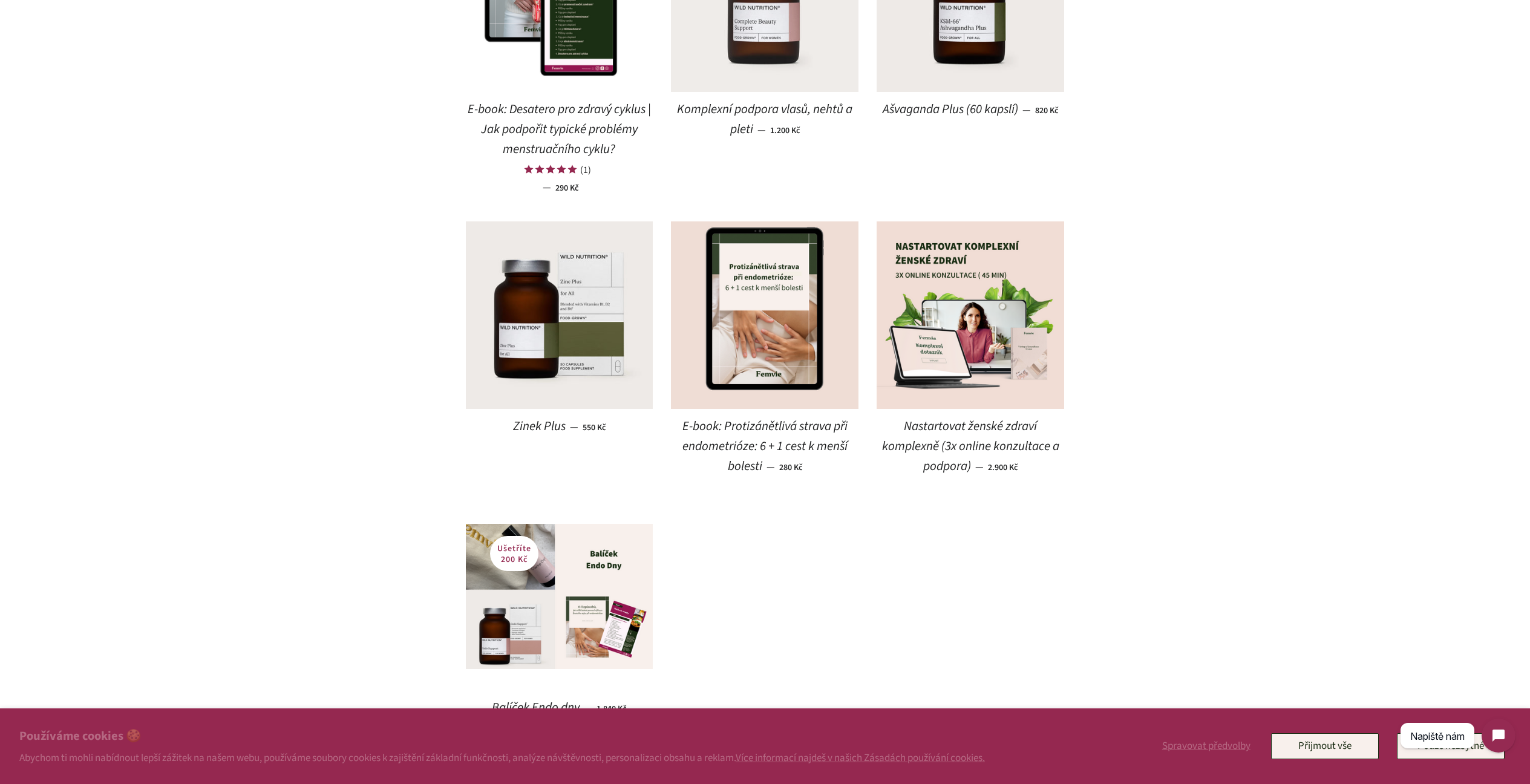
scroll to position [1392, 0]
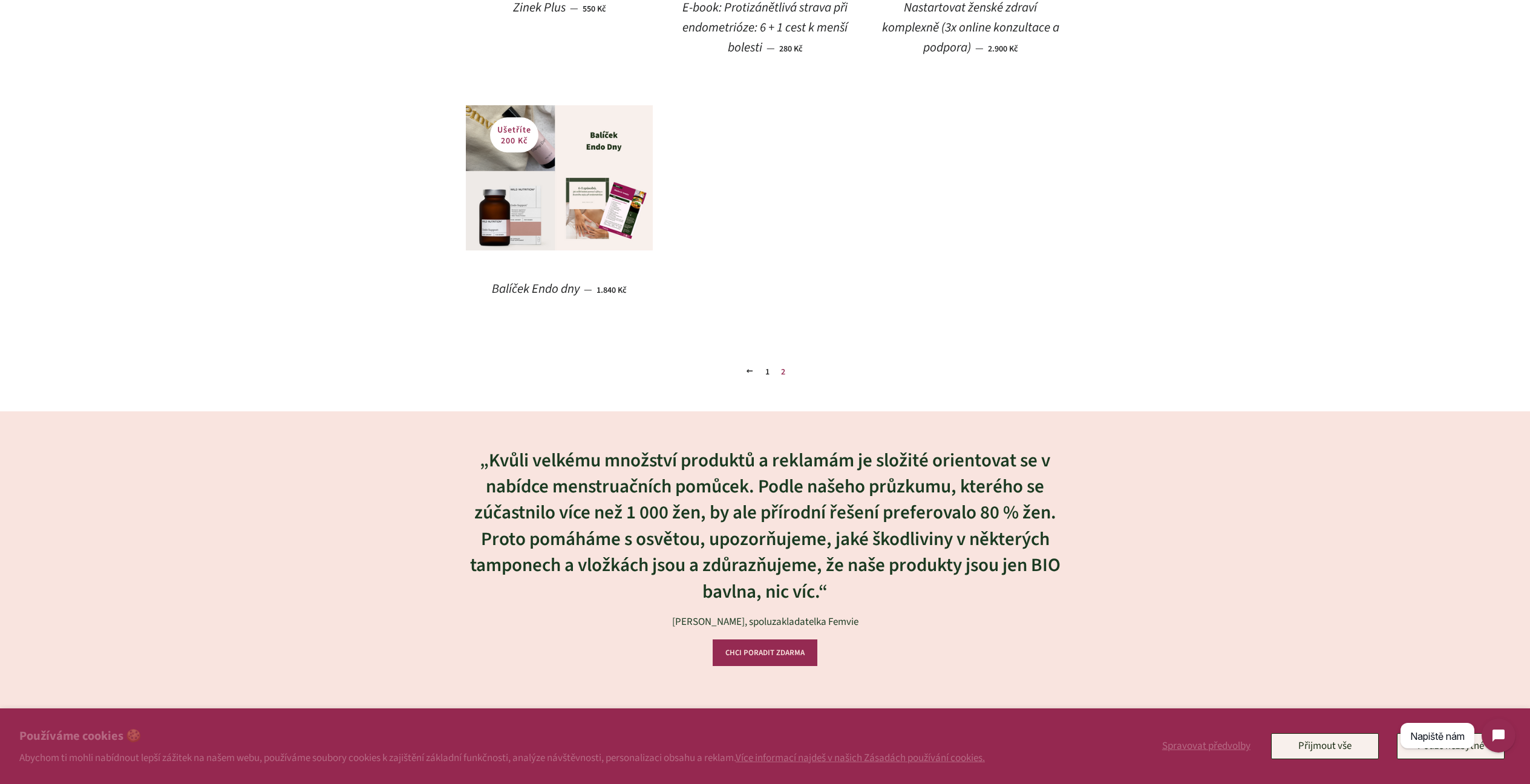
click at [768, 365] on link "1" at bounding box center [768, 372] width 14 height 18
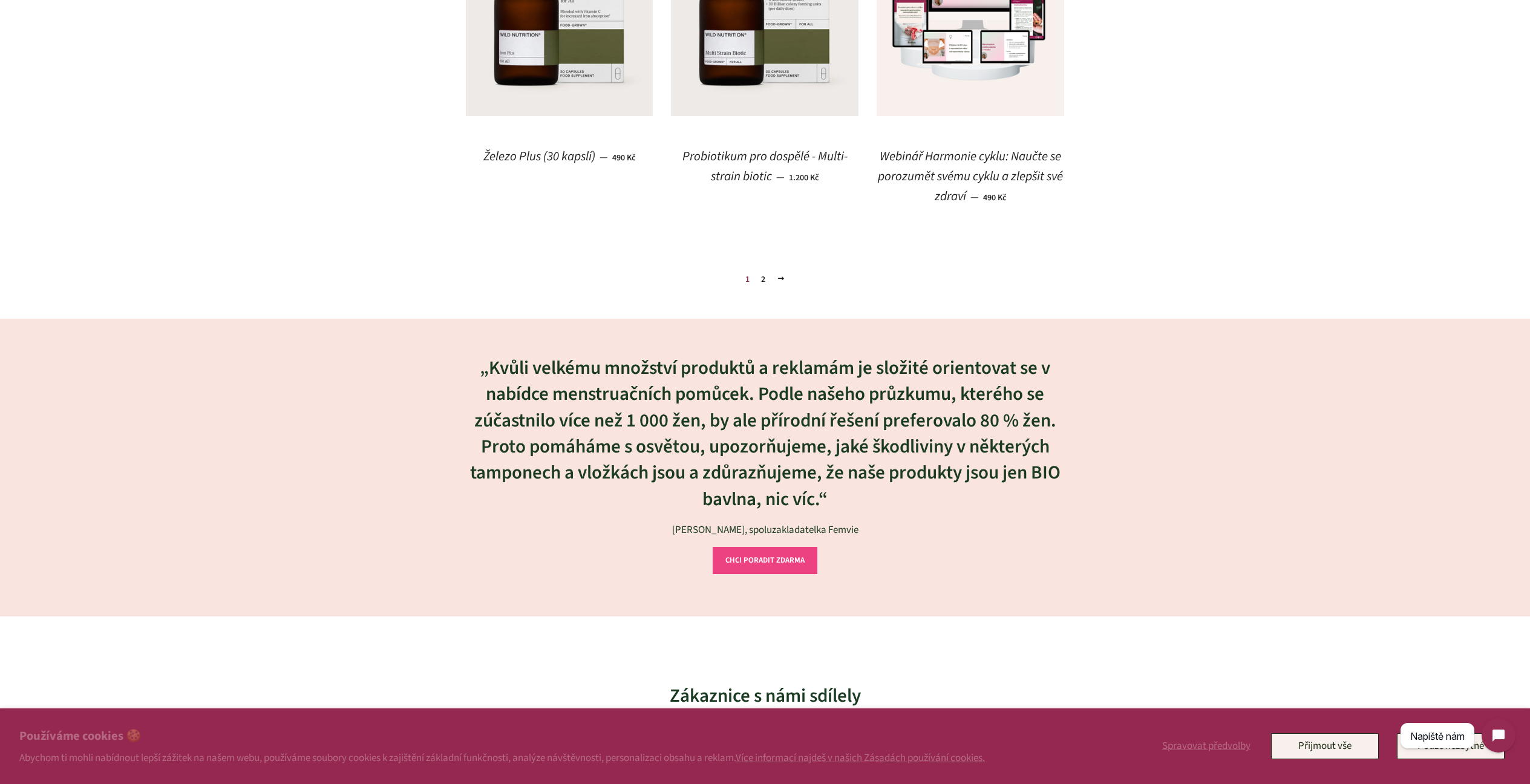
scroll to position [1662, 0]
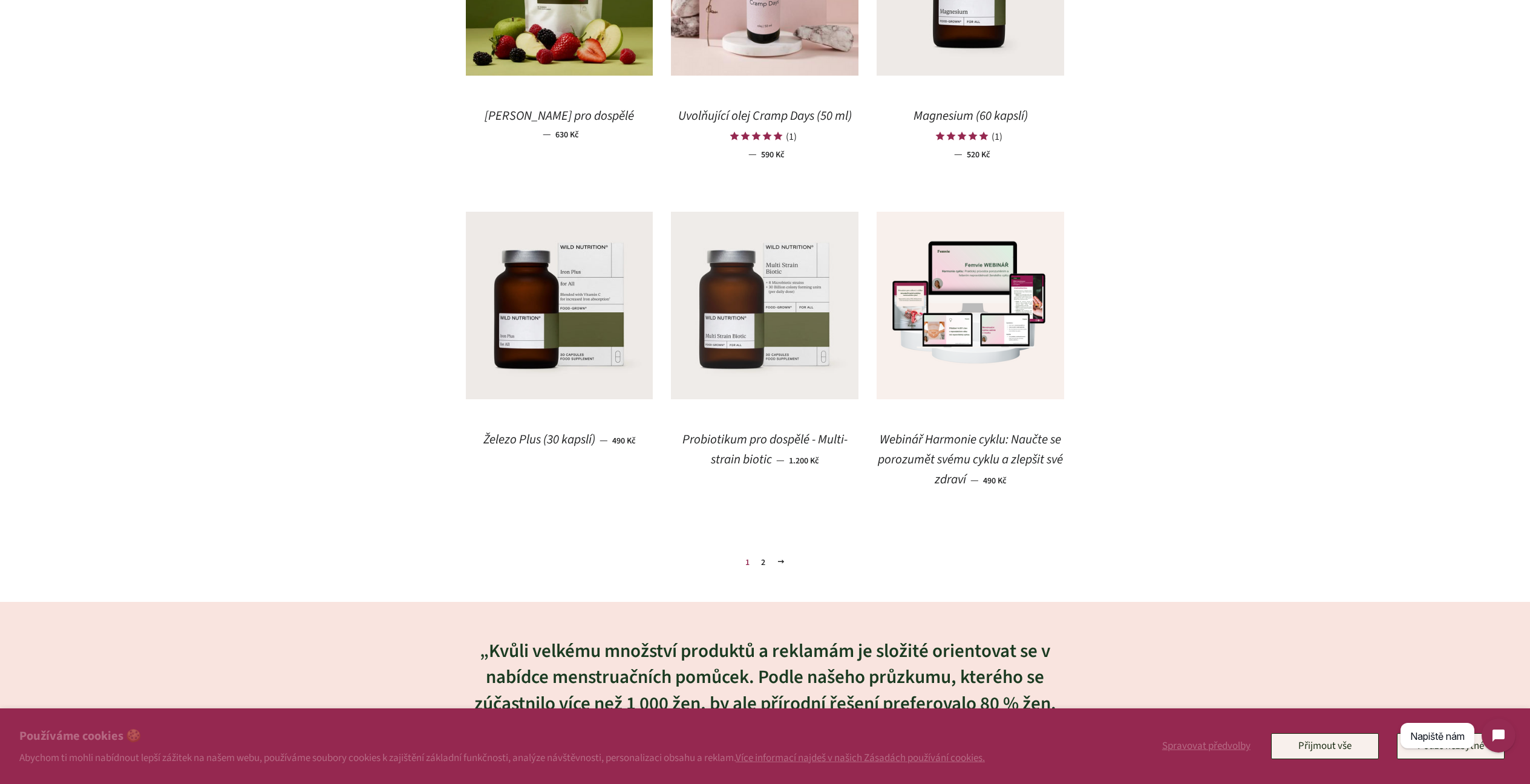
click at [732, 292] on img at bounding box center [765, 306] width 188 height 188
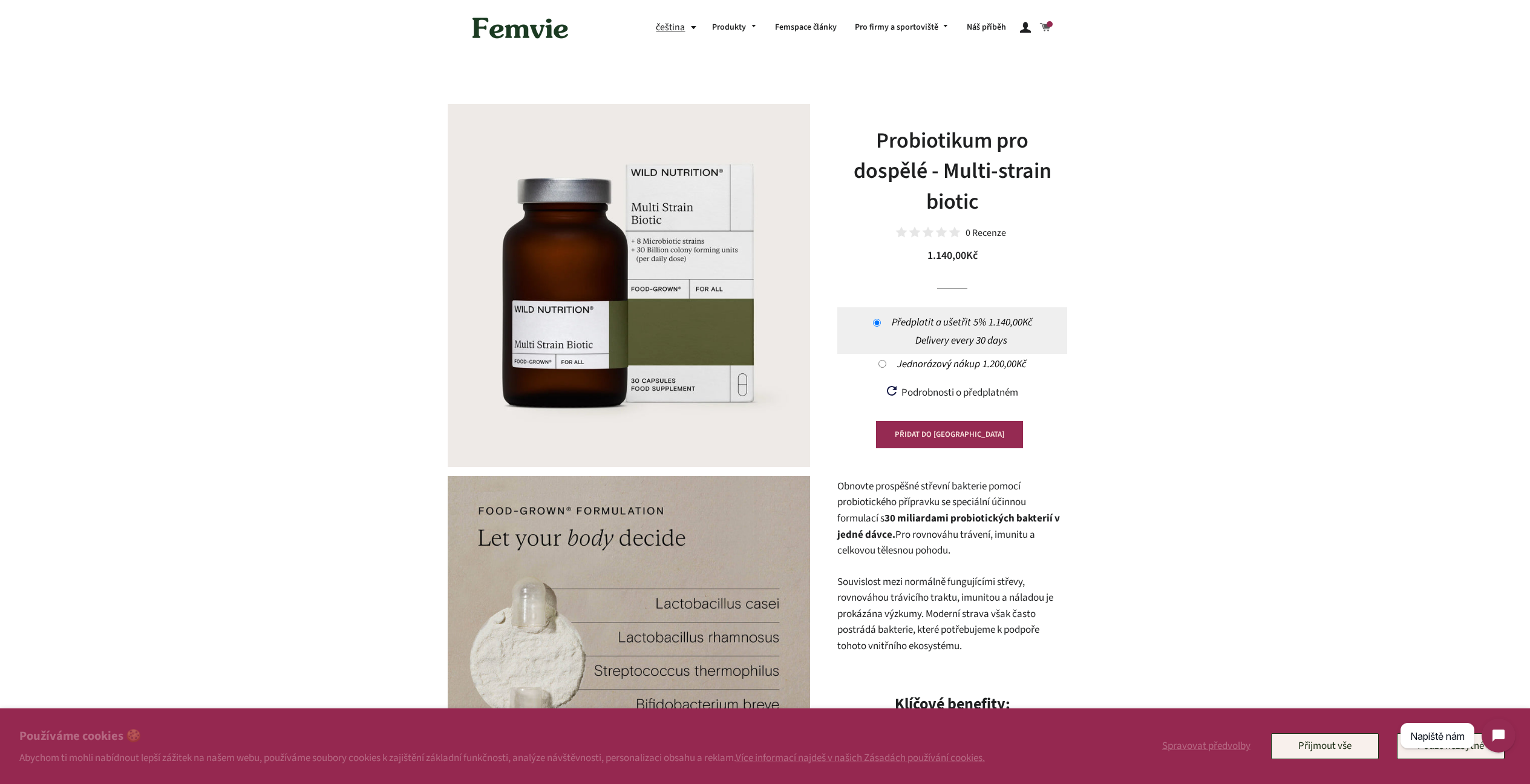
click at [1049, 27] on span at bounding box center [1045, 28] width 11 height 17
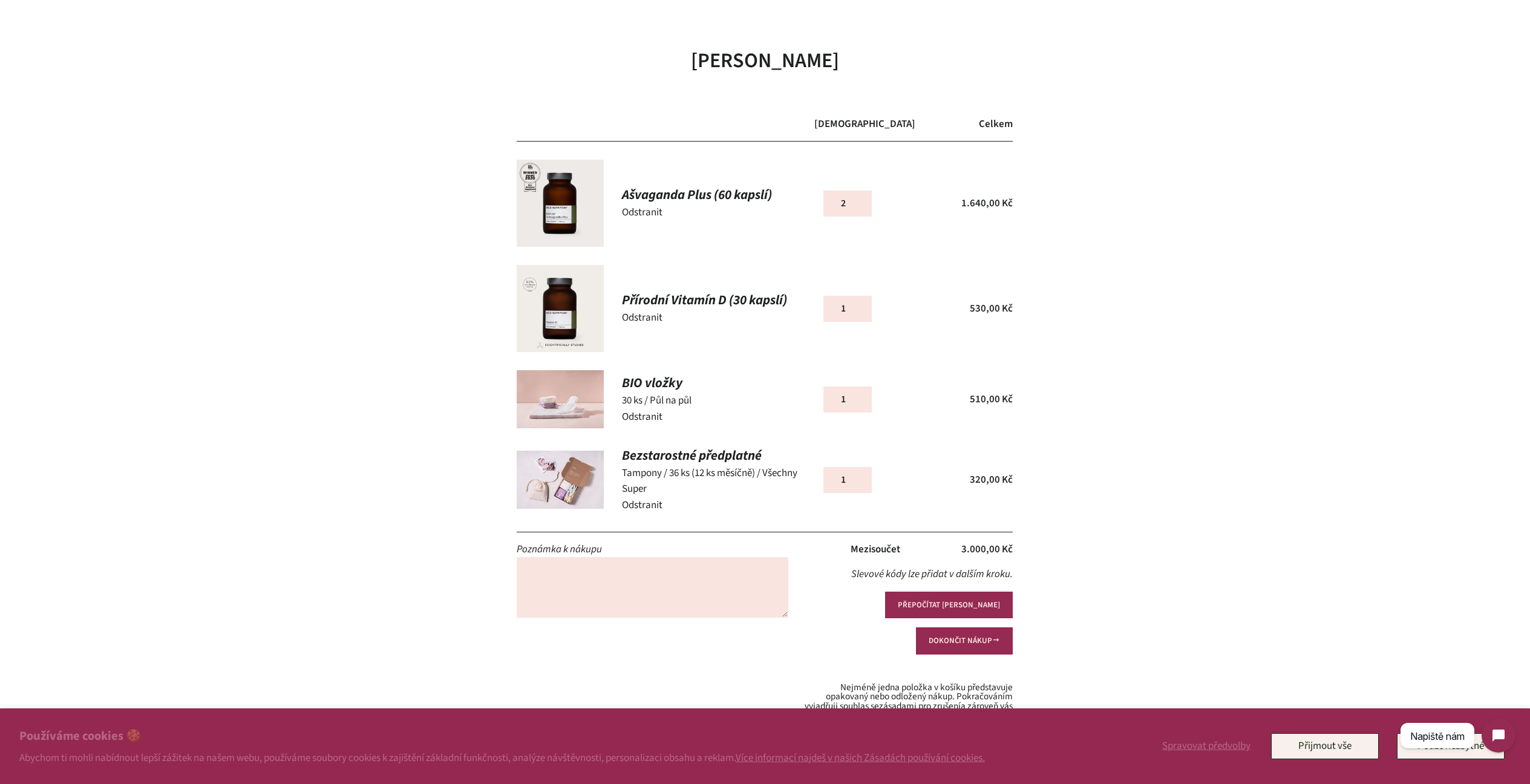
scroll to position [59, 0]
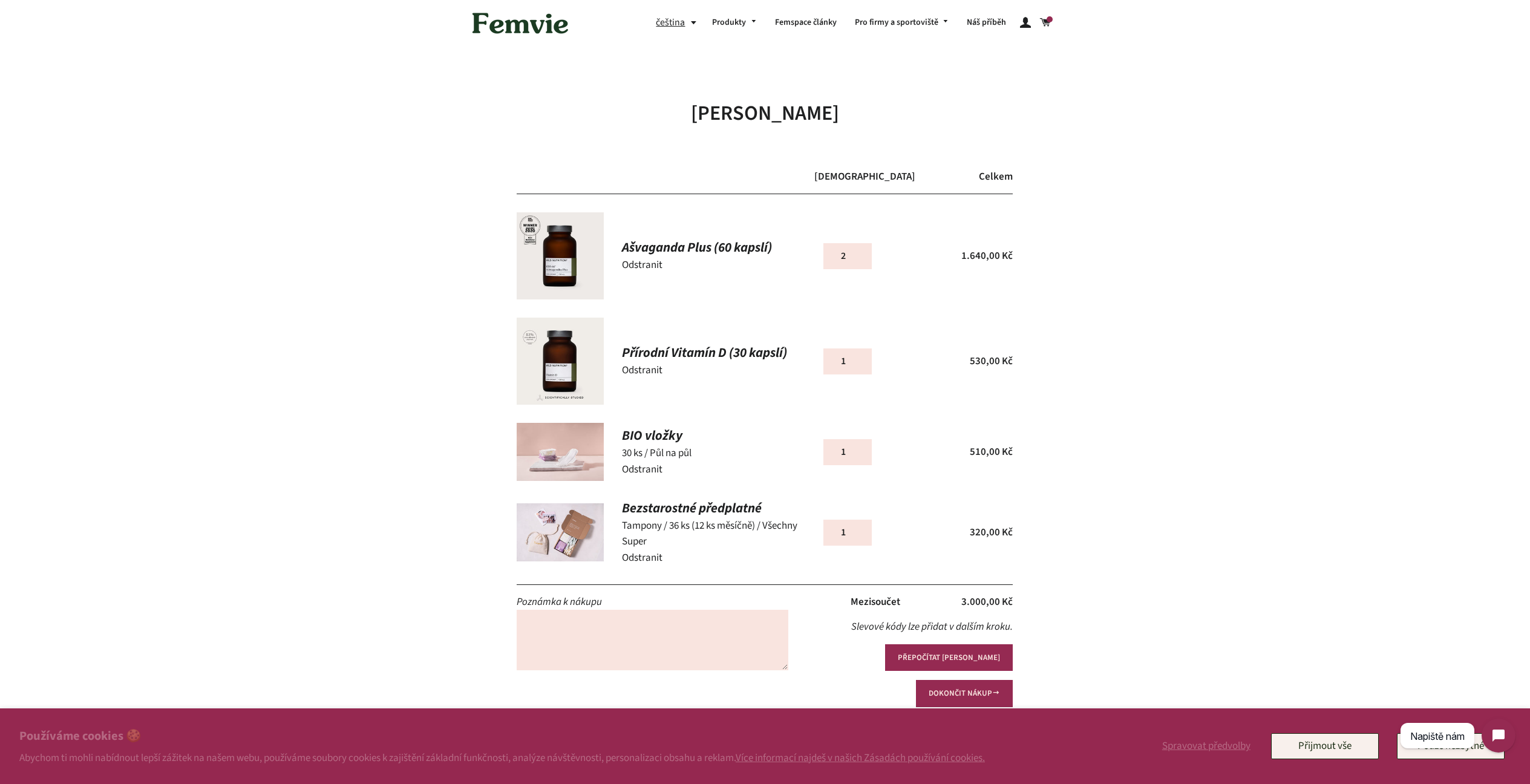
scroll to position [89, 0]
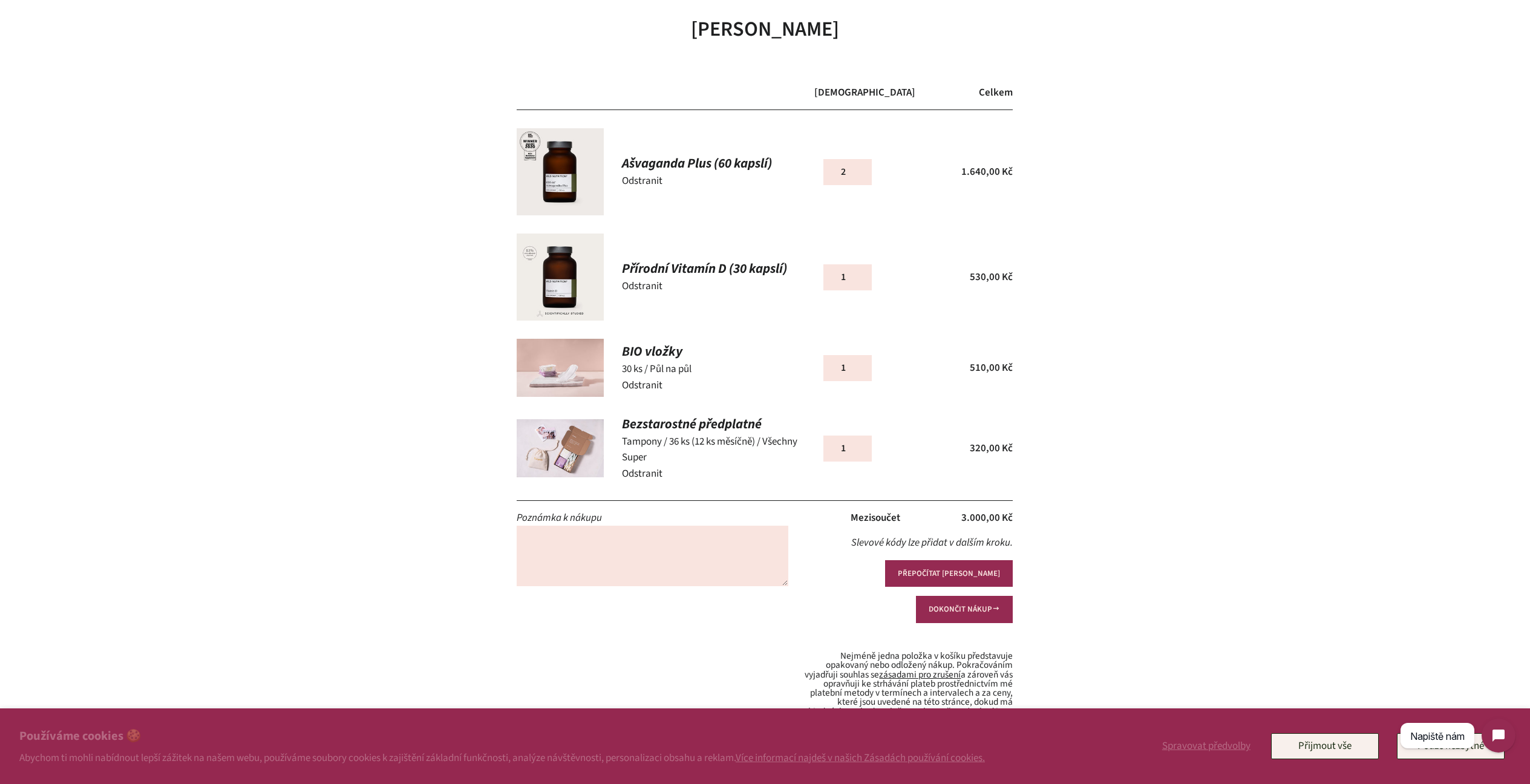
drag, startPoint x: 618, startPoint y: 161, endPoint x: 710, endPoint y: 164, distance: 92.0
click at [712, 162] on div "Ašvaganda Plus (60 kapslí) Odstranit" at bounding box center [709, 172] width 210 height 87
copy link "Ašvaganda Plus"
type input "2"
click at [860, 364] on input "2" at bounding box center [848, 368] width 49 height 26
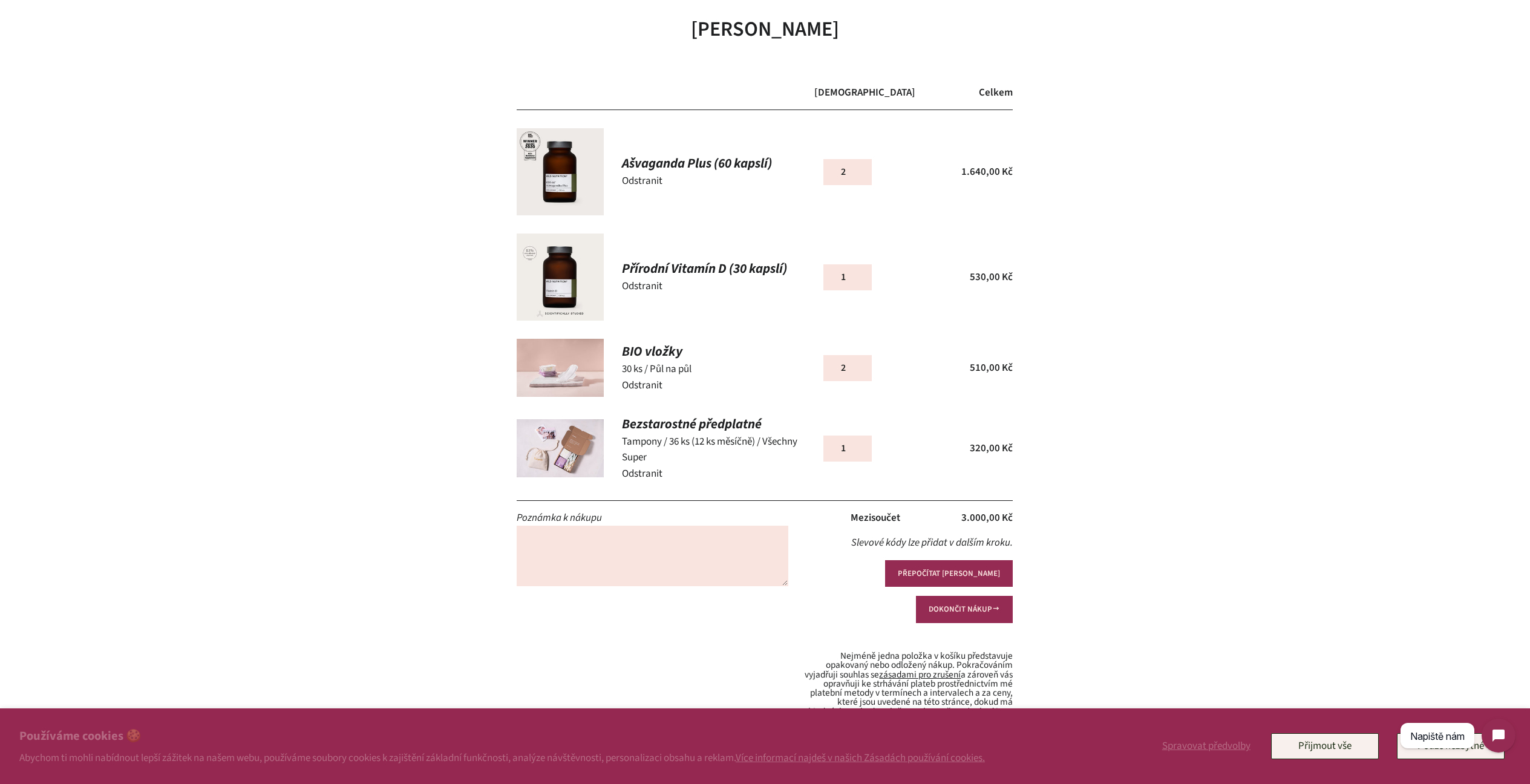
click at [1078, 326] on div "Váš košík Množství Celkem Ašvaganda Plus (60 kapslí) Odstranit Množství 2 1 2 1" at bounding box center [765, 566] width 635 height 1102
click at [885, 570] on button "PŘEPOČÍTAT KOŠÍK" at bounding box center [948, 574] width 127 height 27
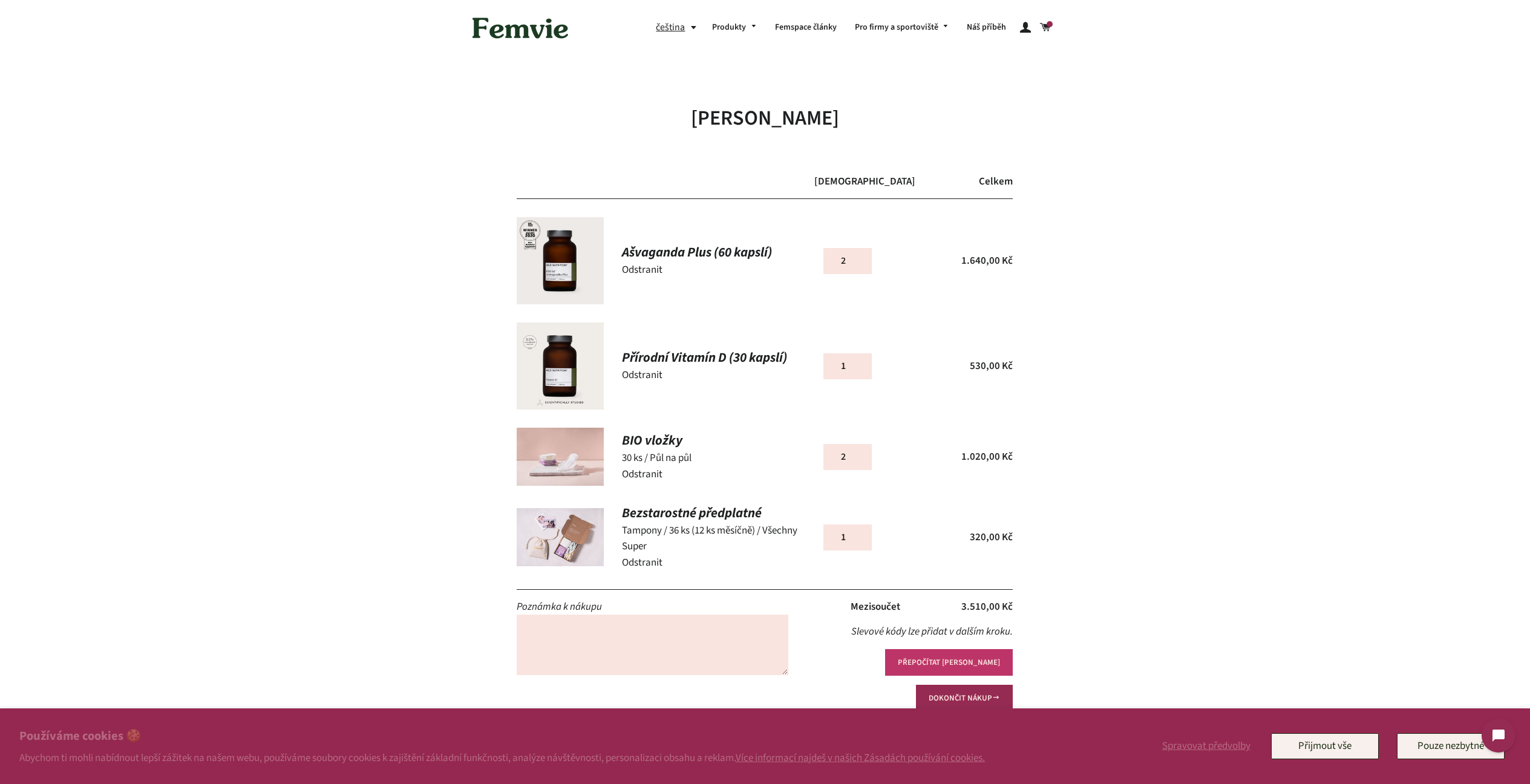
scroll to position [97, 0]
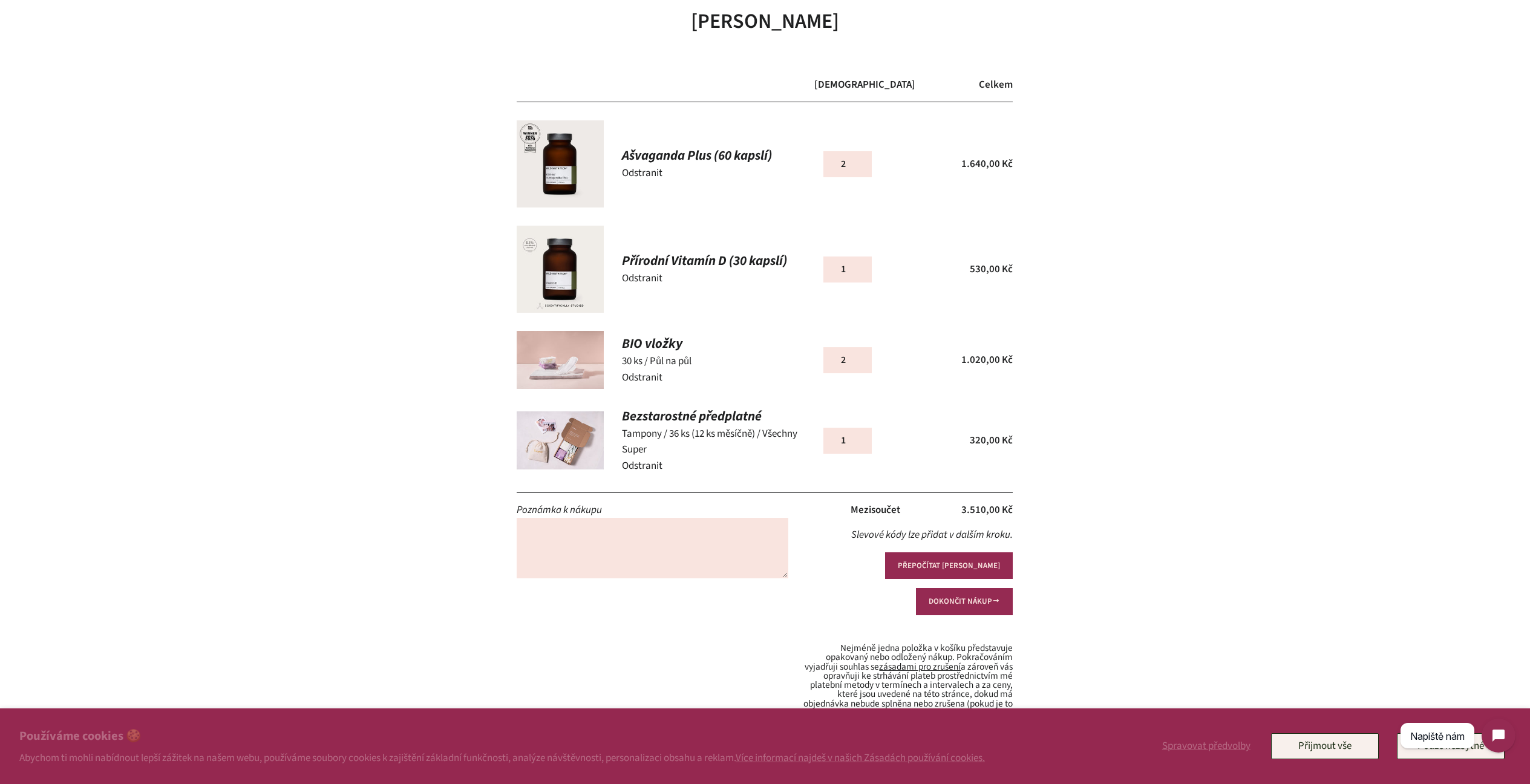
drag, startPoint x: 964, startPoint y: 571, endPoint x: 873, endPoint y: 400, distance: 193.7
click at [964, 588] on button "DOKONČIT NÁKUP" at bounding box center [964, 601] width 97 height 27
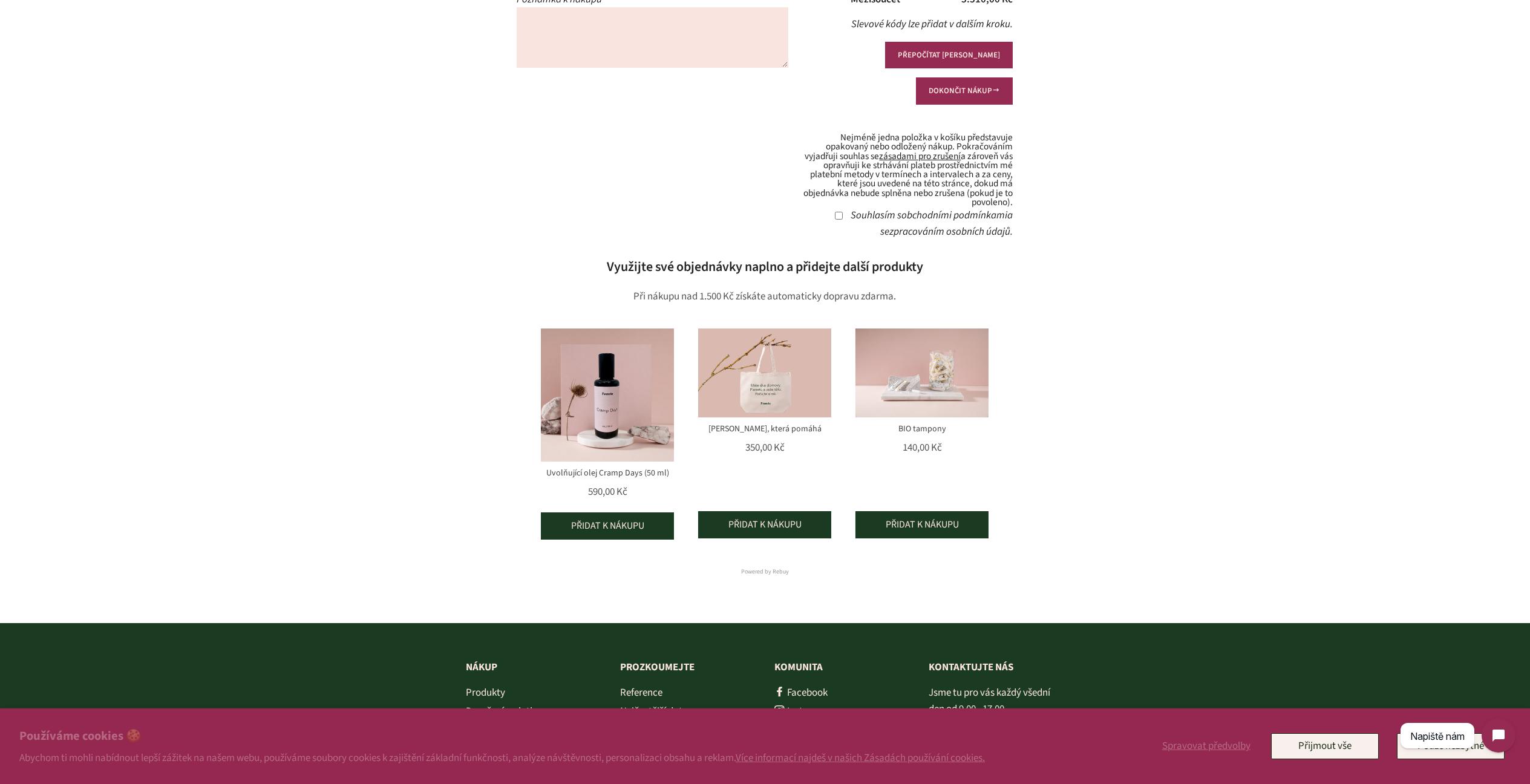
scroll to position [508, 0]
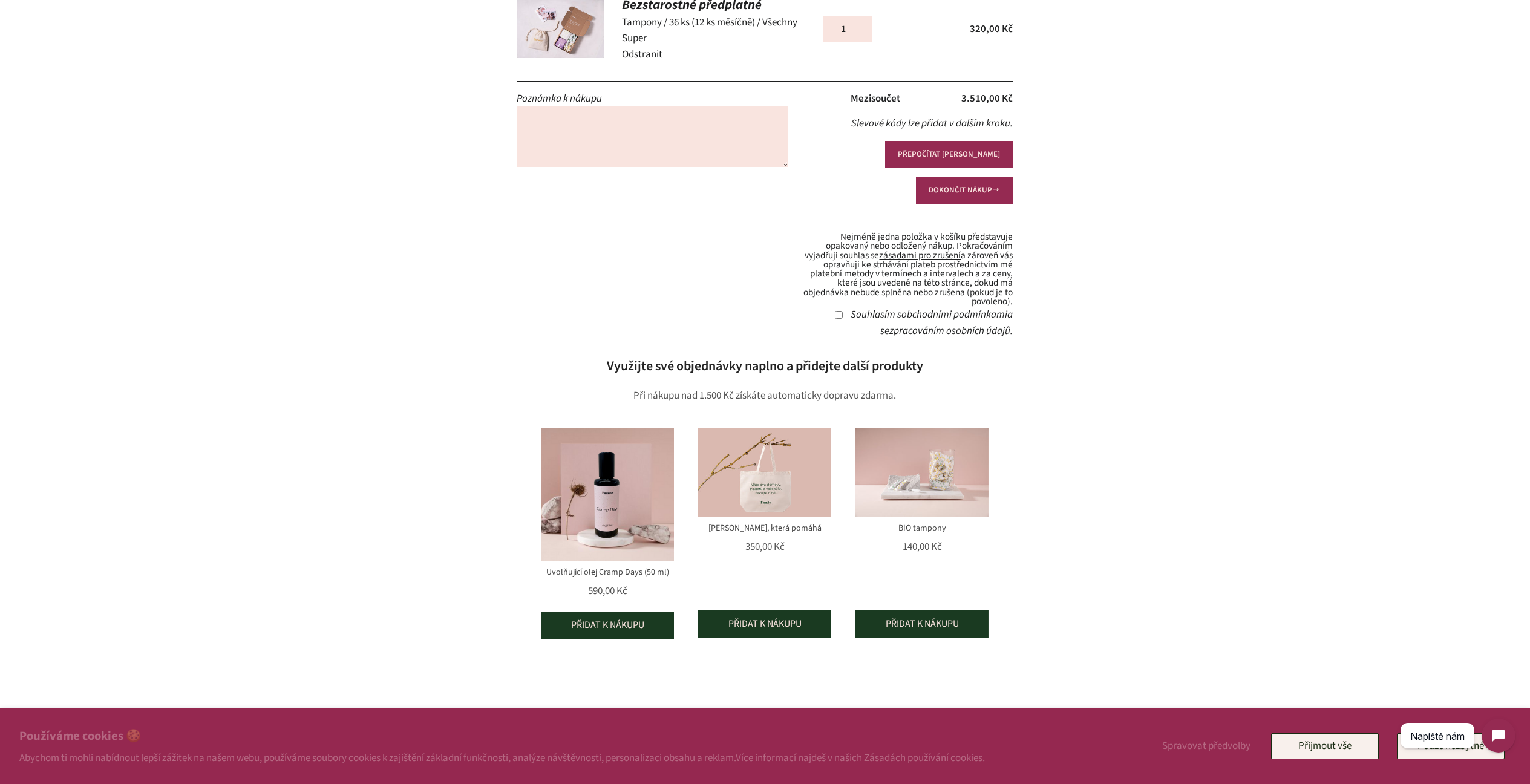
click at [820, 307] on p "Souhlasím s obchodními podmínkami a se zpracováním osobních údajů ." at bounding box center [910, 322] width 207 height 32
click at [835, 311] on input "Souhlasím s obchodními podmínkami a se zpracováním osobních údajů ." at bounding box center [839, 314] width 8 height 8
checkbox input "true"
click at [953, 177] on button "DOKONČIT NÁKUP" at bounding box center [964, 190] width 97 height 27
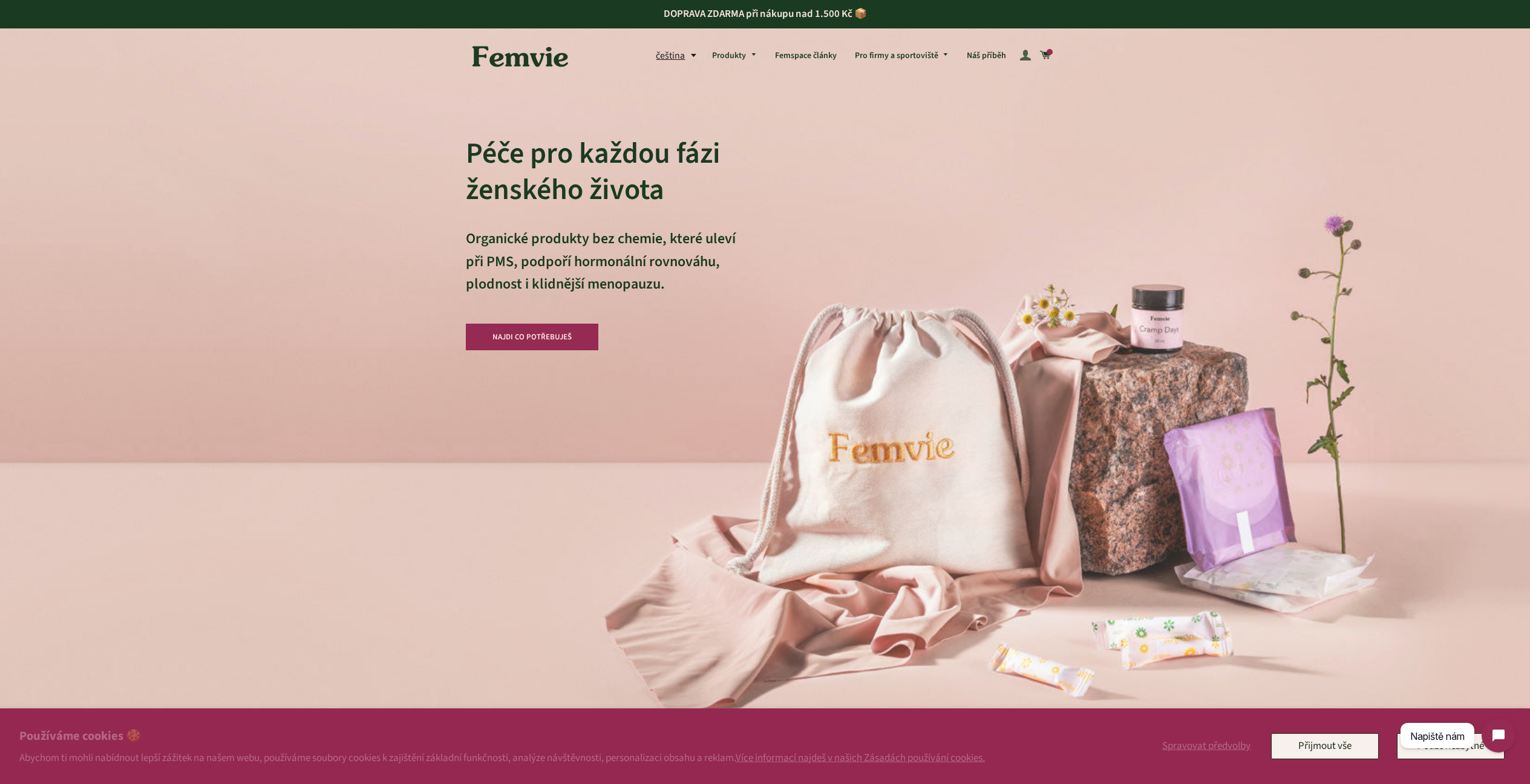
click at [1031, 54] on span at bounding box center [1026, 55] width 11 height 17
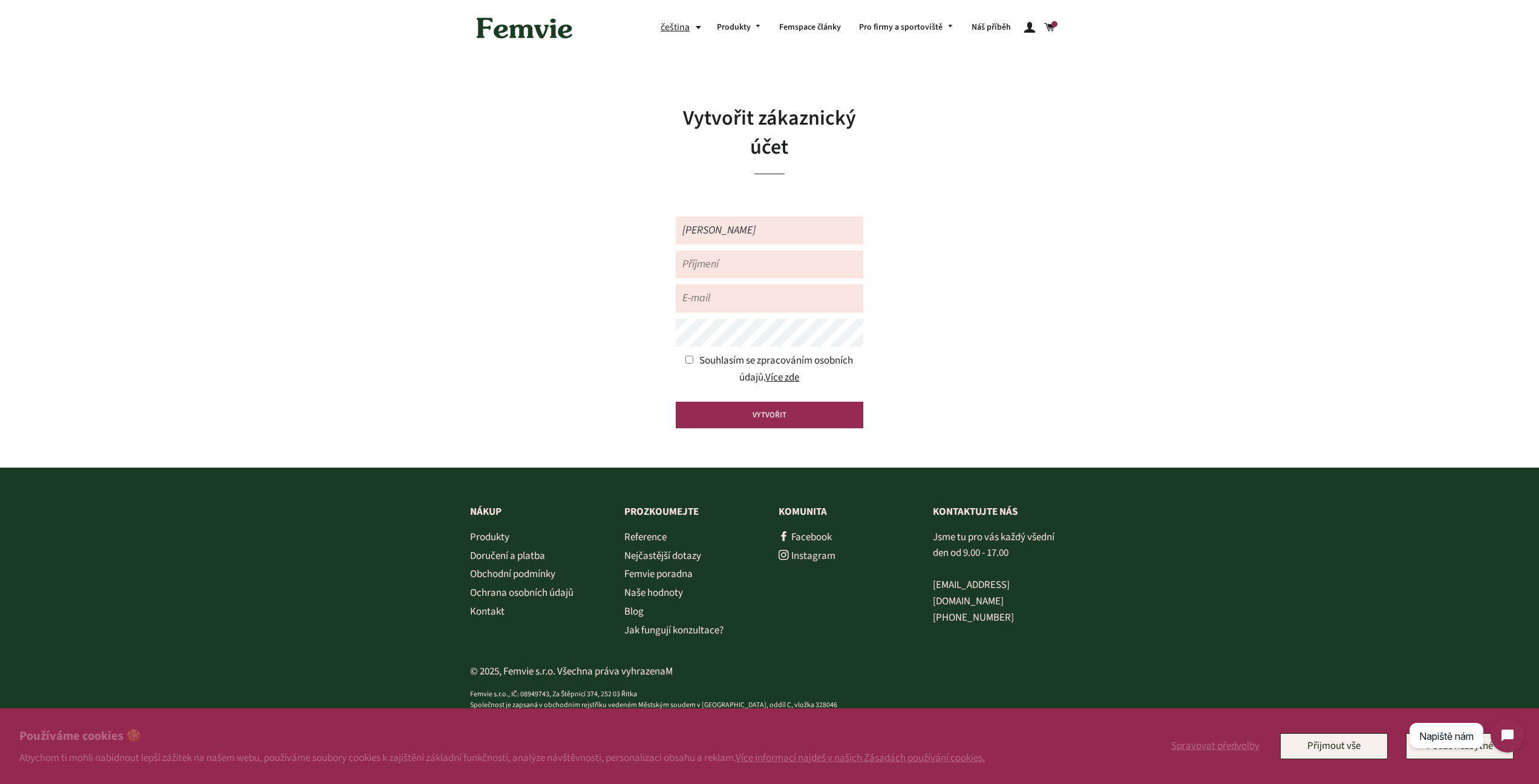
type input "[PERSON_NAME]"
type input "[PERSON_NAME][EMAIL_ADDRESS][PERSON_NAME][DOMAIN_NAME]"
click at [689, 363] on input "checkbox" at bounding box center [689, 359] width 8 height 8
checkbox input "true"
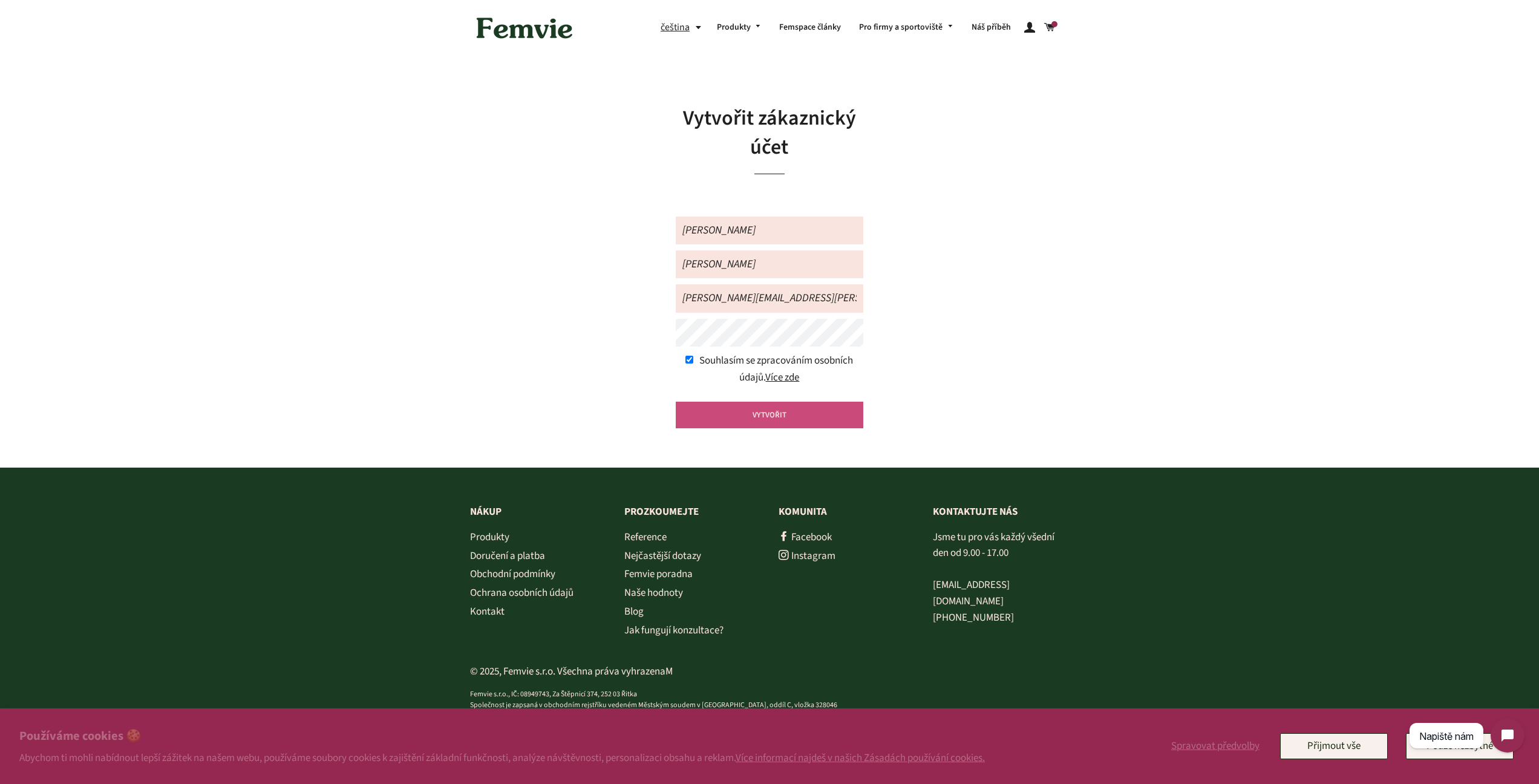
click at [757, 410] on input "VYTVOŘIT" at bounding box center [770, 415] width 188 height 27
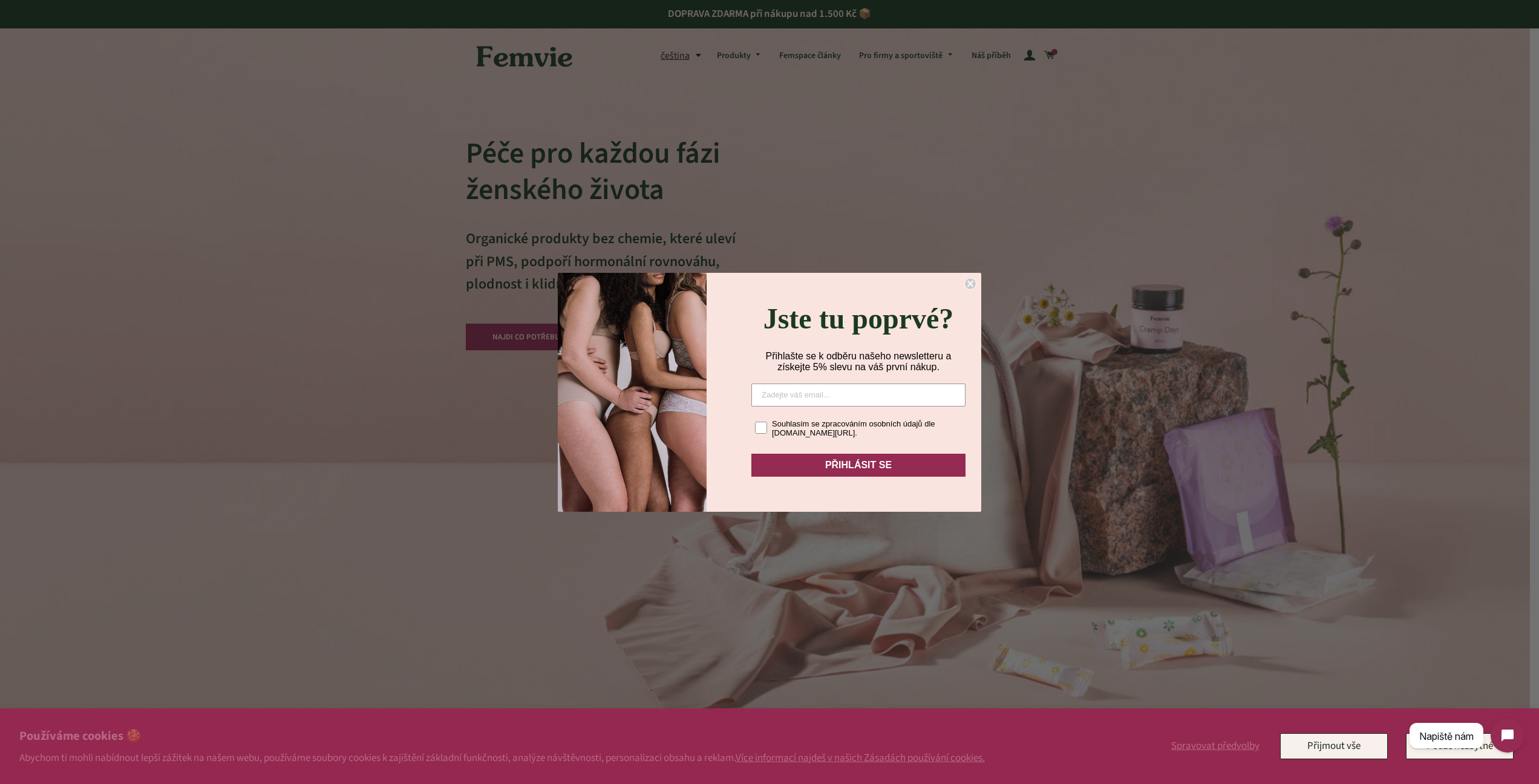
type input "[PERSON_NAME][EMAIL_ADDRESS][PERSON_NAME][DOMAIN_NAME]"
click at [762, 433] on rect "POPUP Form" at bounding box center [762, 427] width 12 height 12
click at [755, 419] on input "Souhlasím se zpracováním osobních údajů dle www.femvie.com/policies/privacy-pol…" at bounding box center [754, 418] width 1 height 1
checkbox input "true"
click at [875, 477] on button "PŘIHLÁSIT SE" at bounding box center [859, 465] width 214 height 23
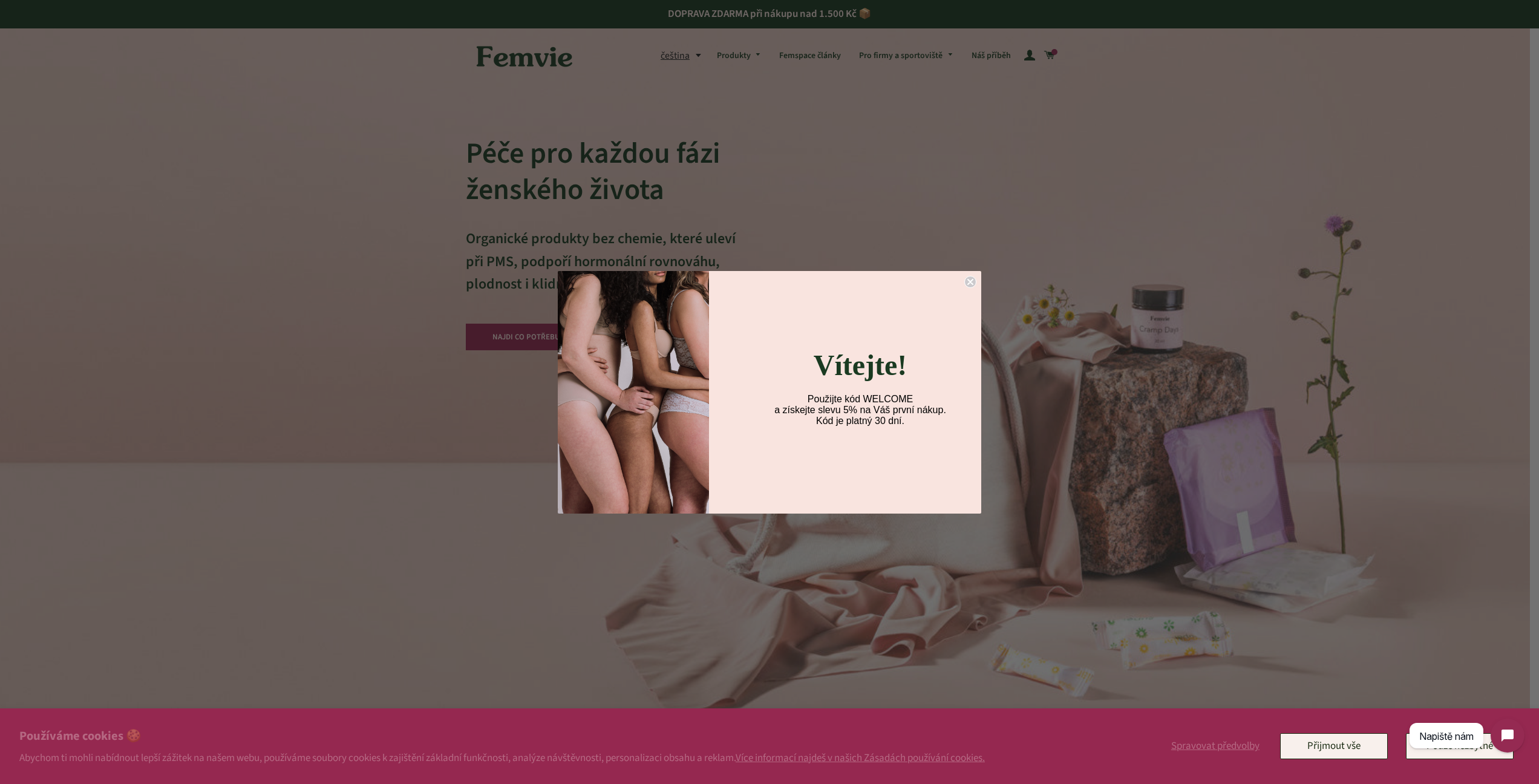
click at [877, 400] on span "Použijte kód WELCOME" at bounding box center [860, 399] width 106 height 10
copy span "WELCOME"
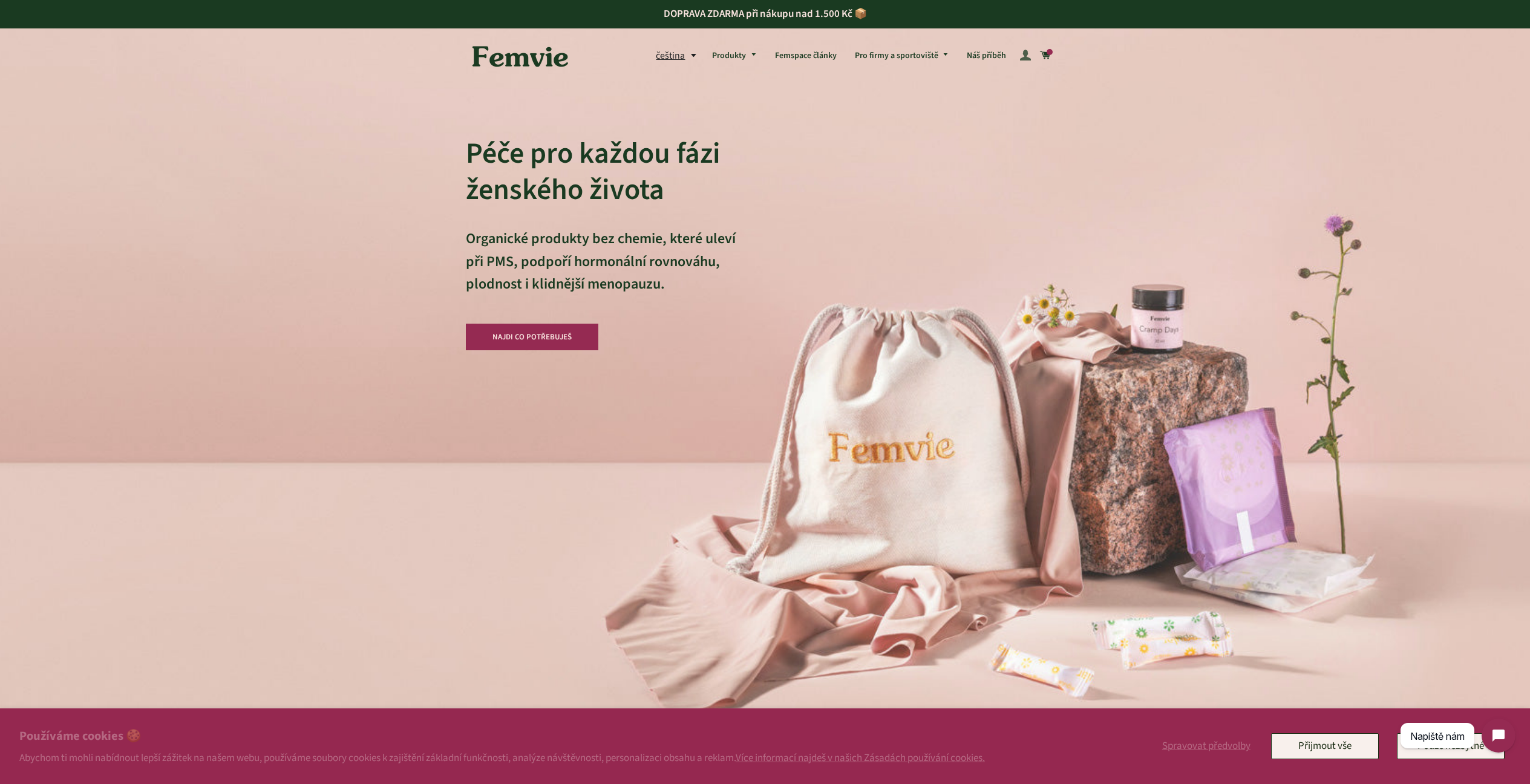
click at [1029, 59] on span at bounding box center [1026, 55] width 11 height 17
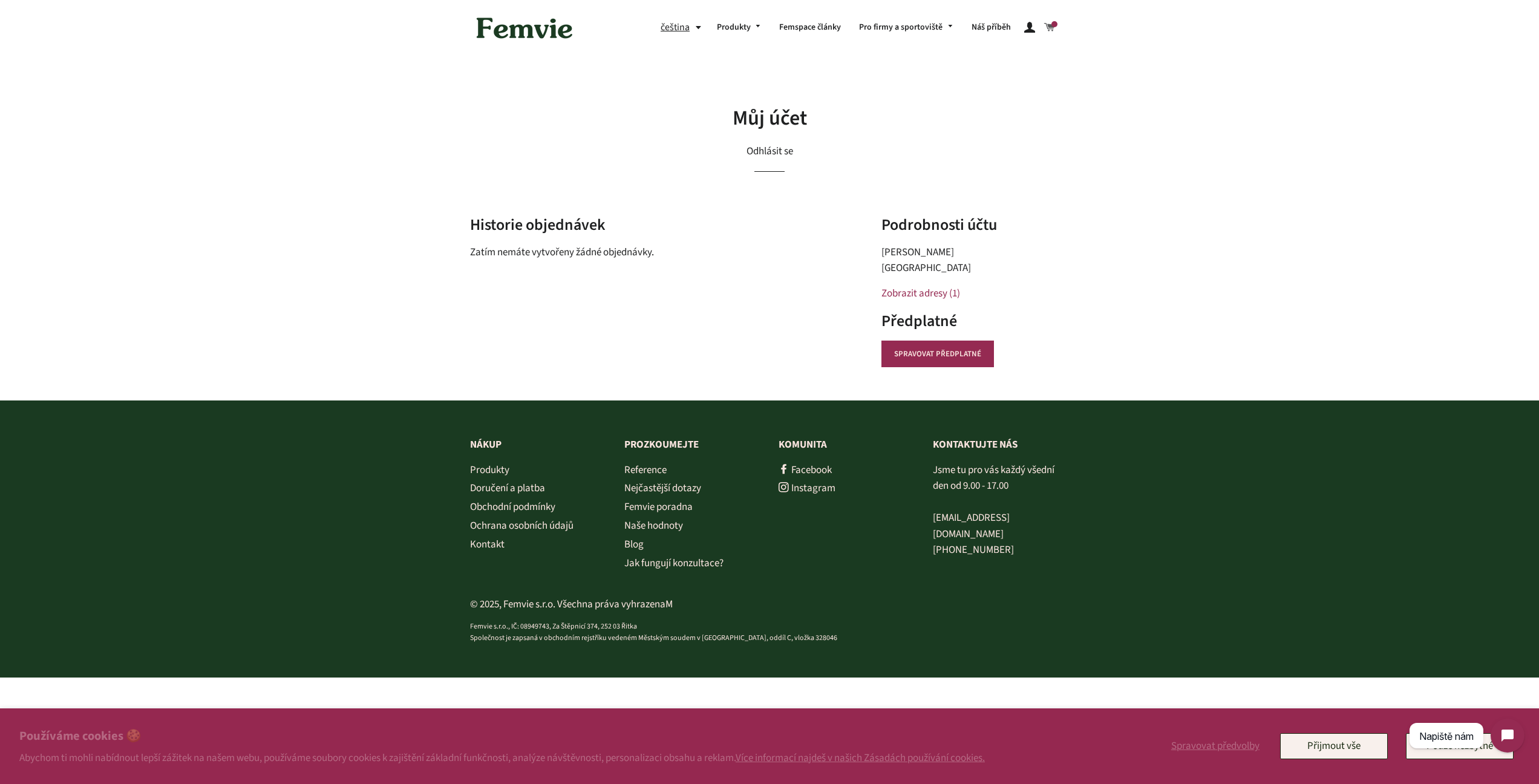
click at [1054, 31] on span at bounding box center [1049, 28] width 11 height 17
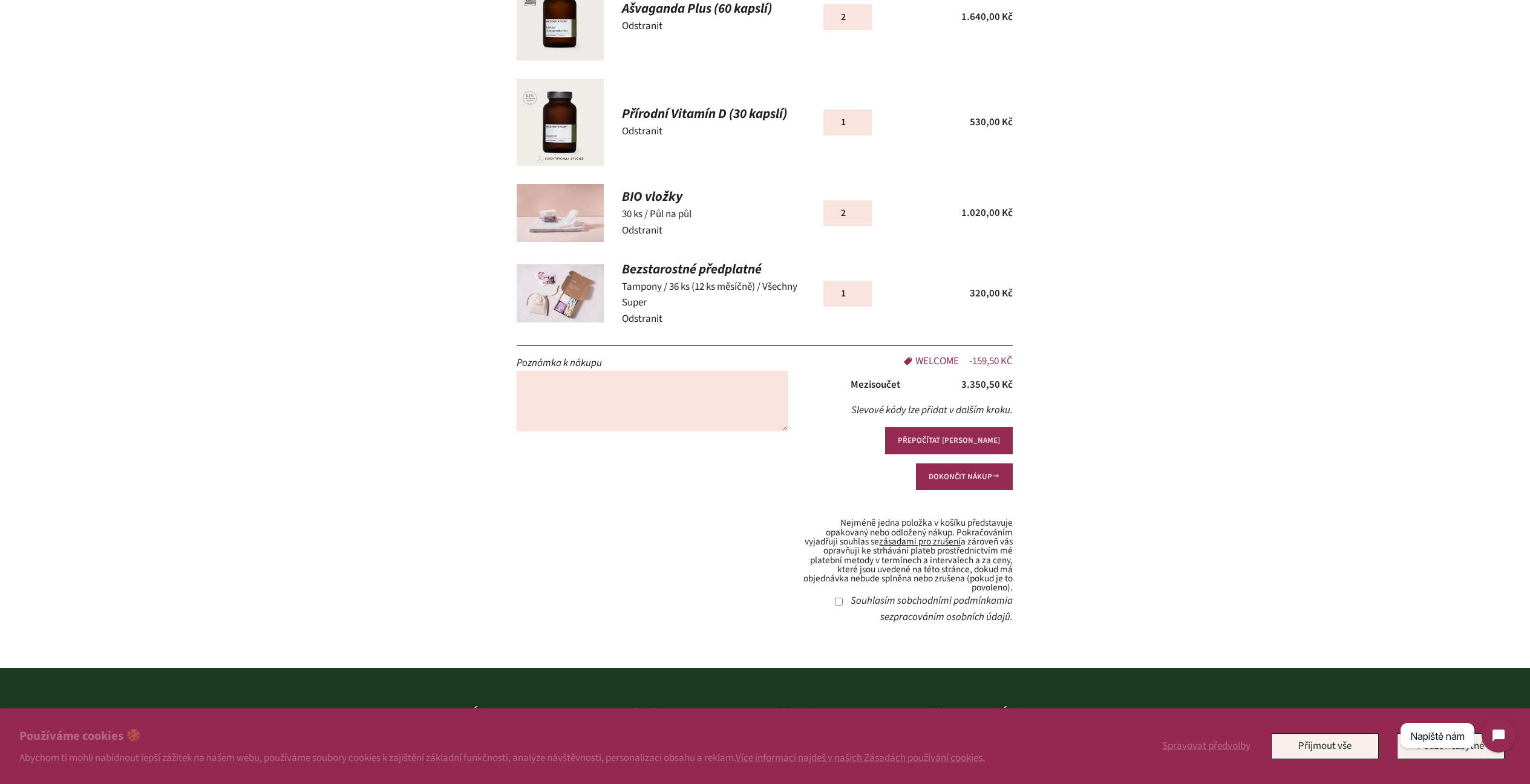
scroll to position [382, 0]
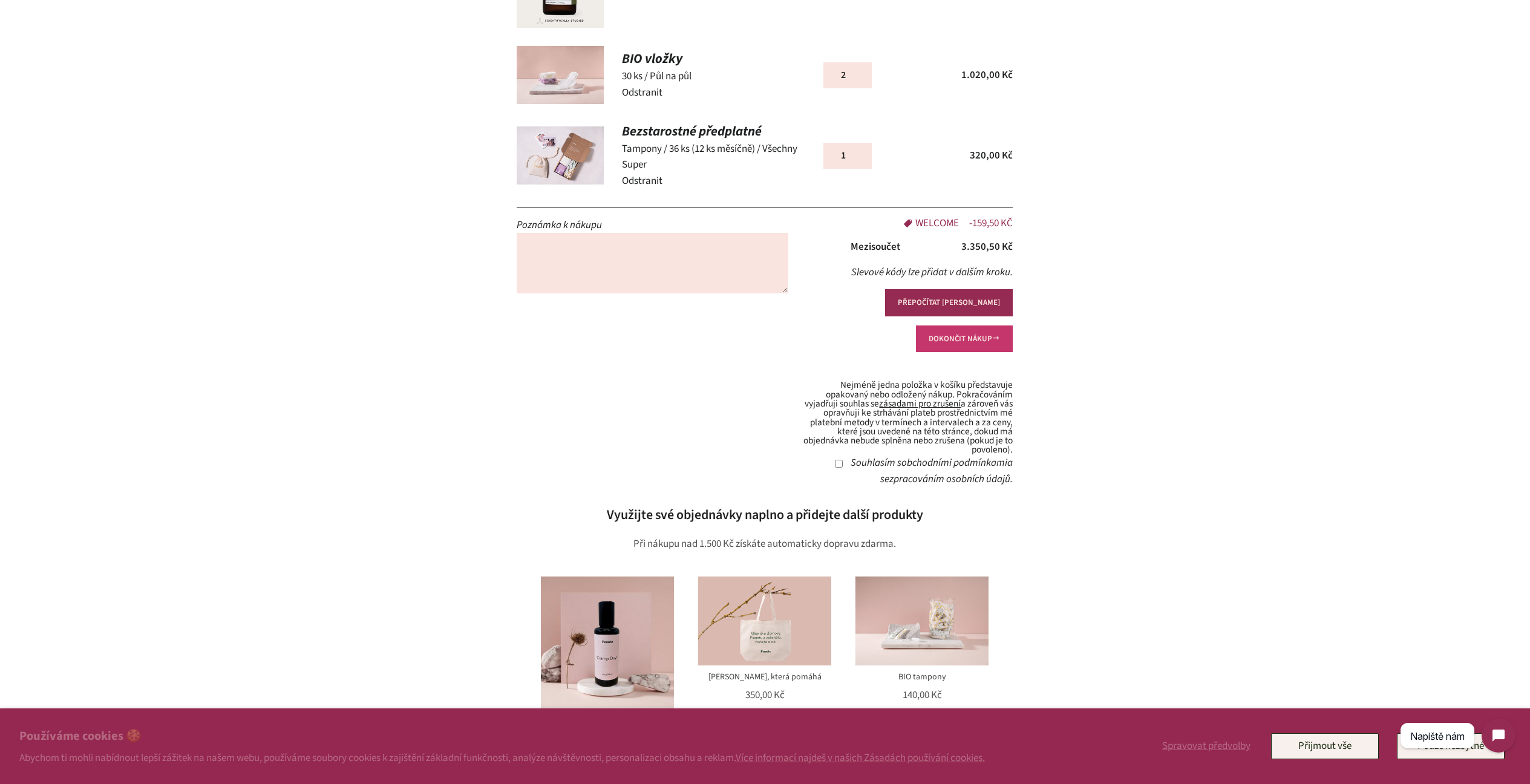
click at [949, 326] on button "DOKONČIT NÁKUP" at bounding box center [964, 339] width 97 height 27
click at [835, 460] on input "Souhlasím s obchodními podmínkami a se zpracováním osobních údajů ." at bounding box center [839, 463] width 8 height 8
checkbox input "true"
click at [956, 326] on button "DOKONČIT NÁKUP" at bounding box center [964, 339] width 97 height 27
